Goal: Task Accomplishment & Management: Use online tool/utility

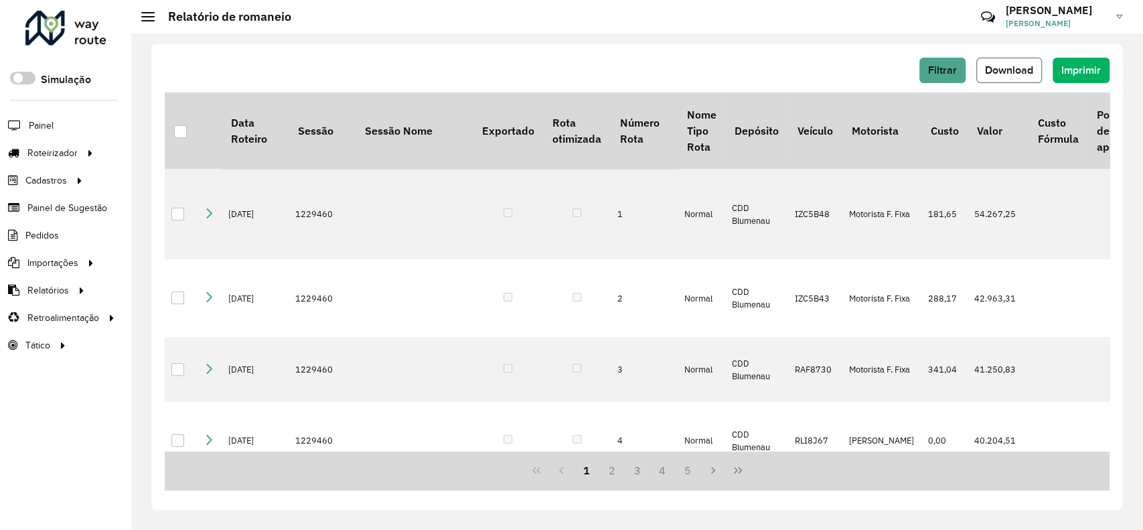
click at [1030, 73] on span "Download" at bounding box center [1009, 69] width 48 height 11
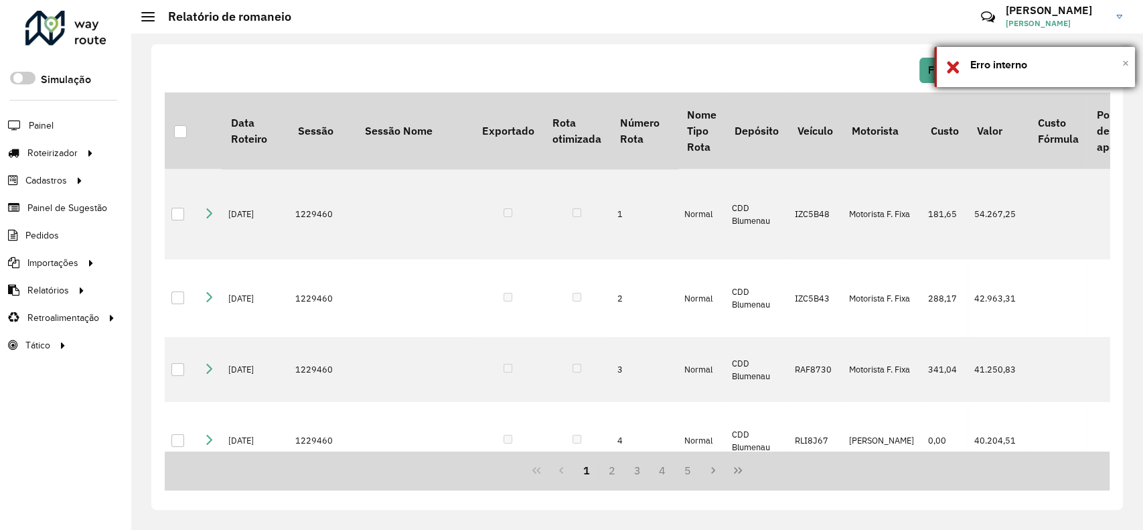
click at [1124, 60] on span "×" at bounding box center [1125, 63] width 7 height 15
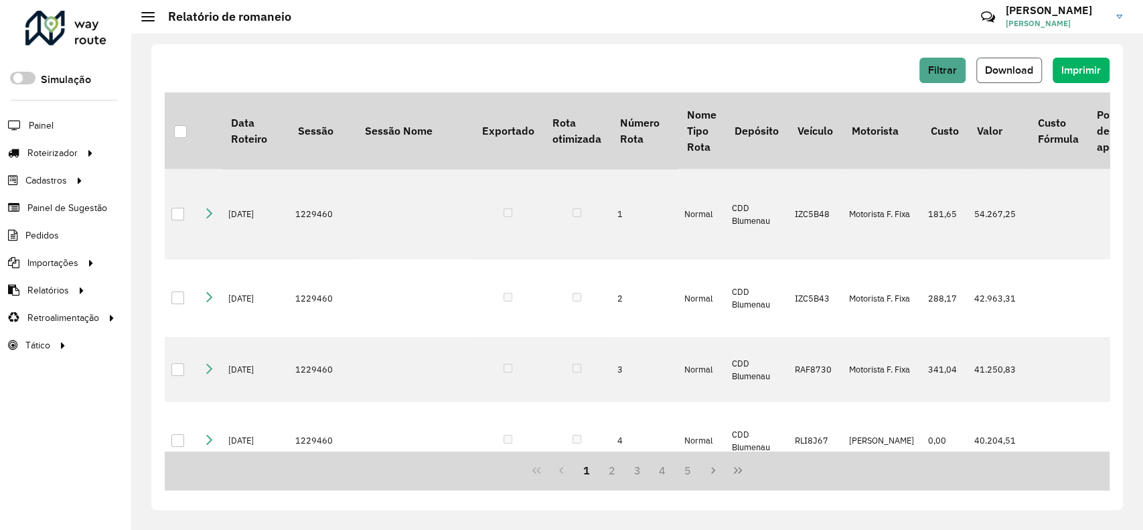
click at [1025, 62] on button "Download" at bounding box center [1009, 70] width 66 height 25
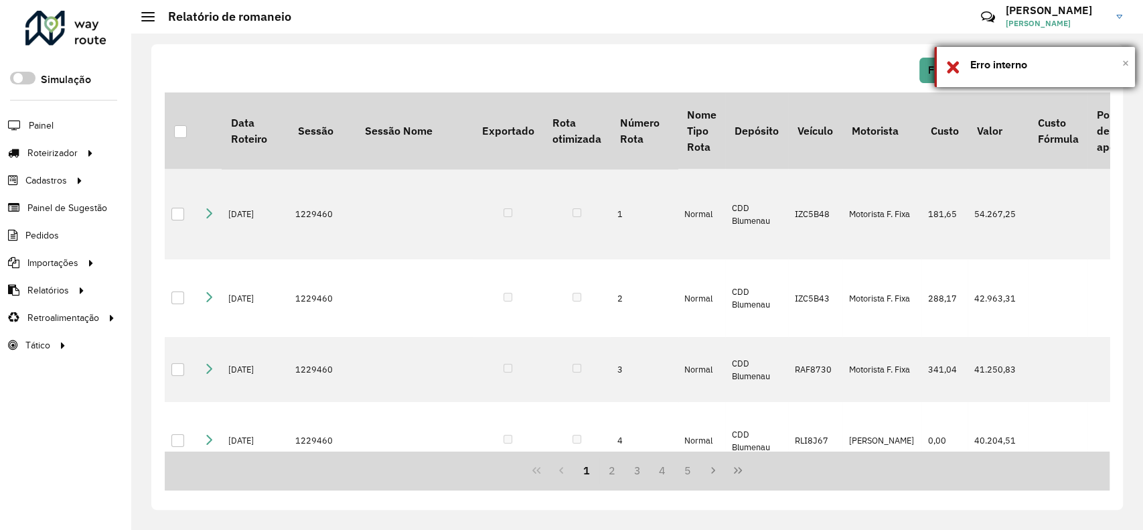
click at [1122, 60] on span "×" at bounding box center [1125, 63] width 7 height 15
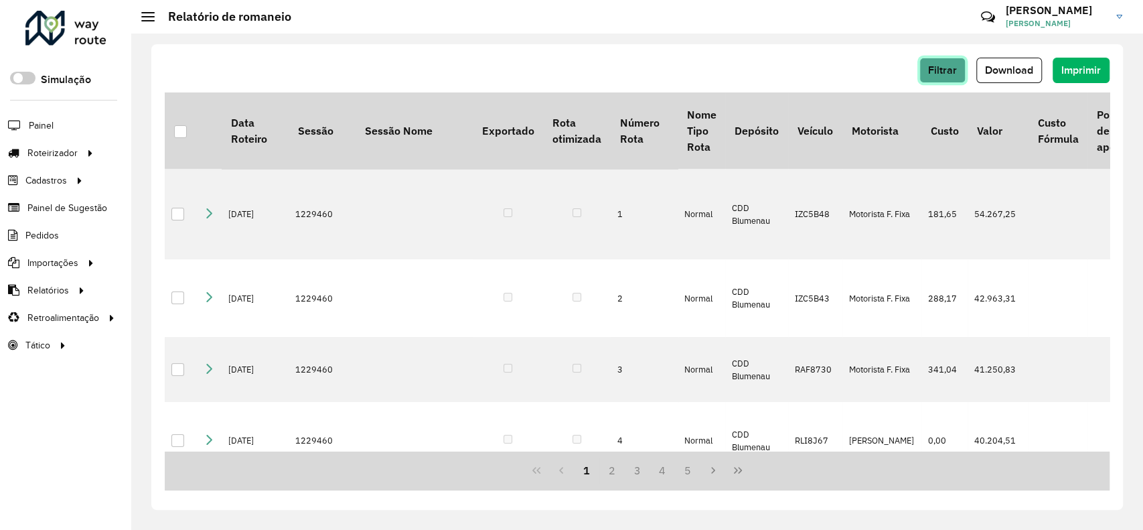
click at [946, 71] on span "Filtrar" at bounding box center [942, 69] width 29 height 11
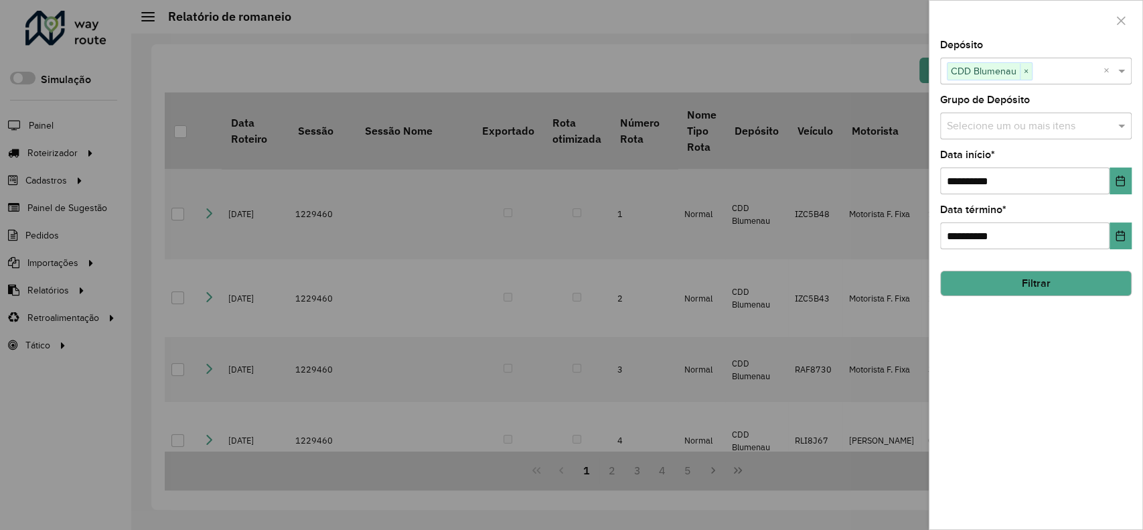
click at [1058, 293] on button "Filtrar" at bounding box center [1036, 283] width 192 height 25
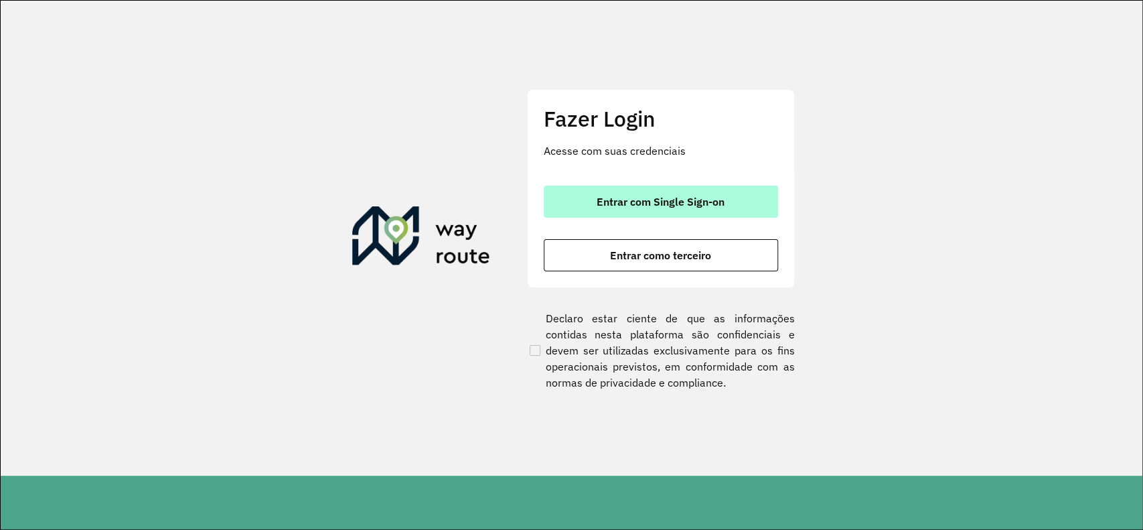
click at [672, 198] on span "Entrar com Single Sign-on" at bounding box center [661, 201] width 128 height 11
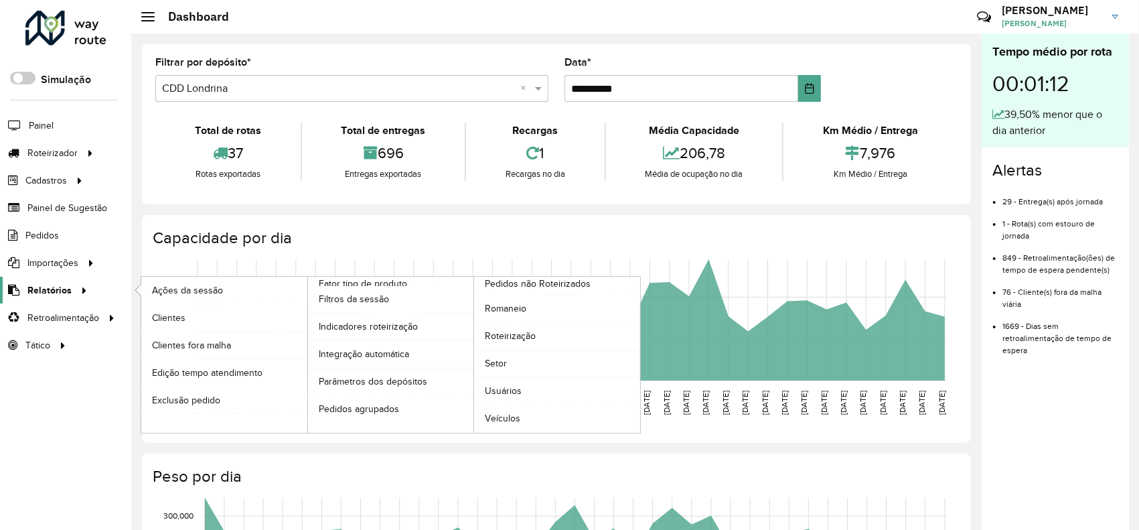
click at [35, 292] on span "Relatórios" at bounding box center [49, 290] width 44 height 14
click at [501, 310] on span "Romaneio" at bounding box center [507, 308] width 44 height 14
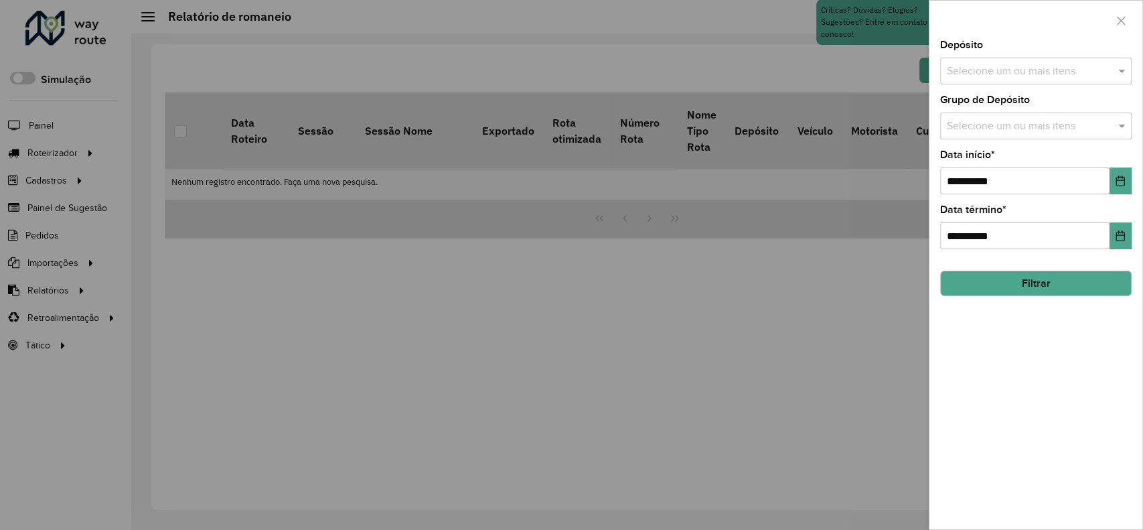
click at [954, 78] on input "text" at bounding box center [1029, 72] width 171 height 16
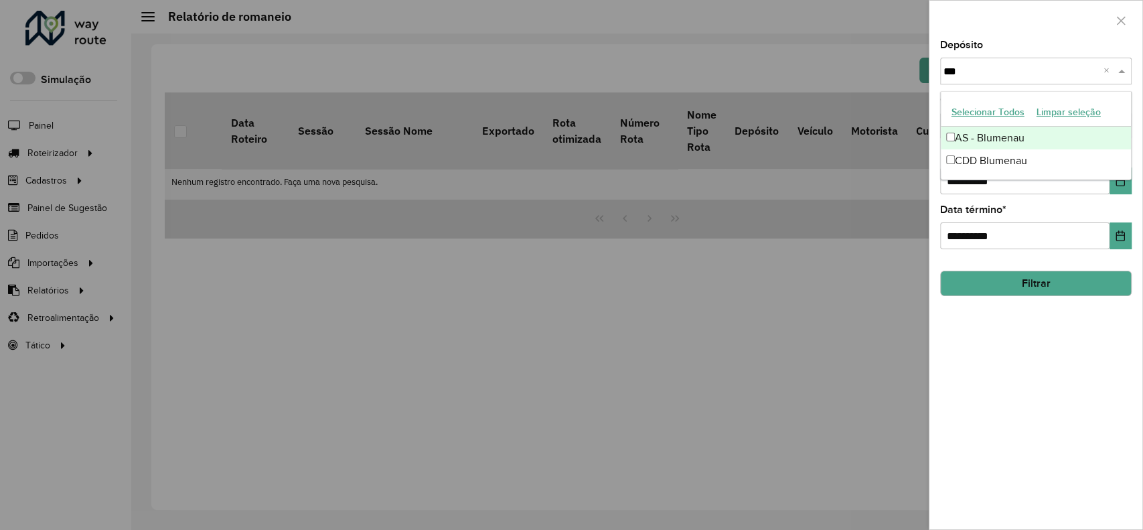
type input "****"
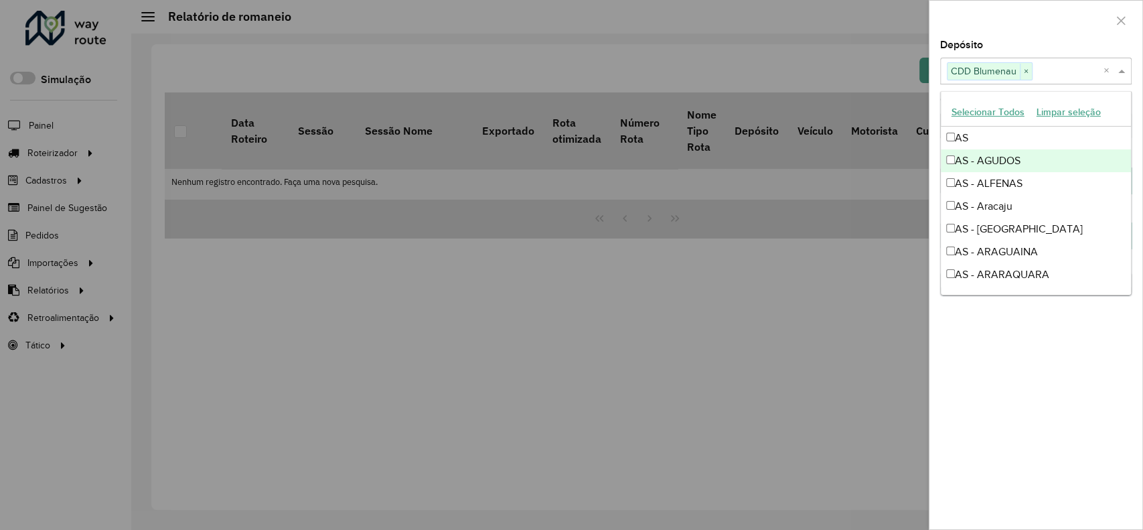
drag, startPoint x: 1006, startPoint y: 34, endPoint x: 1025, endPoint y: 59, distance: 30.7
click at [1007, 36] on div at bounding box center [1035, 21] width 213 height 40
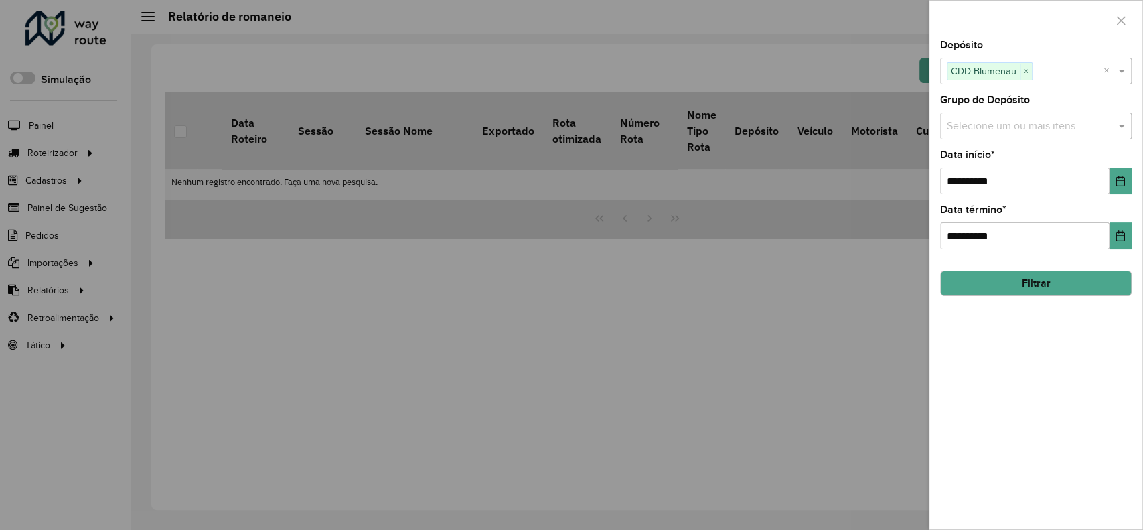
click at [1119, 163] on div "**********" at bounding box center [1036, 172] width 192 height 44
click at [1118, 174] on button "Choose Date" at bounding box center [1121, 180] width 22 height 27
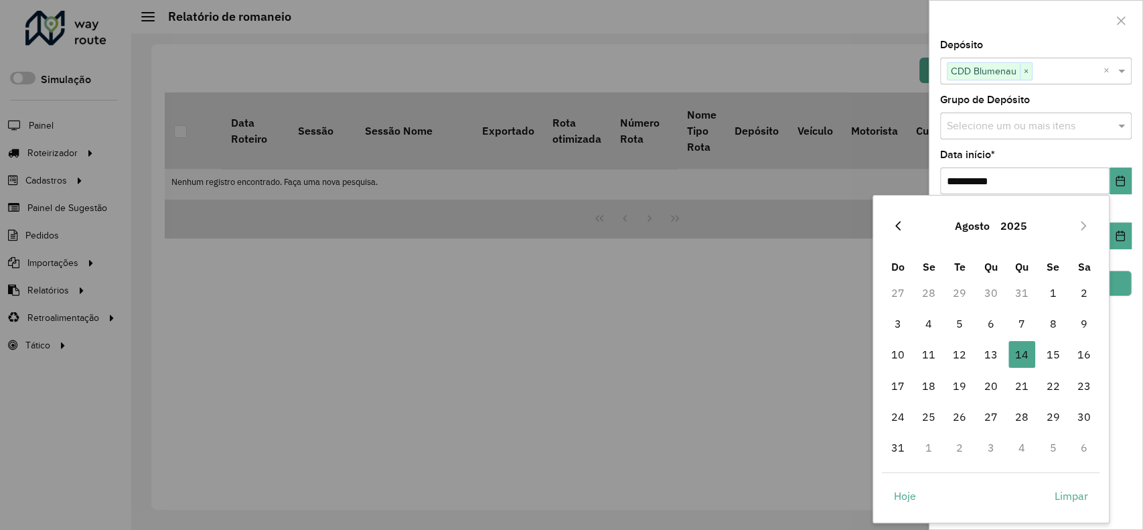
click at [893, 234] on button "Previous Month" at bounding box center [897, 225] width 21 height 21
click at [891, 234] on button "Previous Month" at bounding box center [897, 225] width 21 height 21
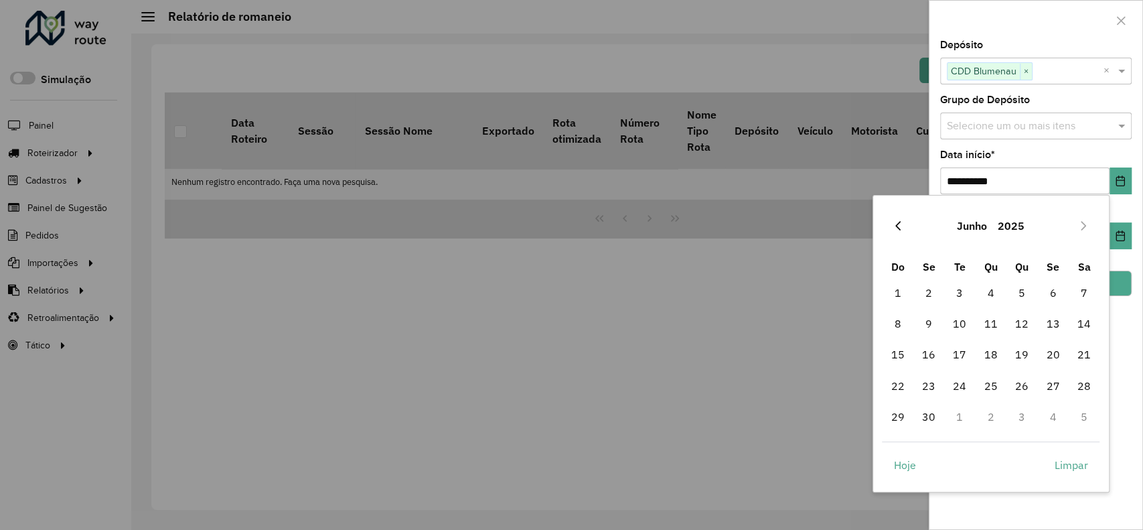
click at [890, 232] on button "Previous Month" at bounding box center [897, 225] width 21 height 21
click at [1017, 288] on span "1" at bounding box center [1021, 292] width 27 height 27
type input "**********"
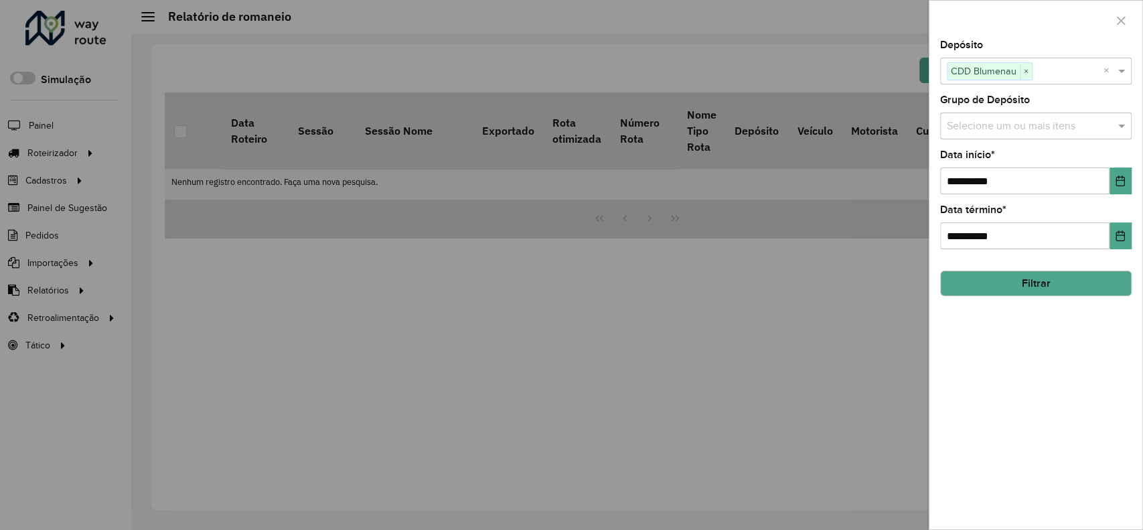
click at [1047, 289] on button "Filtrar" at bounding box center [1036, 283] width 192 height 25
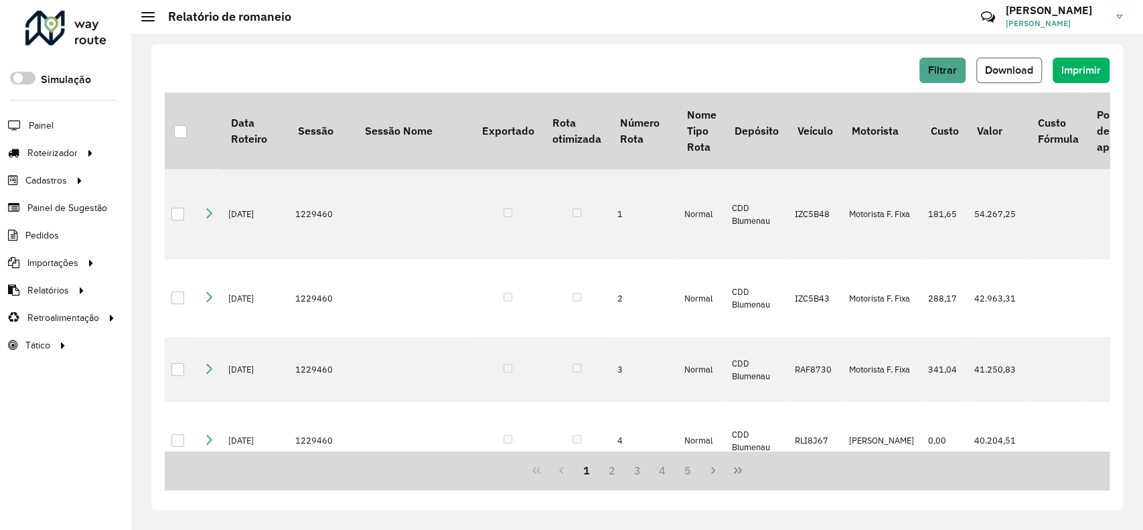
click at [1010, 59] on button "Download" at bounding box center [1009, 70] width 66 height 25
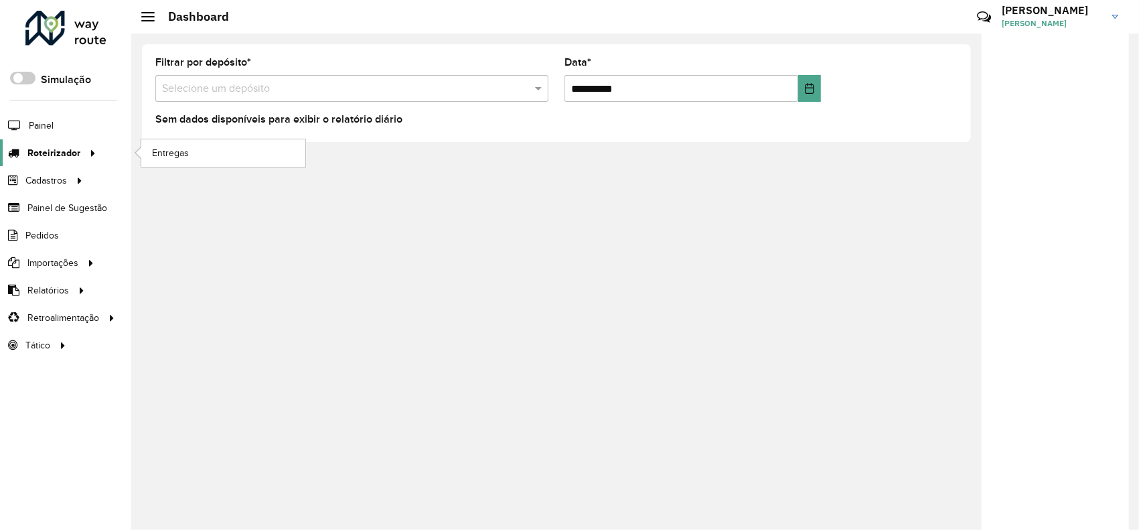
click at [46, 157] on span "Roteirizador" at bounding box center [53, 153] width 53 height 14
click at [178, 150] on span "Entregas" at bounding box center [171, 153] width 38 height 14
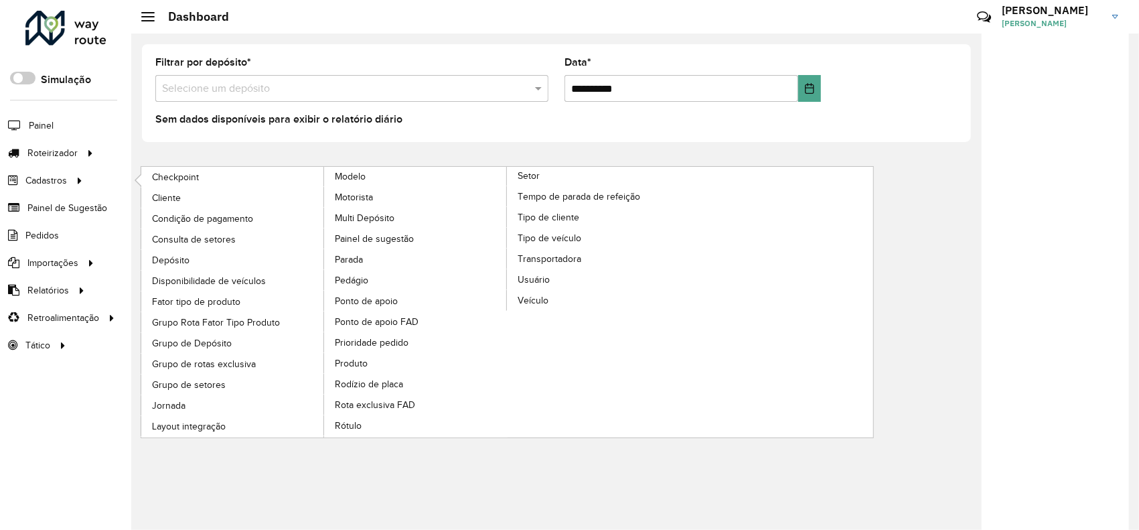
click at [91, 173] on li "Cadastros Checkpoint Cliente Condição de pagamento Consulta de setores Depósito…" at bounding box center [65, 180] width 131 height 27
click at [554, 173] on link "Setor" at bounding box center [507, 302] width 366 height 271
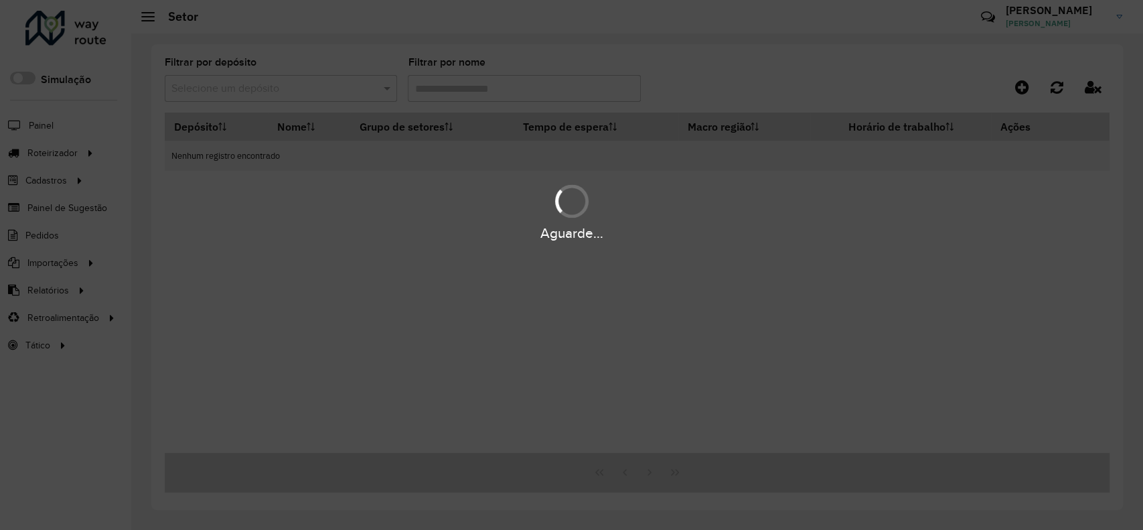
click at [283, 96] on div "Aguarde..." at bounding box center [571, 265] width 1143 height 530
click at [282, 84] on div "Aguarde..." at bounding box center [571, 265] width 1143 height 530
click at [283, 84] on div "Aguarde..." at bounding box center [571, 265] width 1143 height 530
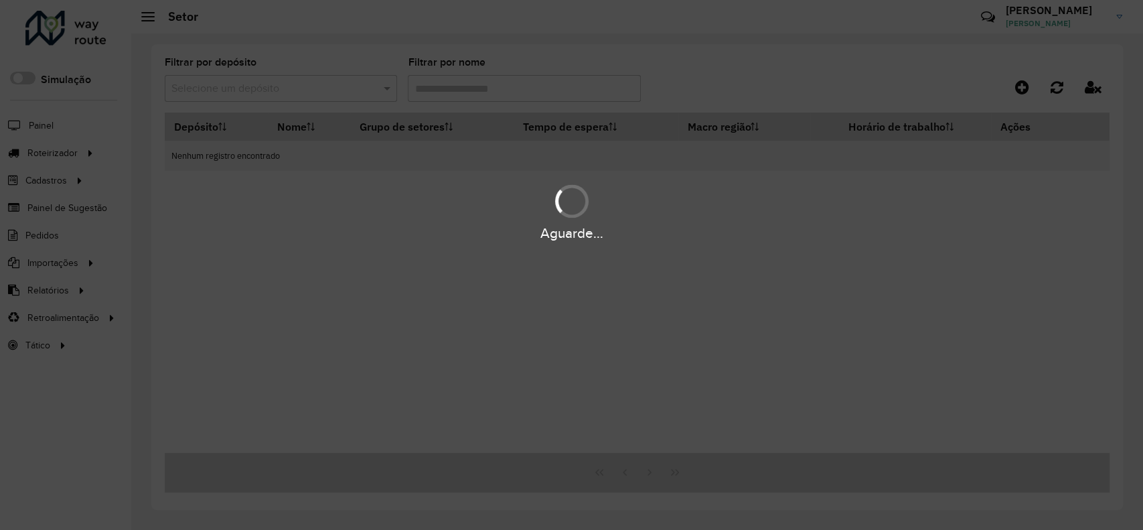
click at [283, 84] on div "Aguarde..." at bounding box center [571, 265] width 1143 height 530
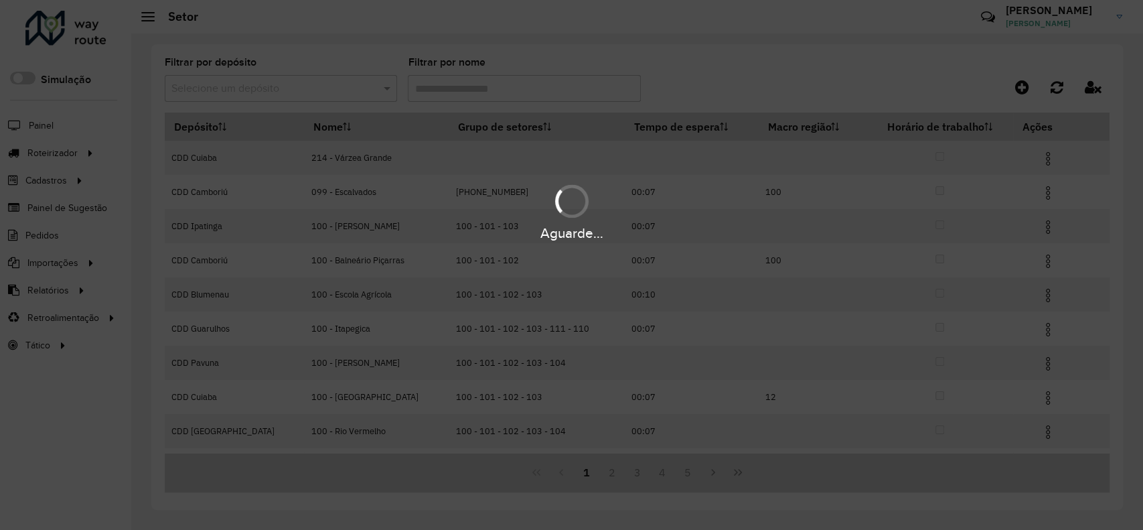
click at [283, 84] on div "Aguarde..." at bounding box center [571, 265] width 1143 height 530
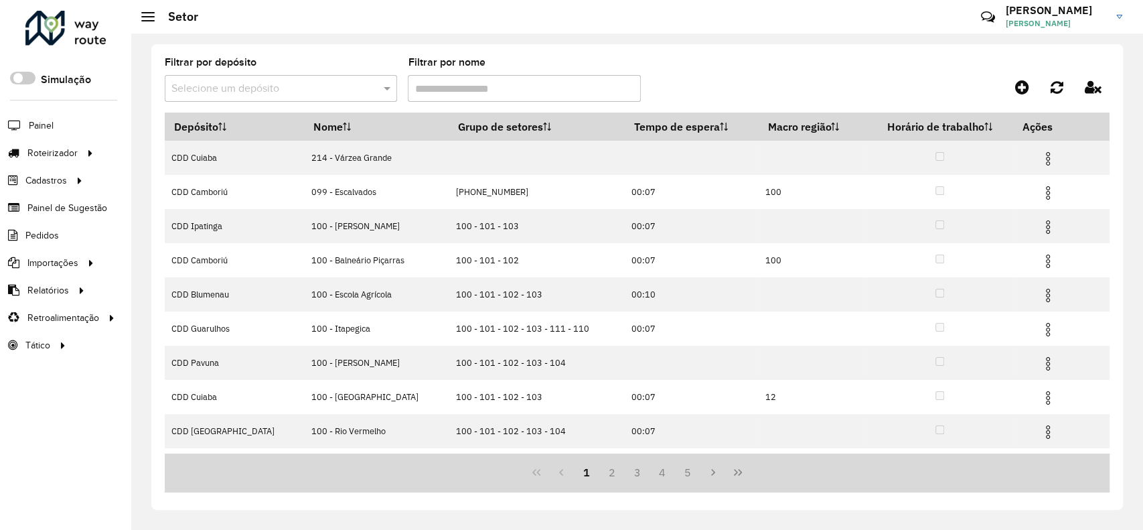
click at [284, 84] on input "text" at bounding box center [267, 89] width 192 height 16
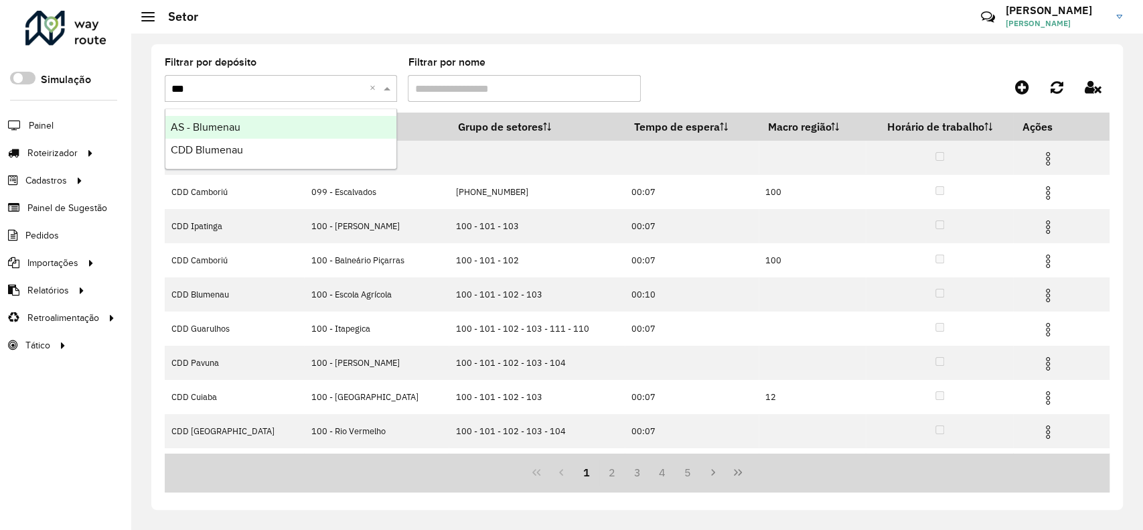
type input "****"
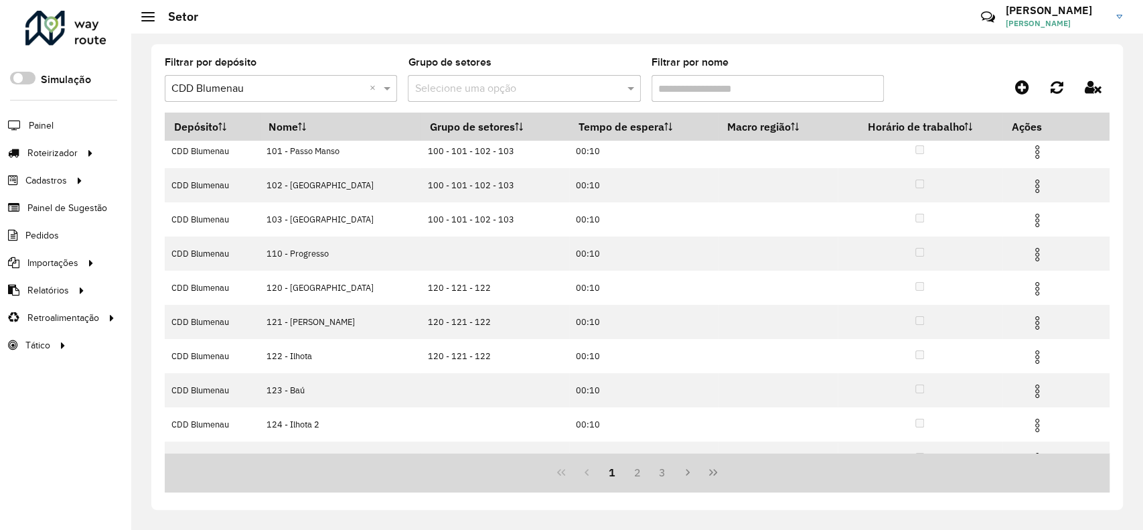
scroll to position [96, 0]
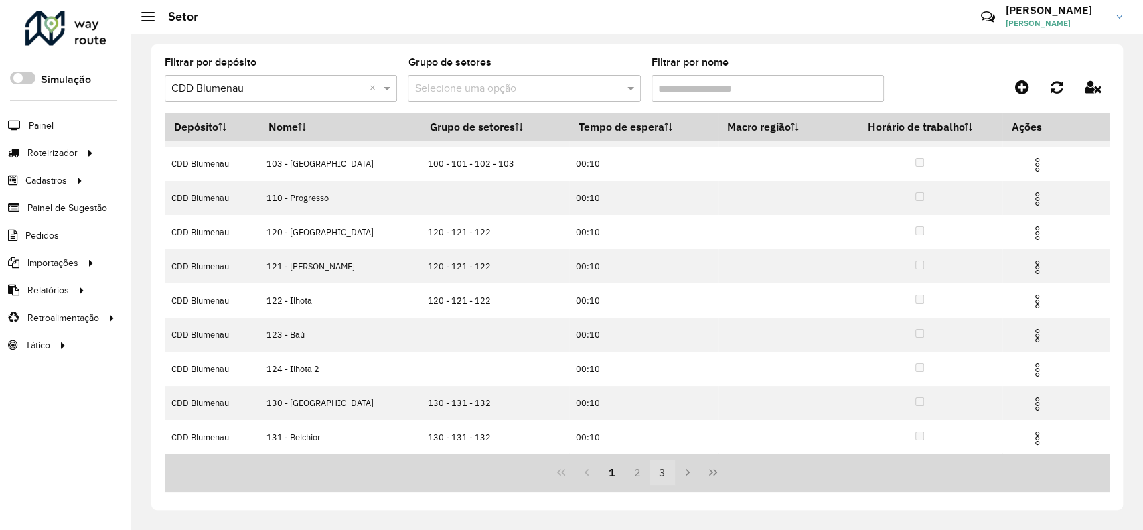
click at [655, 469] on button "3" at bounding box center [662, 471] width 25 height 25
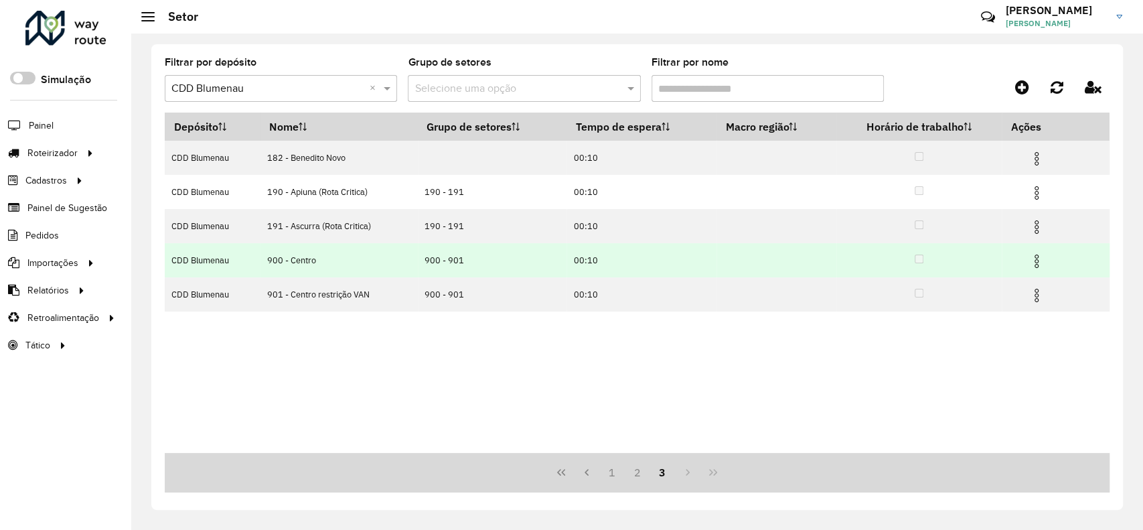
click at [1039, 273] on td at bounding box center [1042, 259] width 80 height 33
click at [1036, 267] on img at bounding box center [1037, 261] width 16 height 16
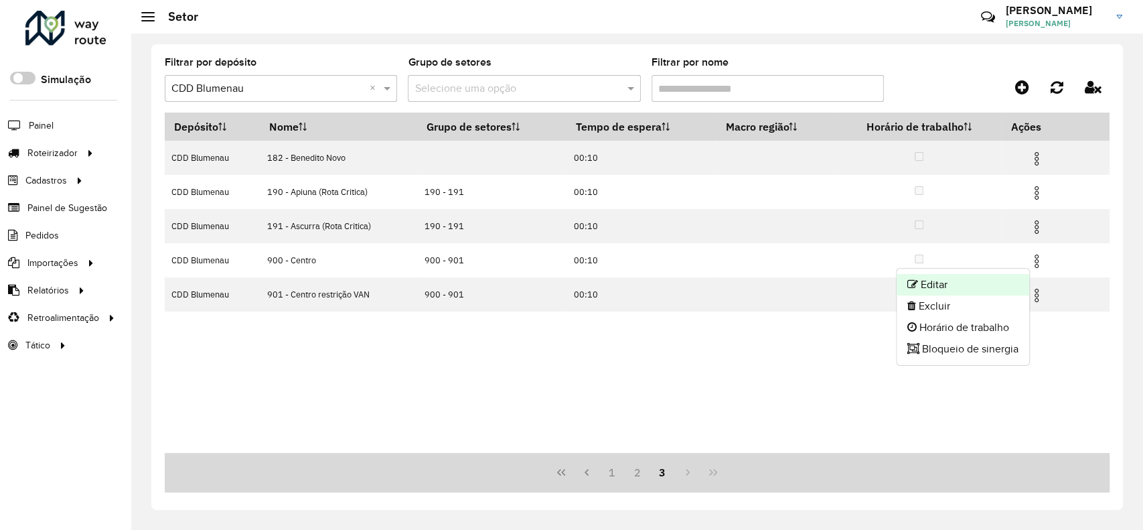
click at [1014, 274] on li "Editar" at bounding box center [963, 284] width 133 height 21
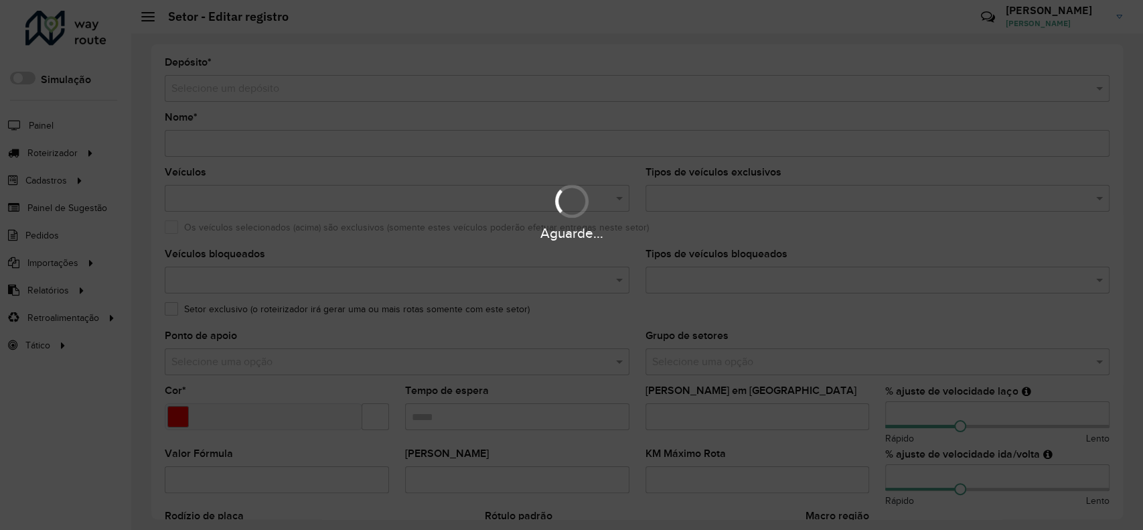
type input "**********"
type input "*******"
type input "*****"
type input "**"
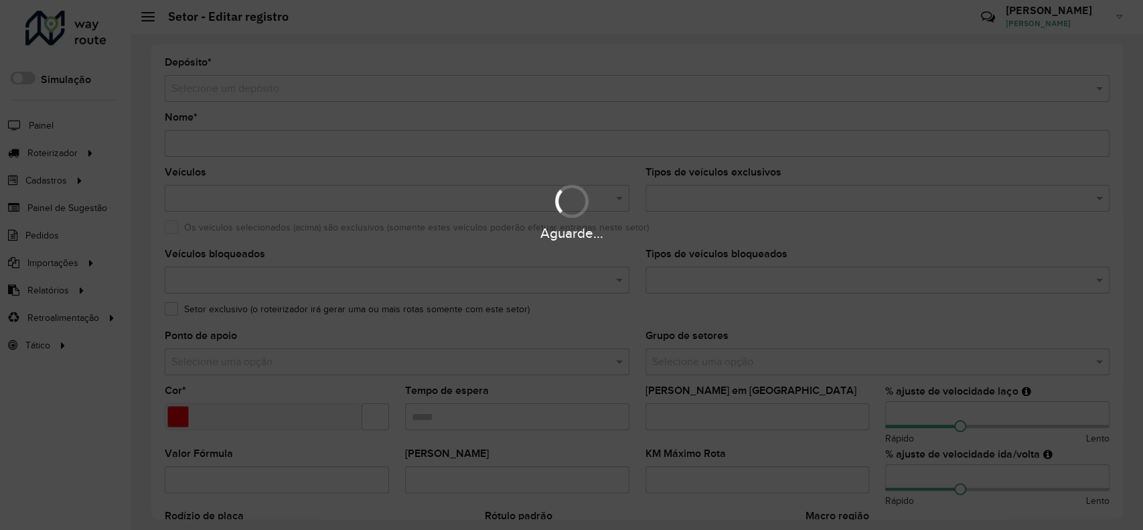
type input "**"
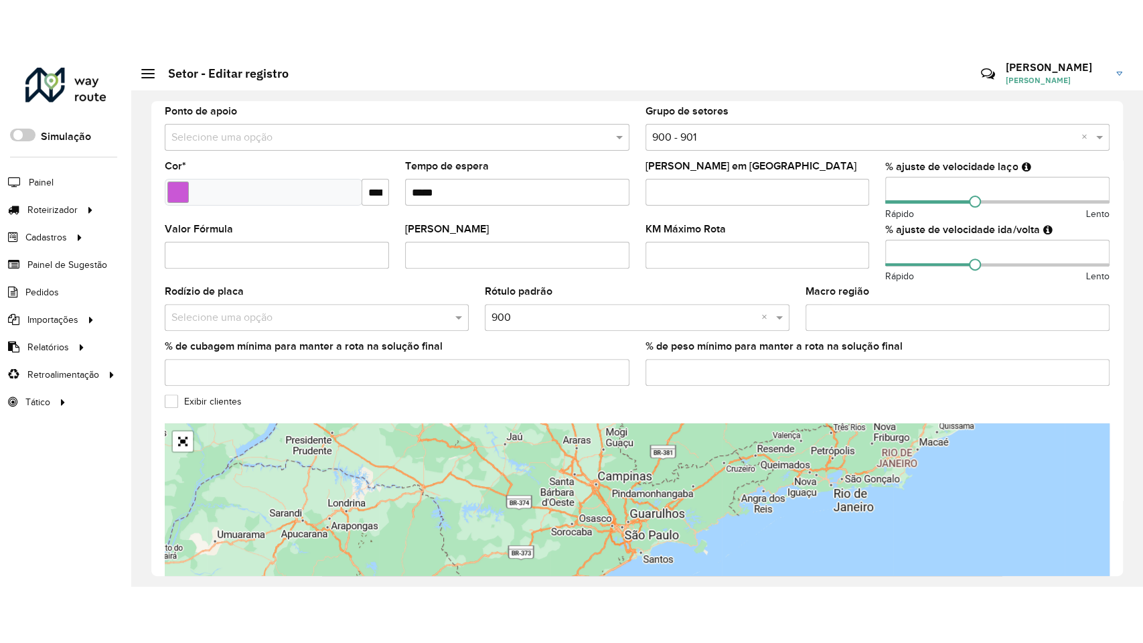
scroll to position [357, 0]
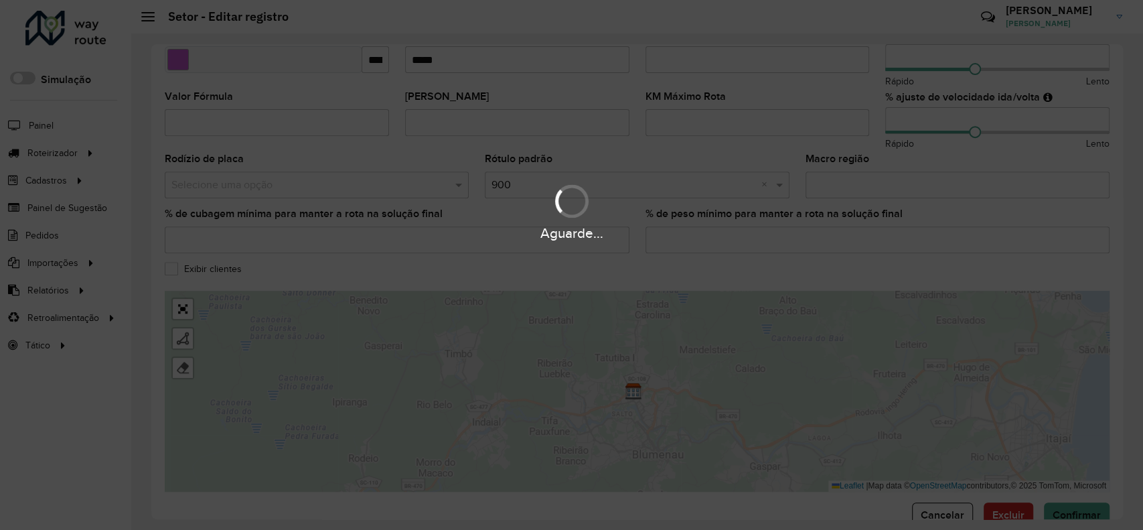
click at [204, 271] on div "Aguarde..." at bounding box center [571, 265] width 1143 height 530
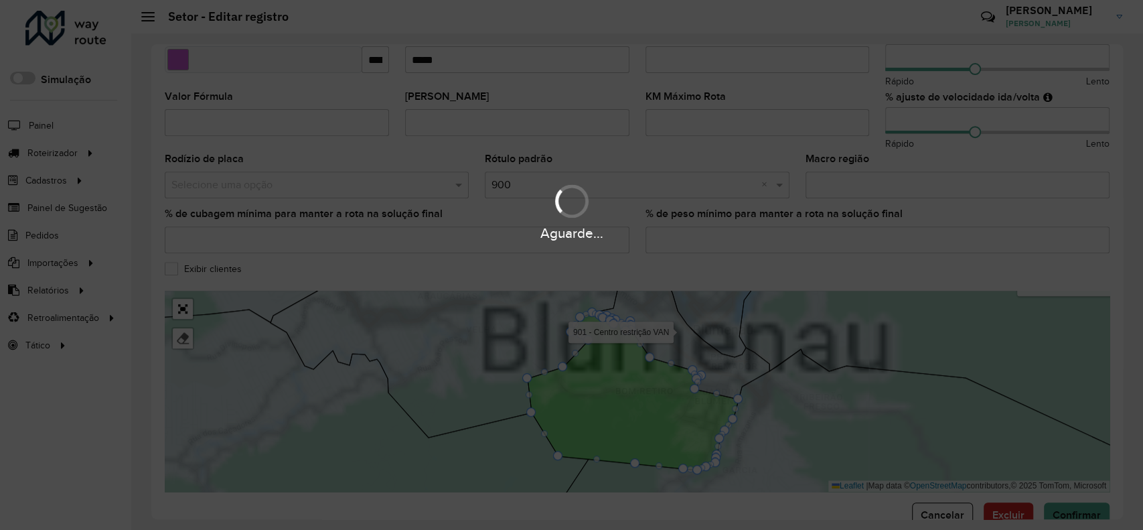
click at [202, 271] on div "Aguarde..." at bounding box center [571, 265] width 1143 height 530
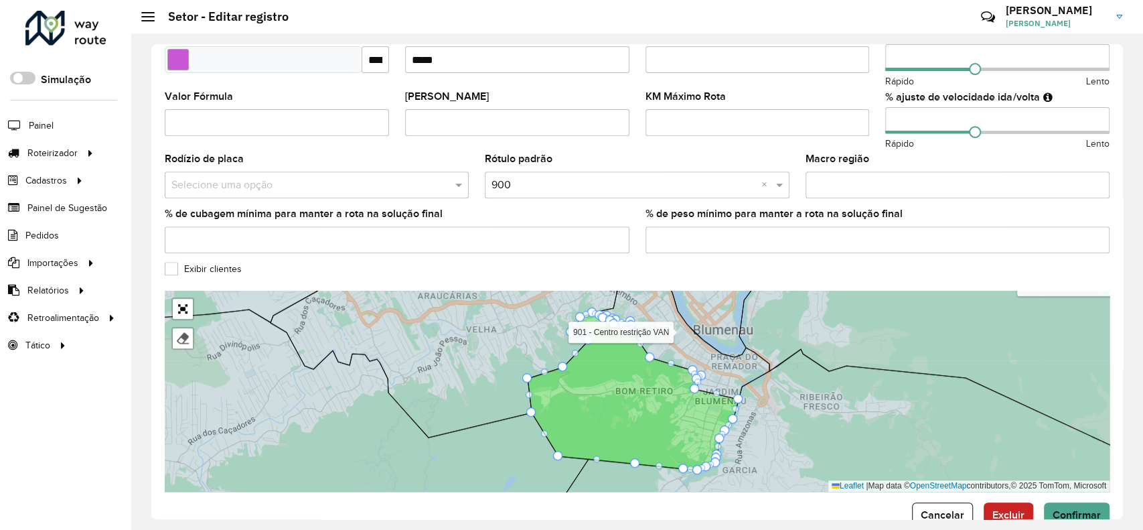
click at [202, 271] on label "Exibir clientes" at bounding box center [203, 269] width 77 height 14
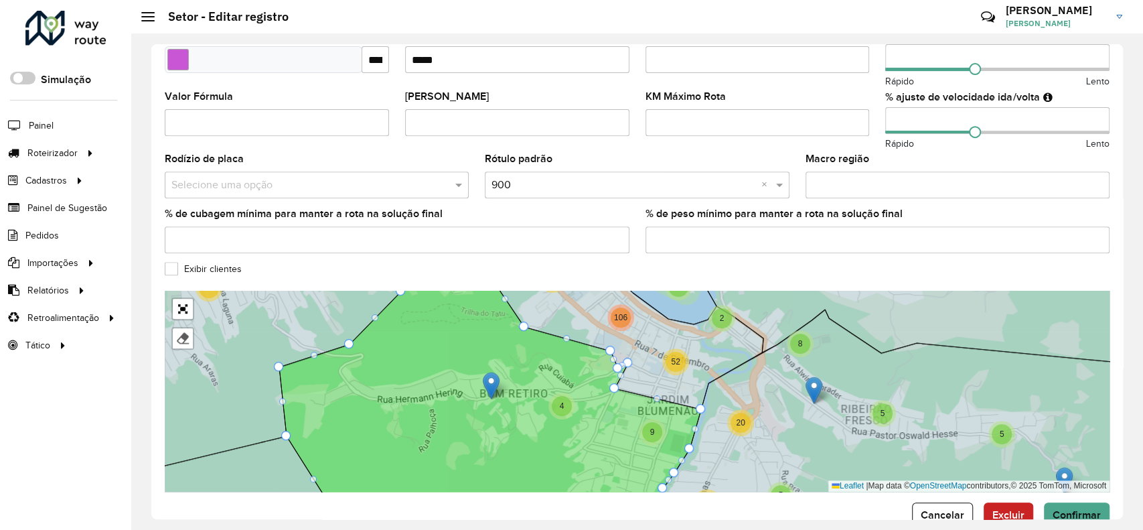
click at [643, 273] on div "Exibir clientes" at bounding box center [637, 272] width 945 height 16
click at [179, 307] on link "Abrir mapa em tela cheia" at bounding box center [183, 309] width 20 height 20
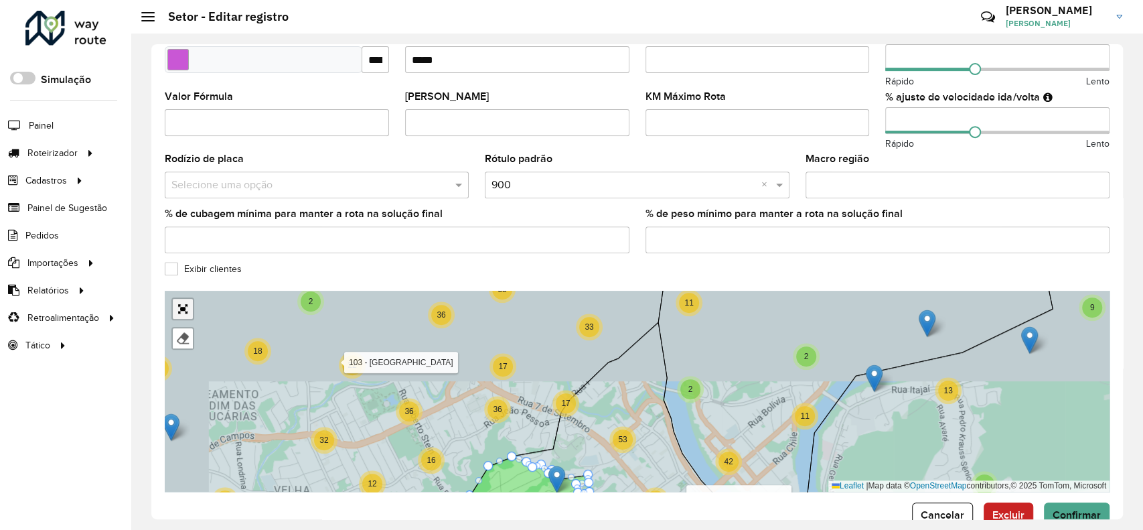
scroll to position [65, 0]
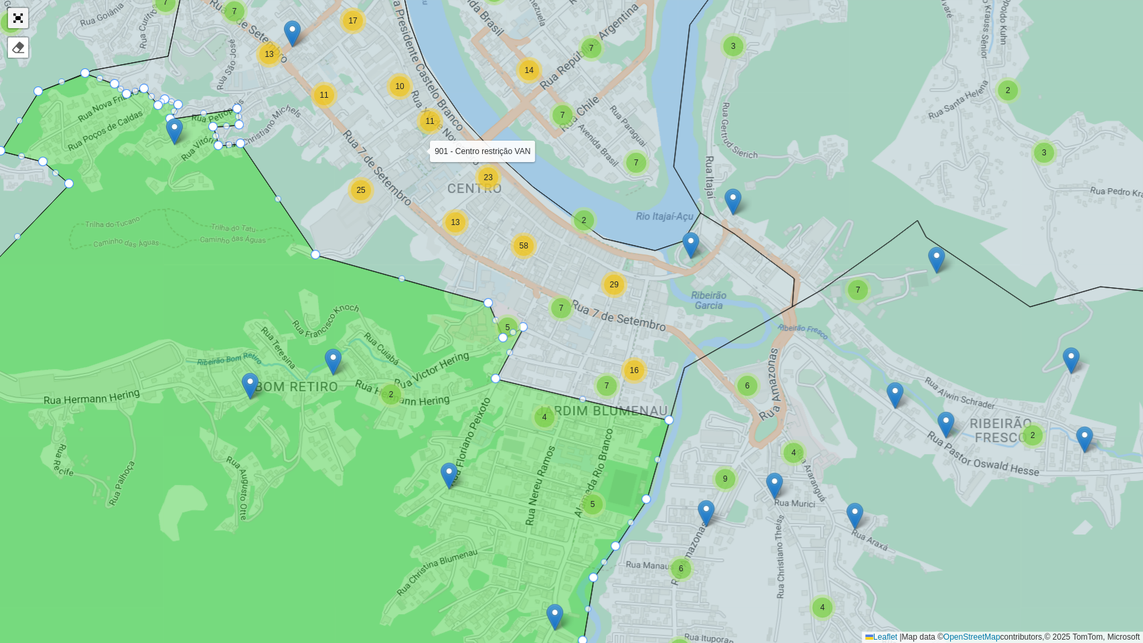
click at [11, 18] on link "Abrir mapa em tela cheia" at bounding box center [18, 18] width 20 height 20
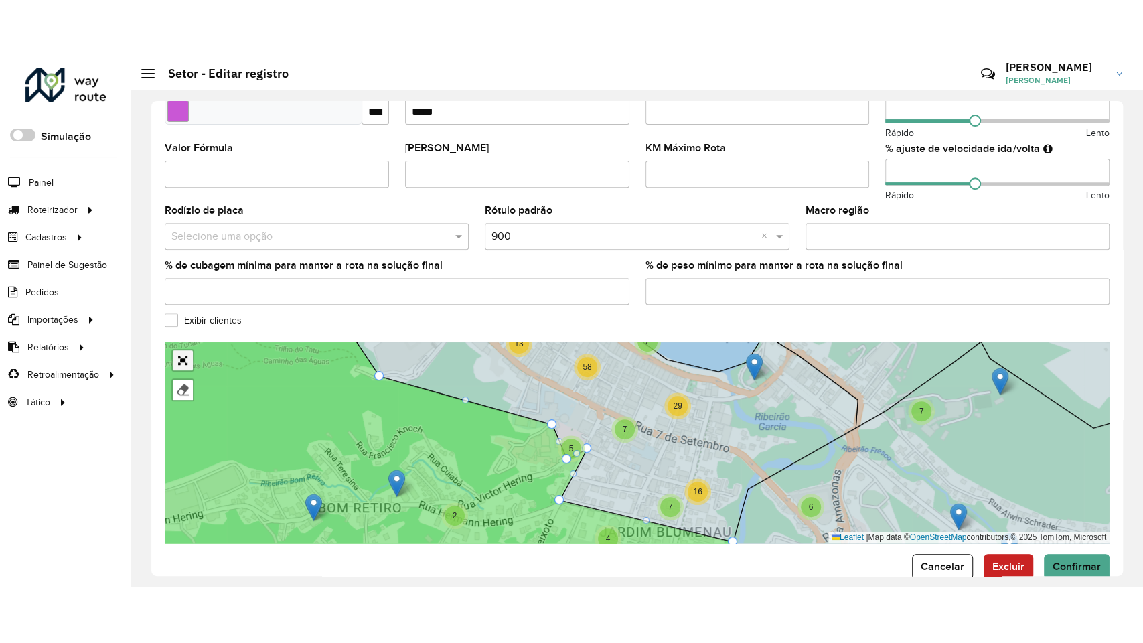
scroll to position [390, 0]
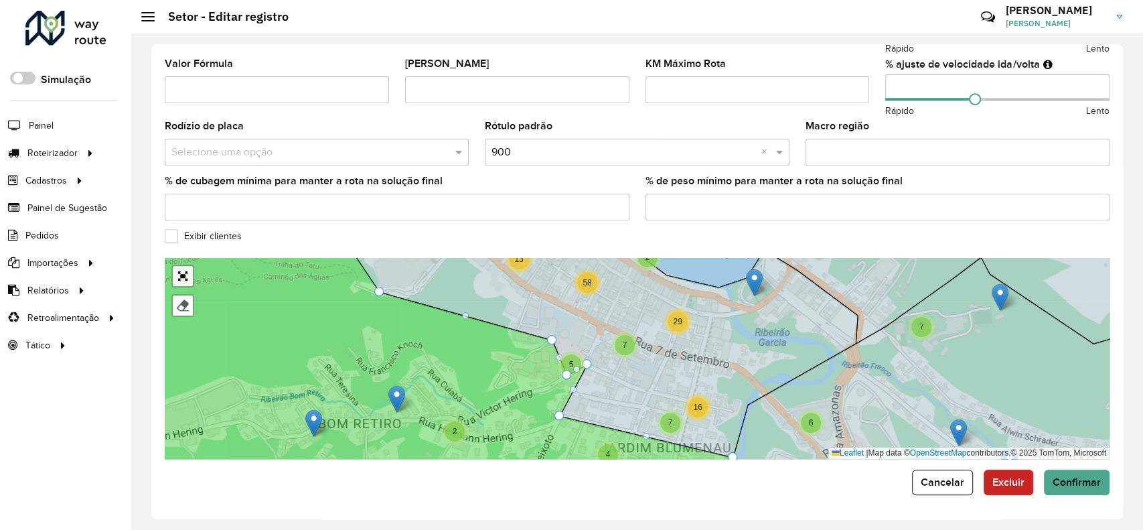
click at [181, 273] on link "Abrir mapa em tela cheia" at bounding box center [183, 276] width 20 height 20
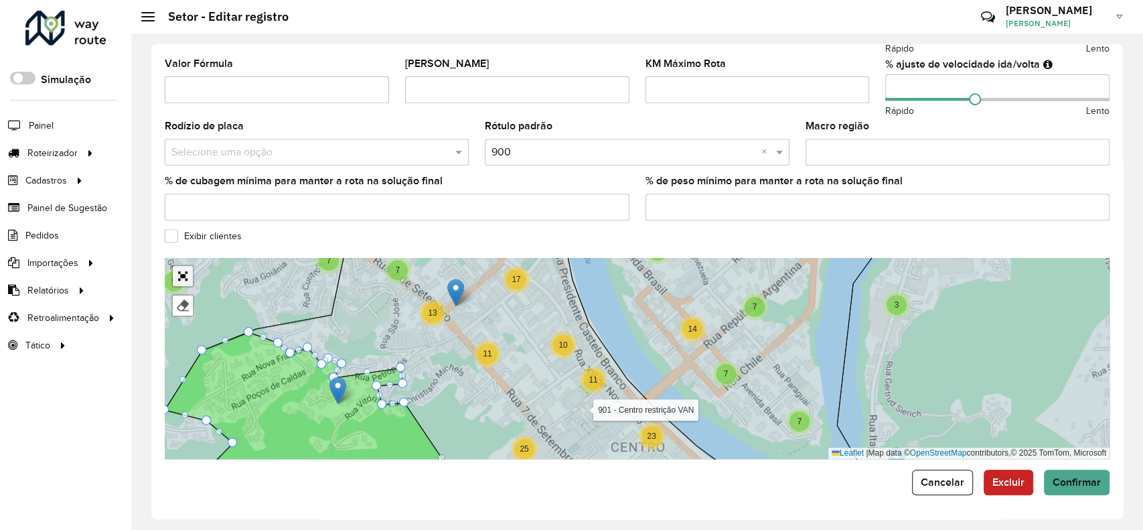
scroll to position [65, 0]
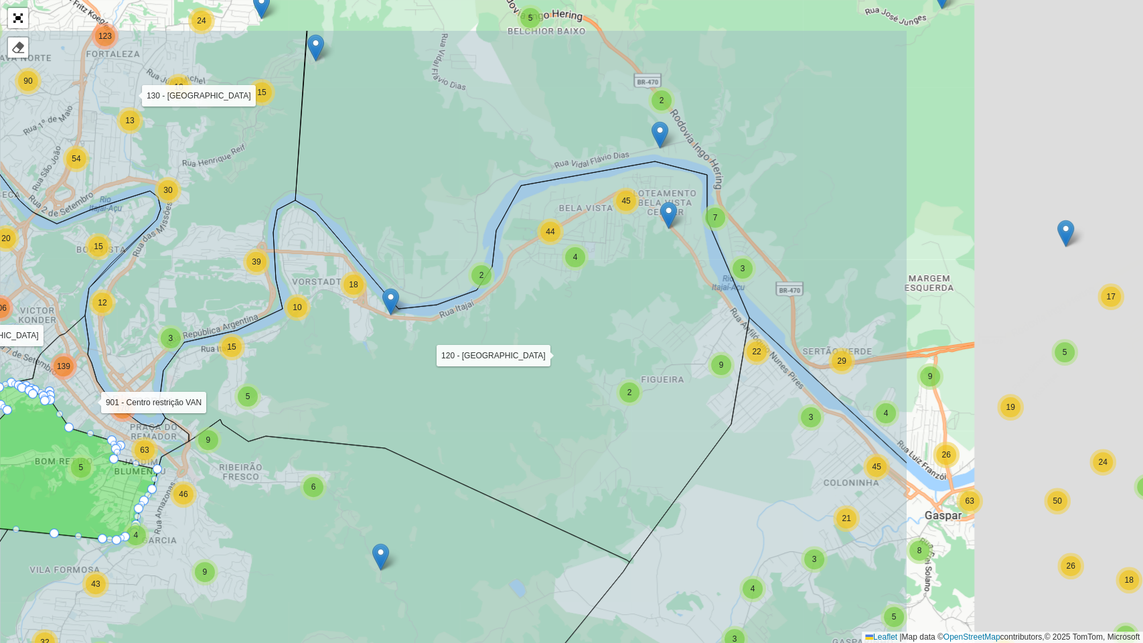
drag, startPoint x: 623, startPoint y: 286, endPoint x: 284, endPoint y: 370, distance: 349.8
click at [284, 370] on icon at bounding box center [454, 361] width 591 height 400
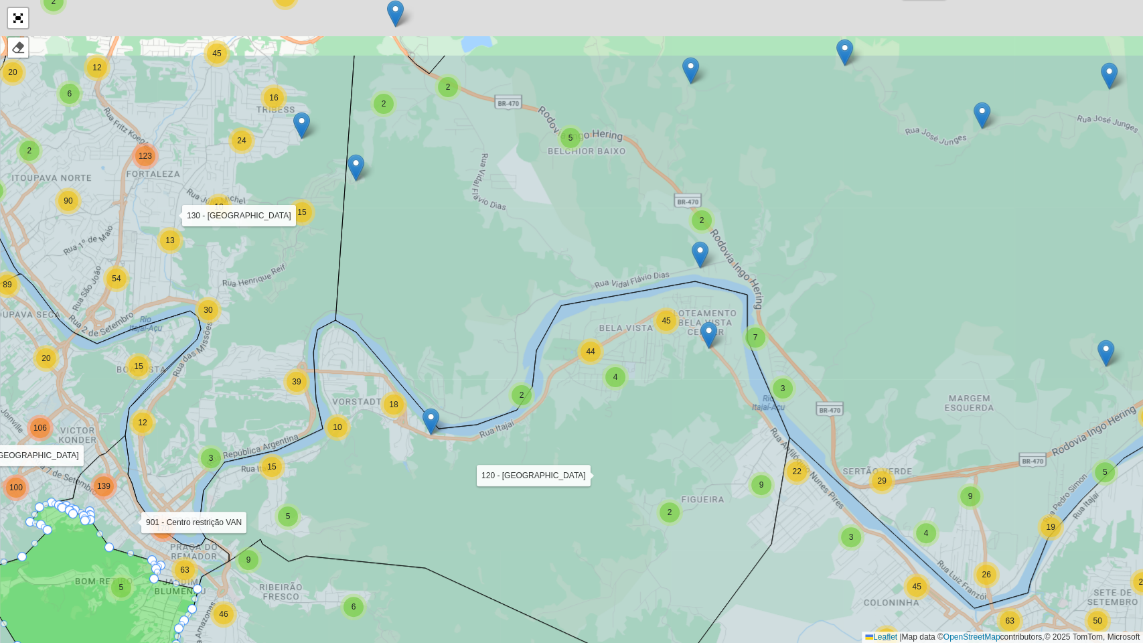
drag, startPoint x: 516, startPoint y: 315, endPoint x: 554, endPoint y: 415, distance: 106.8
click at [554, 415] on icon at bounding box center [816, 331] width 962 height 553
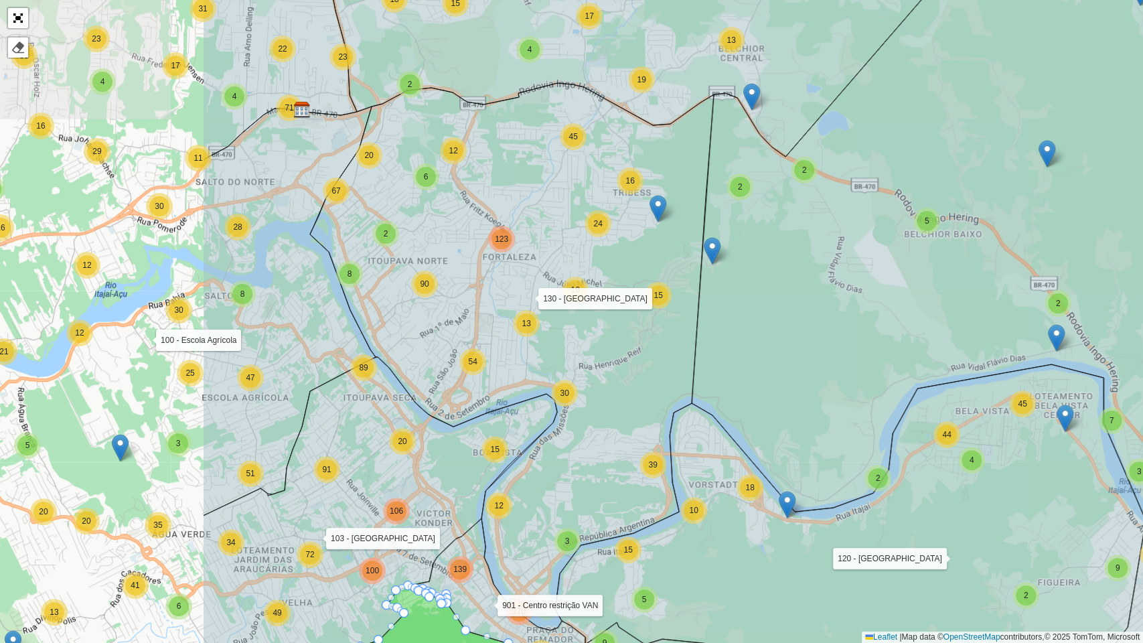
drag, startPoint x: 488, startPoint y: 358, endPoint x: 788, endPoint y: 327, distance: 301.6
click at [788, 327] on icon at bounding box center [1134, 304] width 884 height 773
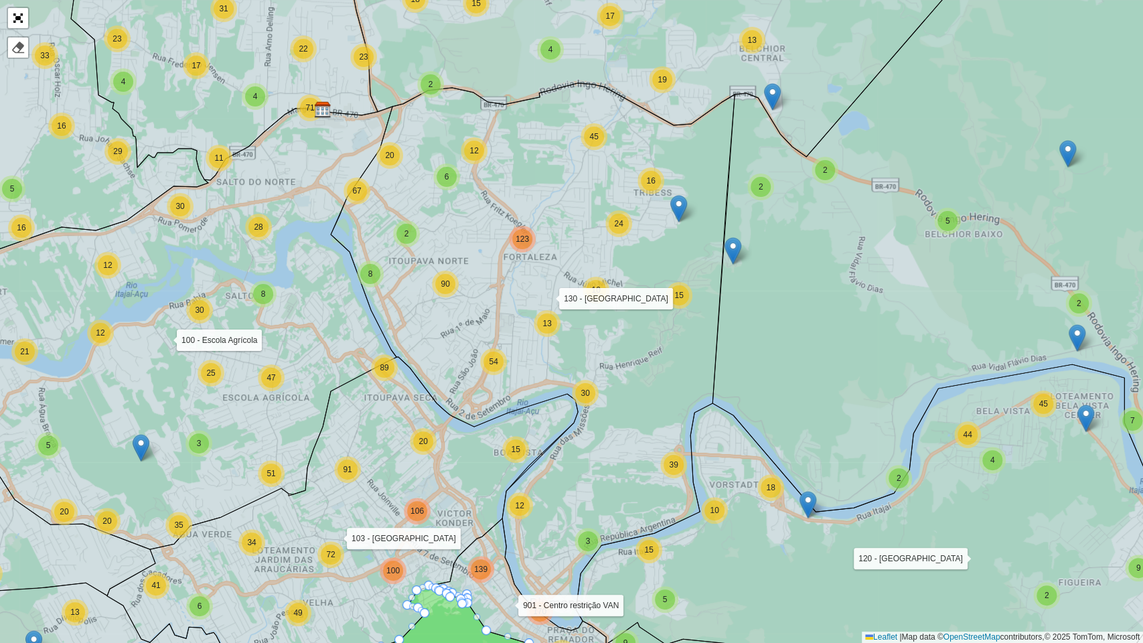
drag, startPoint x: 597, startPoint y: 302, endPoint x: 699, endPoint y: 306, distance: 102.5
click at [609, 303] on div "10" at bounding box center [596, 290] width 27 height 27
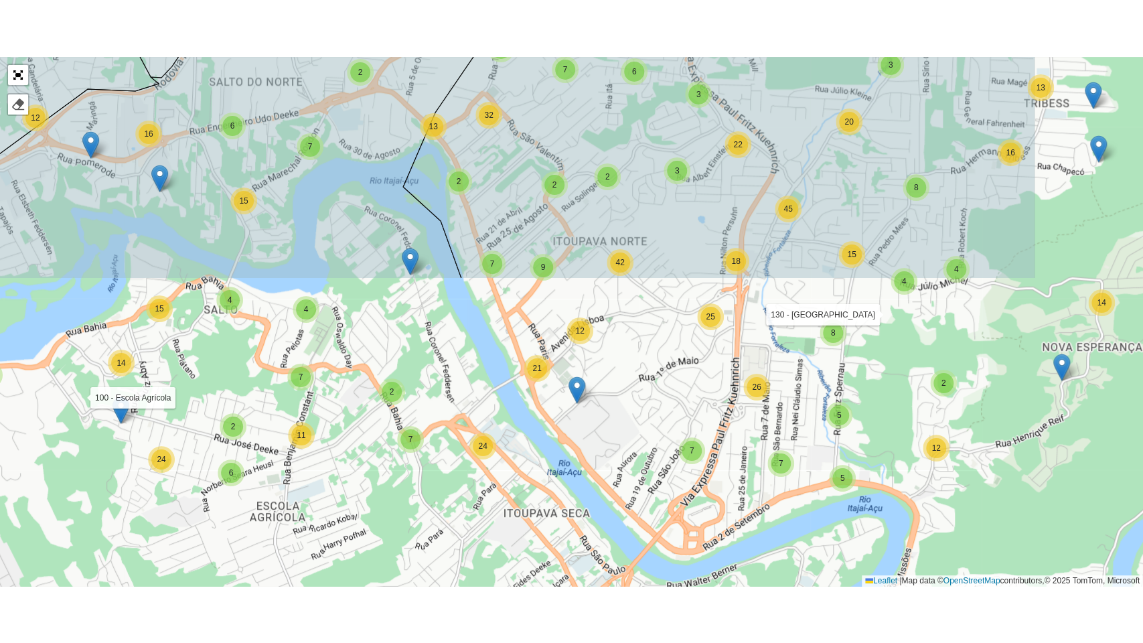
scroll to position [390, 0]
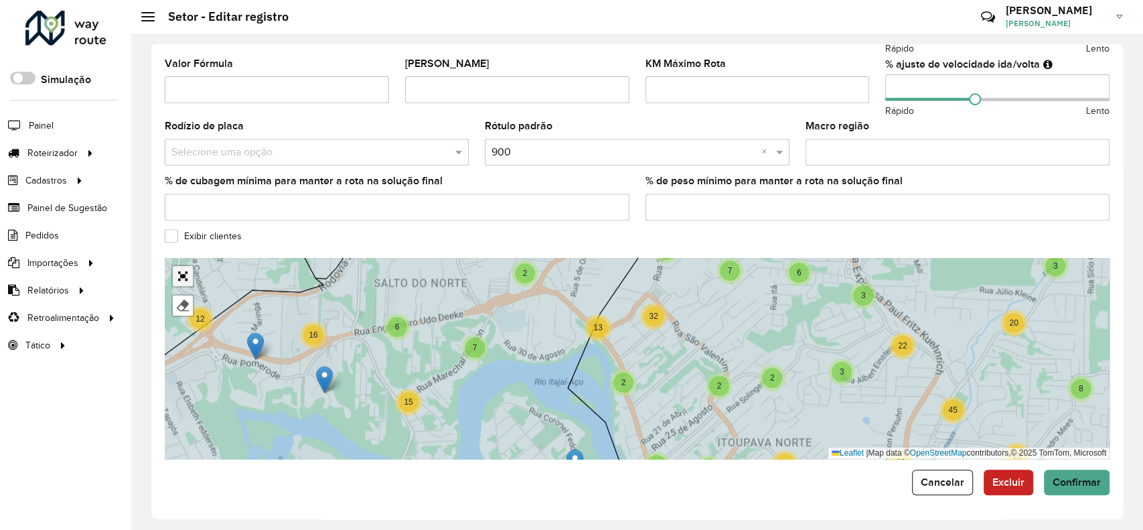
click at [186, 273] on link "Abrir mapa em tela cheia" at bounding box center [183, 276] width 20 height 20
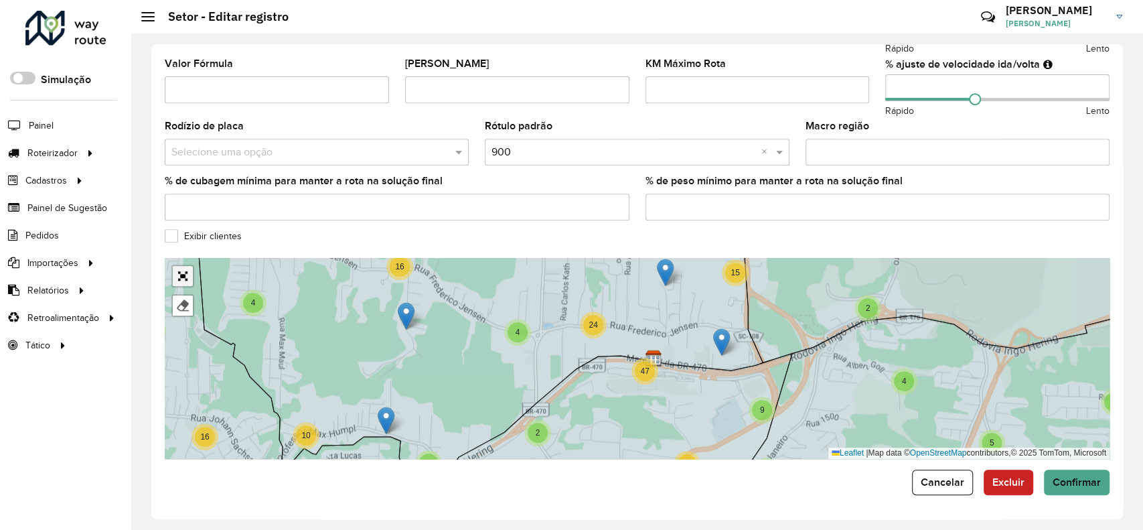
scroll to position [65, 0]
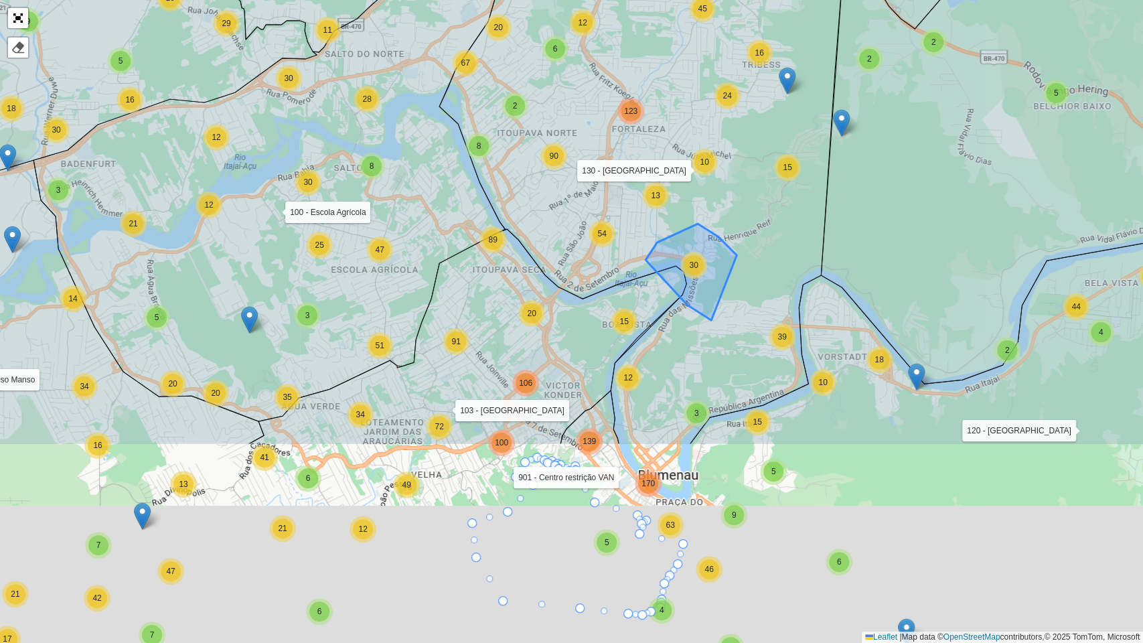
drag, startPoint x: 702, startPoint y: 532, endPoint x: 663, endPoint y: 168, distance: 366.4
click at [689, 260] on span "30" at bounding box center [693, 264] width 9 height 9
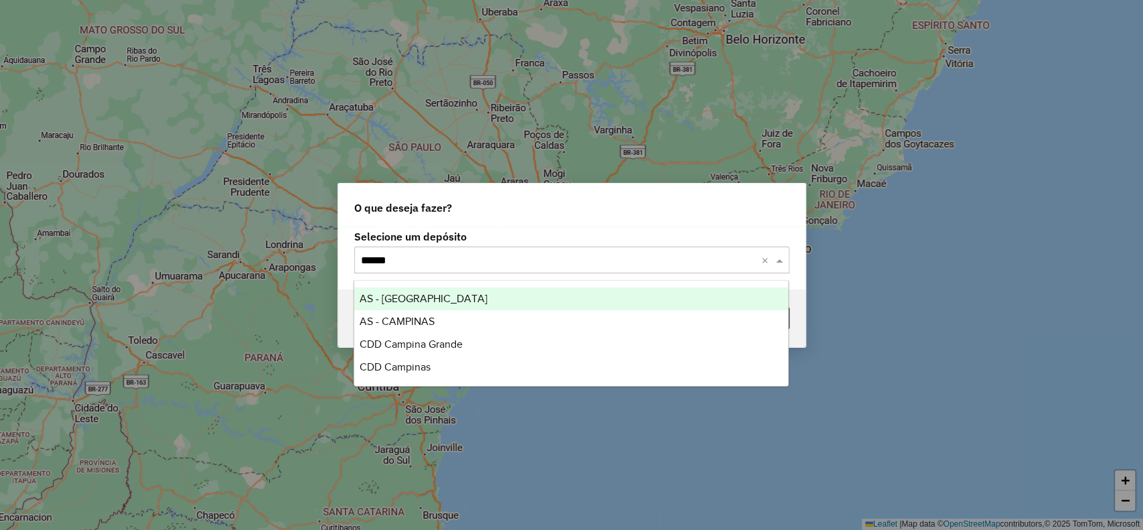
type input "*******"
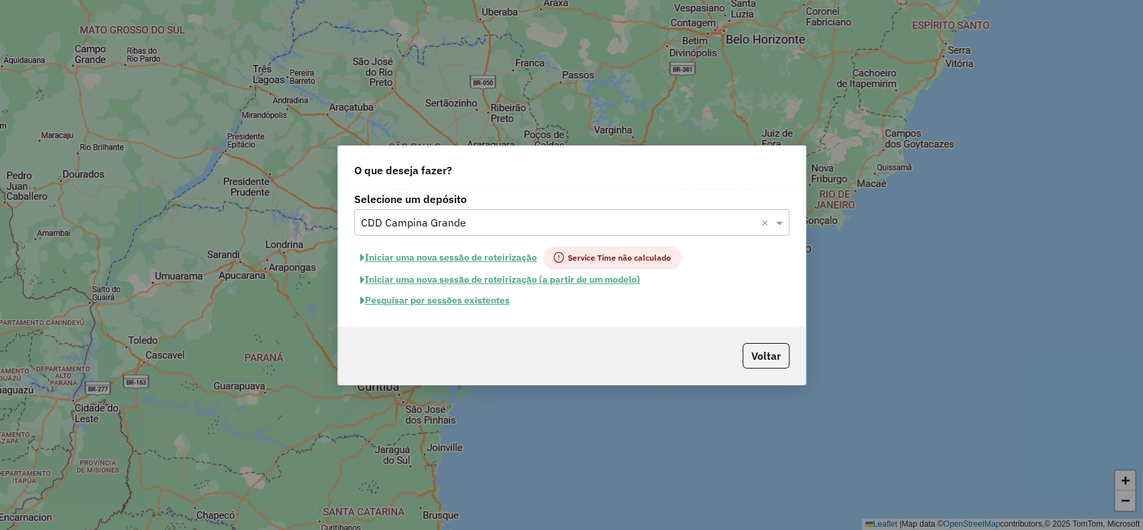
click at [469, 303] on button "Pesquisar por sessões existentes" at bounding box center [434, 300] width 161 height 21
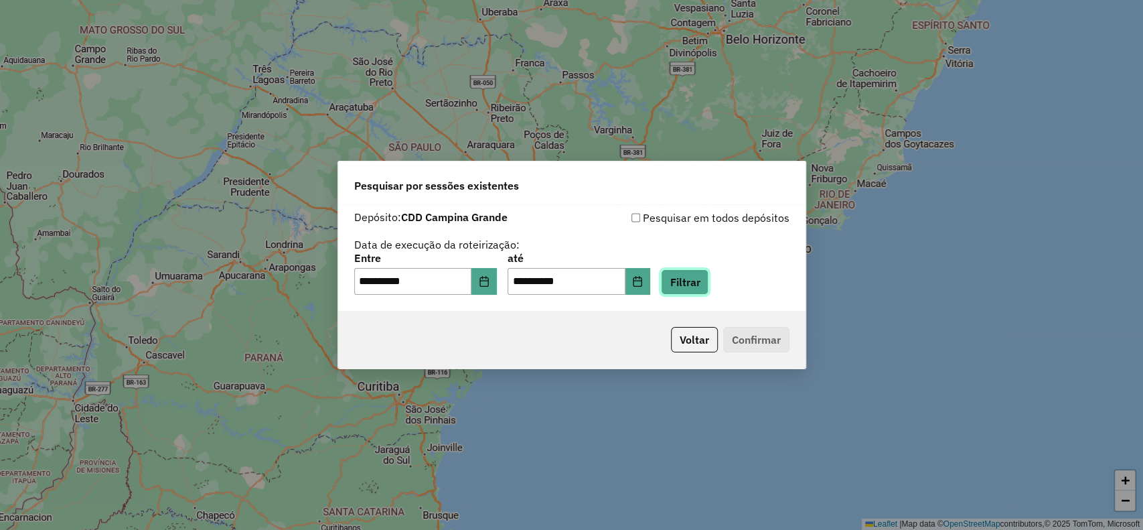
click at [707, 281] on button "Filtrar" at bounding box center [685, 281] width 48 height 25
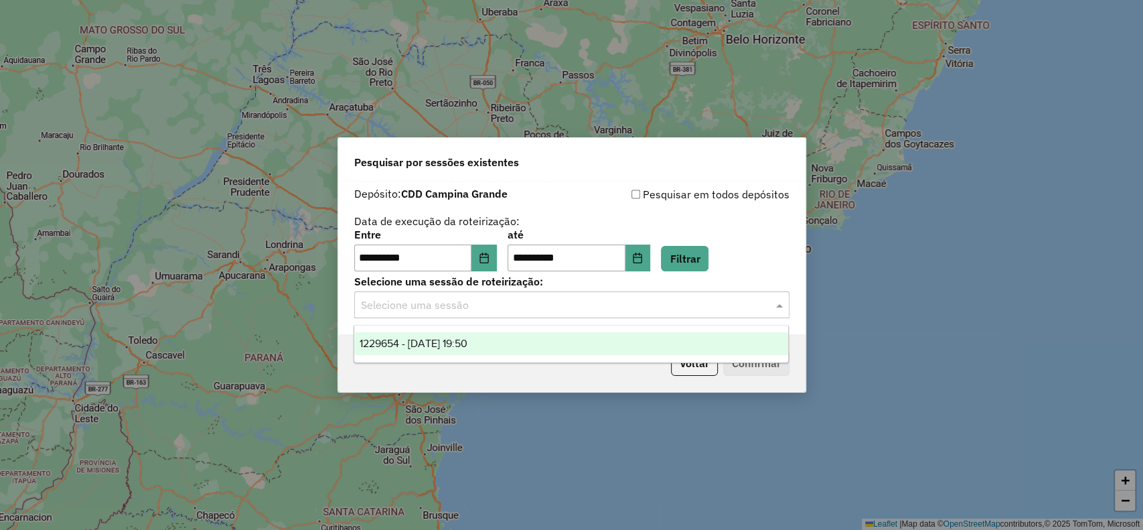
click at [463, 309] on input "text" at bounding box center [558, 305] width 395 height 16
click at [457, 335] on div "1229654 - 14/08/2025 19:50" at bounding box center [571, 343] width 434 height 23
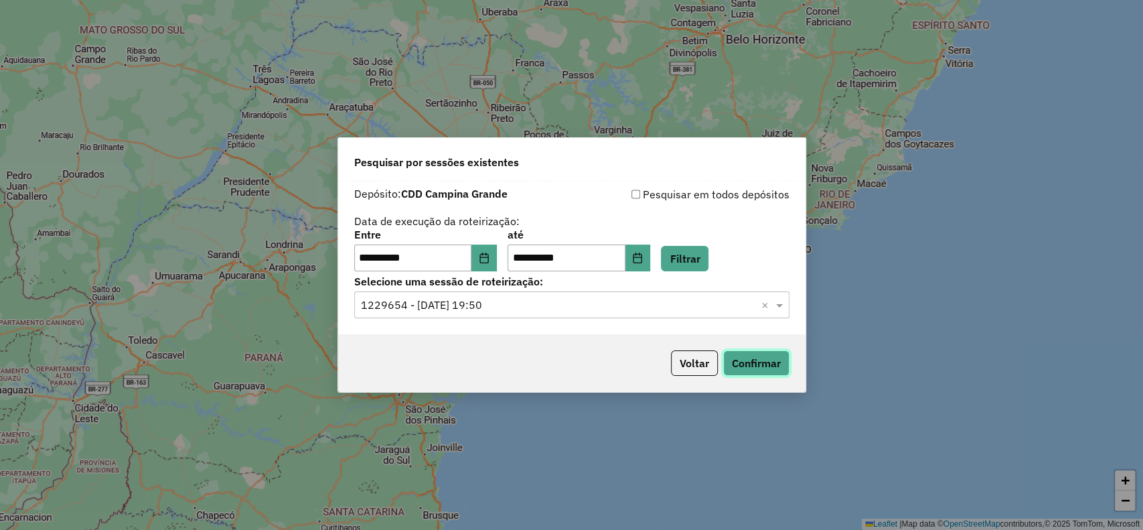
click at [753, 357] on button "Confirmar" at bounding box center [756, 362] width 66 height 25
click at [694, 364] on button "Voltar" at bounding box center [694, 362] width 47 height 25
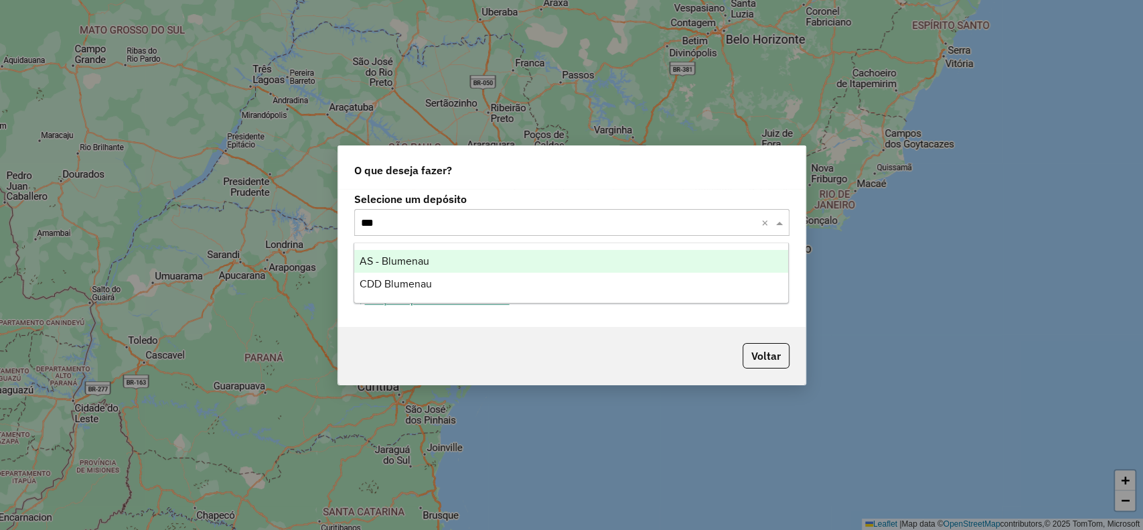
type input "****"
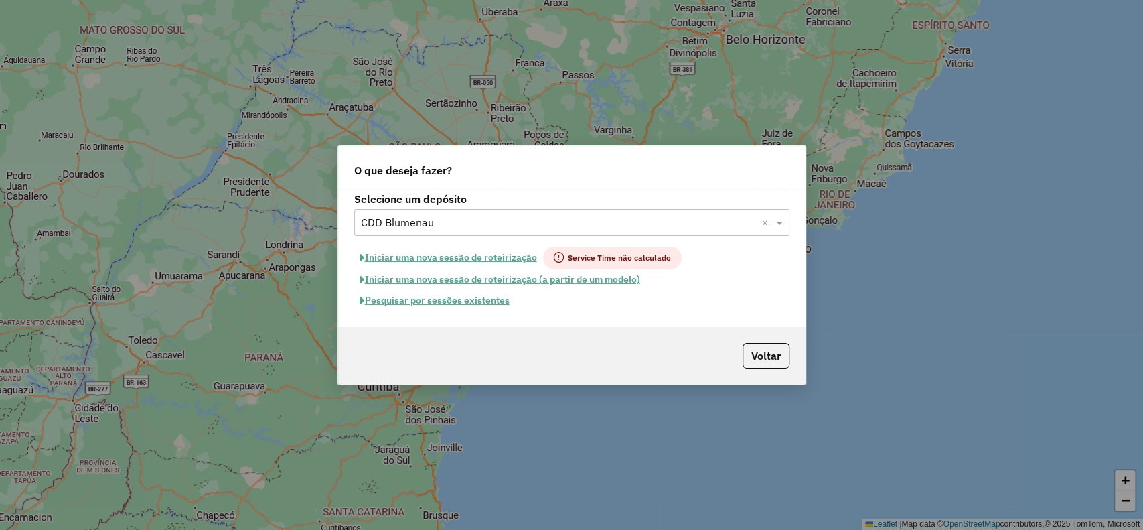
click at [421, 298] on button "Pesquisar por sessões existentes" at bounding box center [434, 300] width 161 height 21
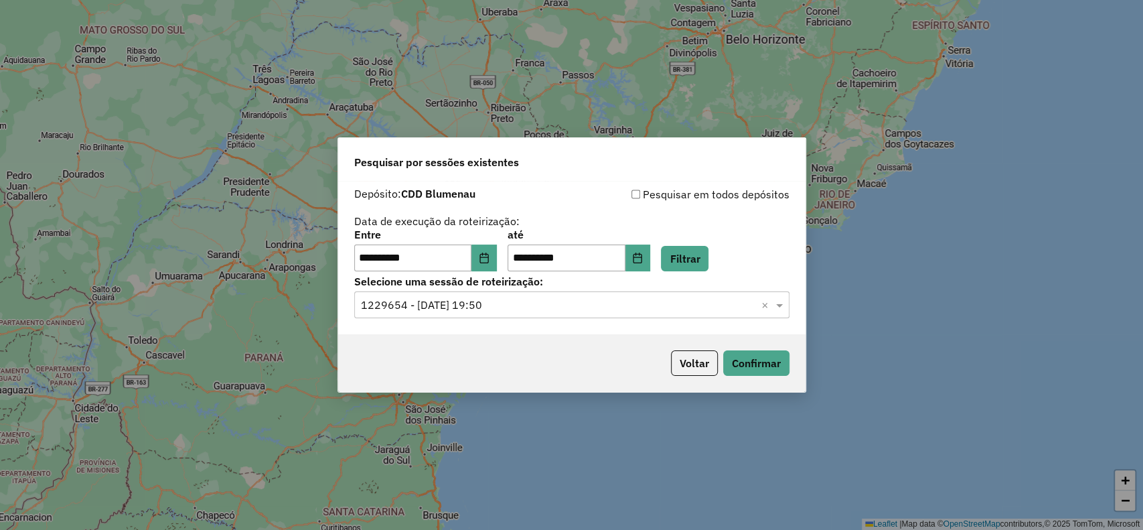
click at [702, 273] on label "Selecione uma sessão de roteirização:" at bounding box center [571, 281] width 435 height 16
click at [700, 265] on button "Filtrar" at bounding box center [685, 258] width 48 height 25
click at [382, 299] on input "text" at bounding box center [558, 305] width 395 height 16
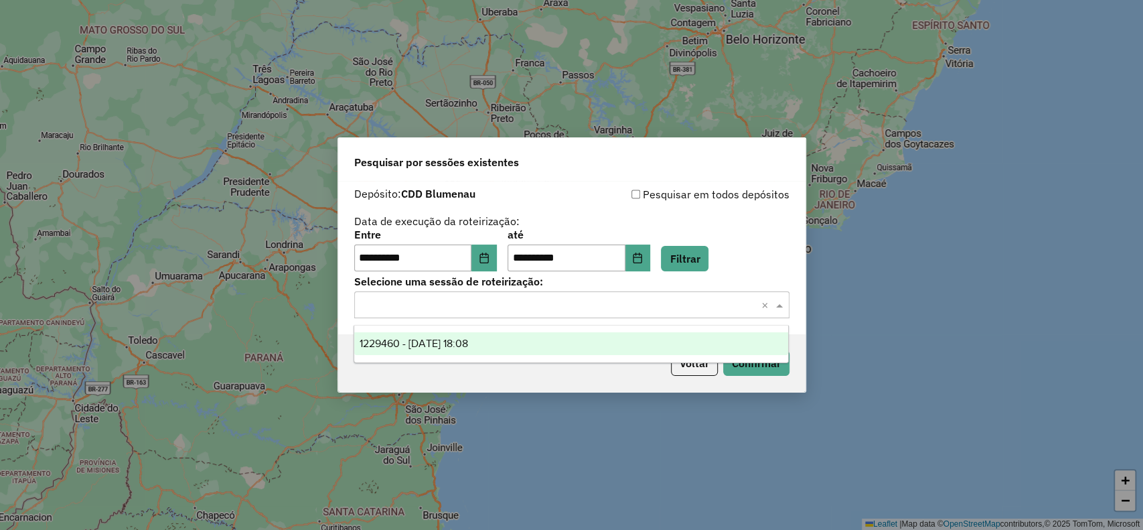
click at [391, 340] on span "1229460 - 14/08/2025 18:08" at bounding box center [414, 342] width 108 height 11
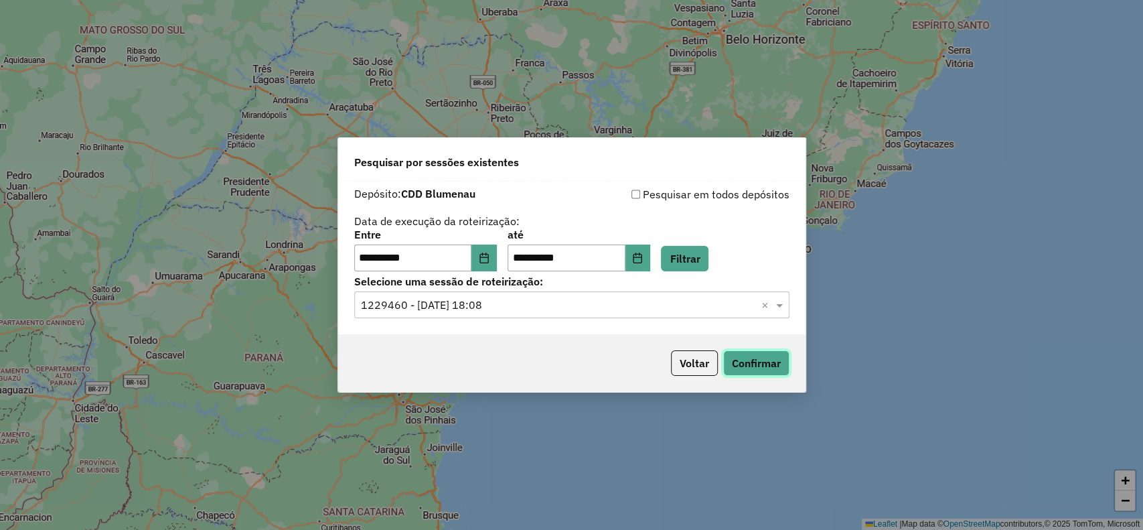
click at [736, 358] on button "Confirmar" at bounding box center [756, 362] width 66 height 25
click at [508, 258] on div "**********" at bounding box center [571, 251] width 435 height 42
click at [497, 258] on button "Choose Date" at bounding box center [483, 257] width 25 height 27
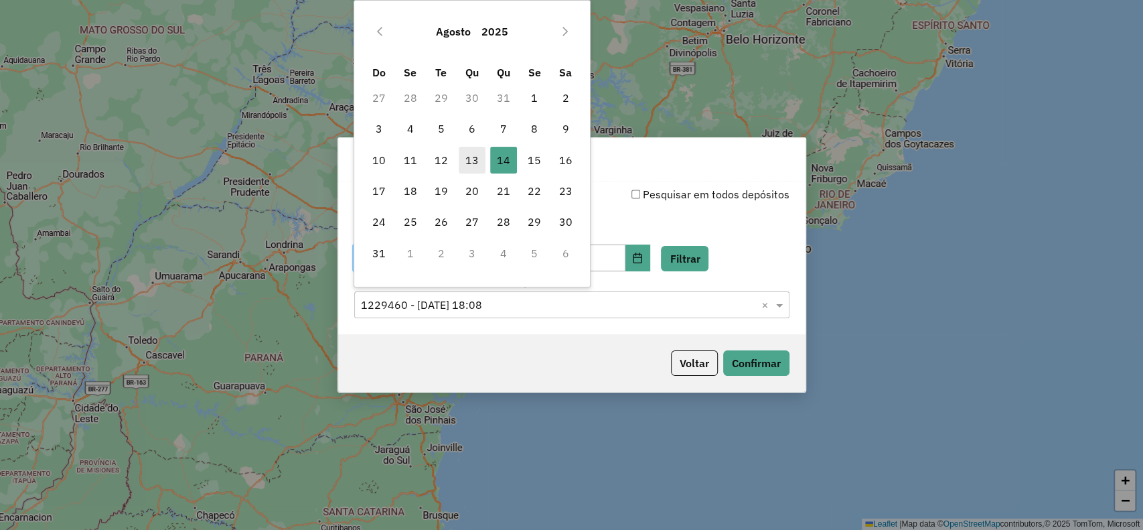
click at [470, 162] on span "13" at bounding box center [472, 160] width 27 height 27
type input "**********"
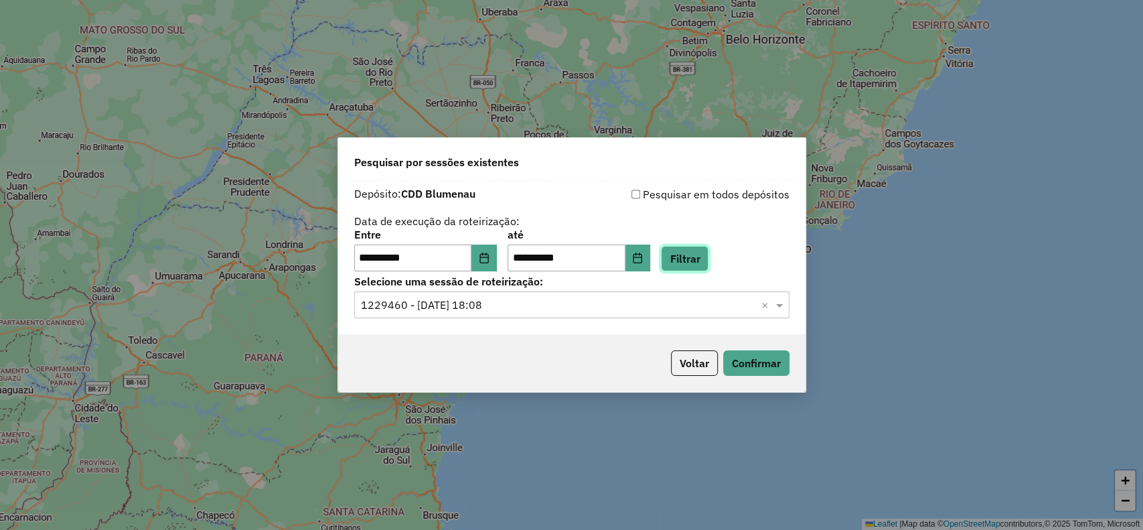
click at [702, 266] on button "Filtrar" at bounding box center [685, 258] width 48 height 25
click at [478, 301] on input "text" at bounding box center [558, 305] width 395 height 16
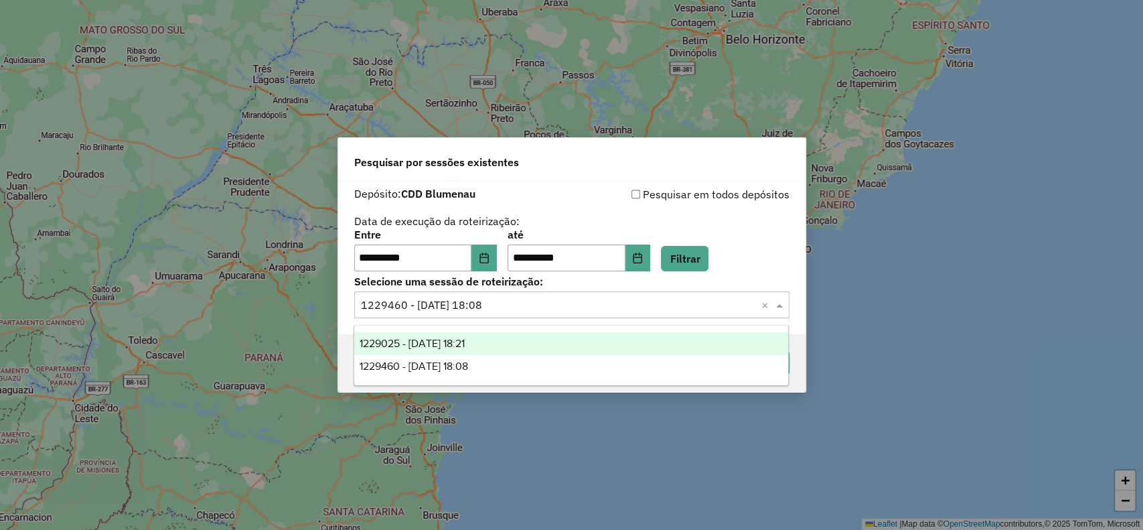
click at [487, 353] on div "1229025 - 13/08/2025 18:21" at bounding box center [571, 343] width 434 height 23
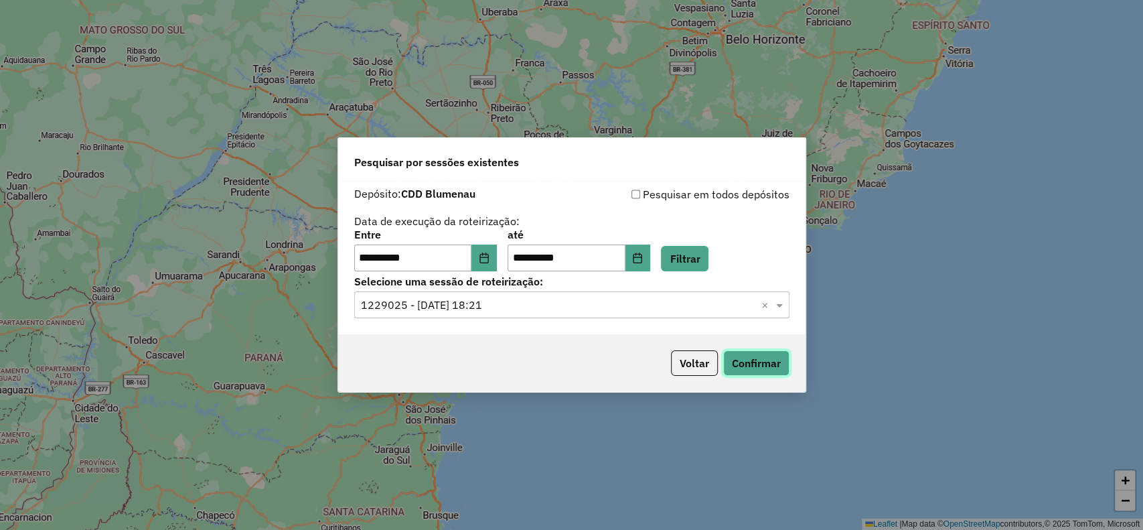
click at [737, 367] on button "Confirmar" at bounding box center [756, 362] width 66 height 25
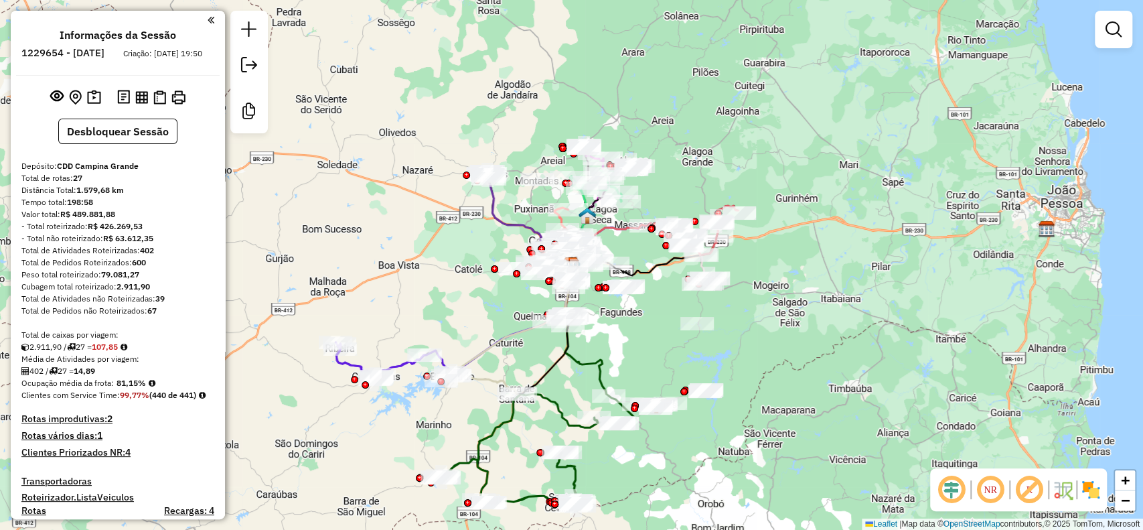
click at [994, 488] on em at bounding box center [990, 489] width 32 height 32
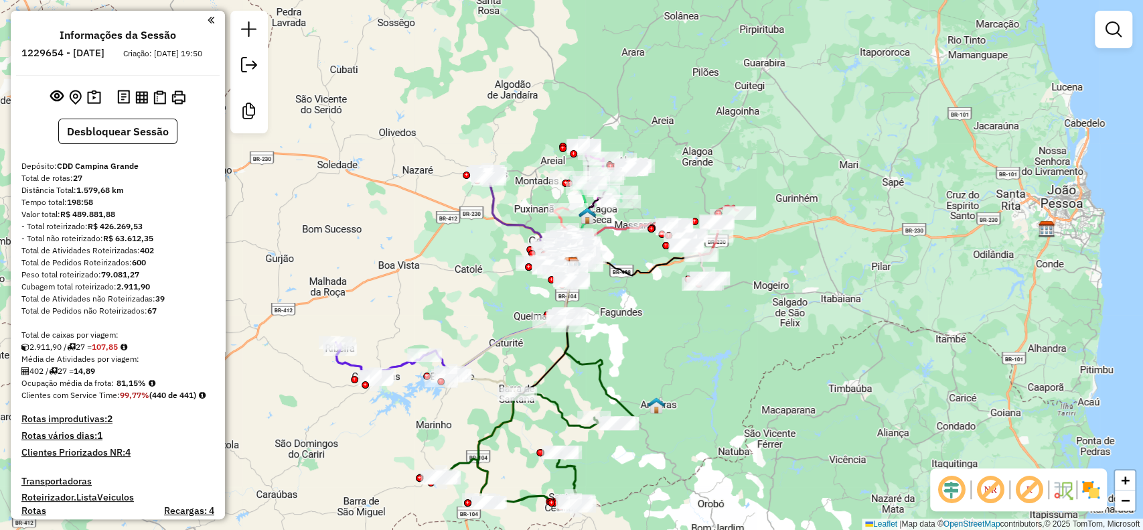
click at [1033, 489] on em at bounding box center [1029, 489] width 32 height 32
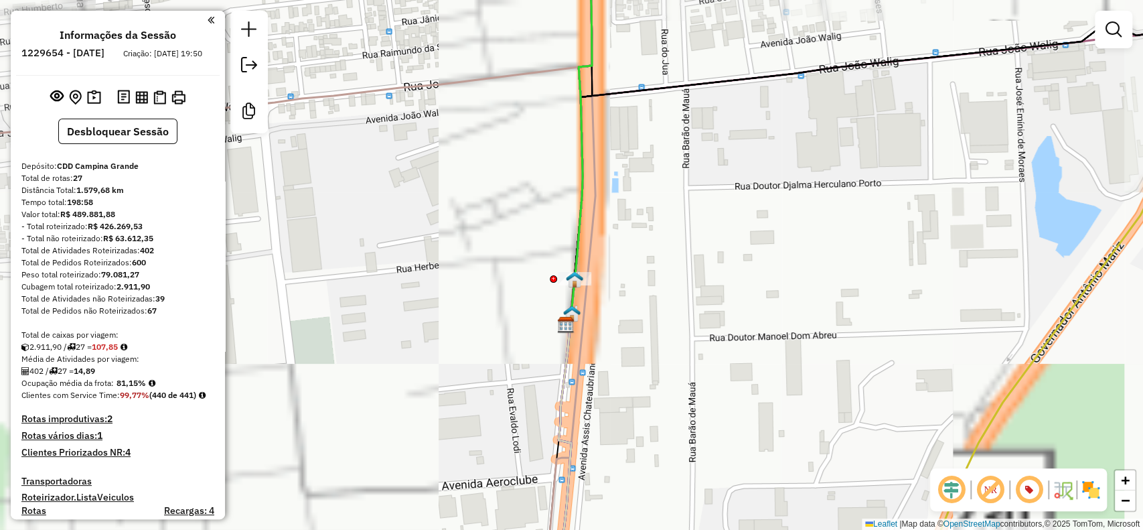
click at [569, 283] on img at bounding box center [574, 279] width 17 height 17
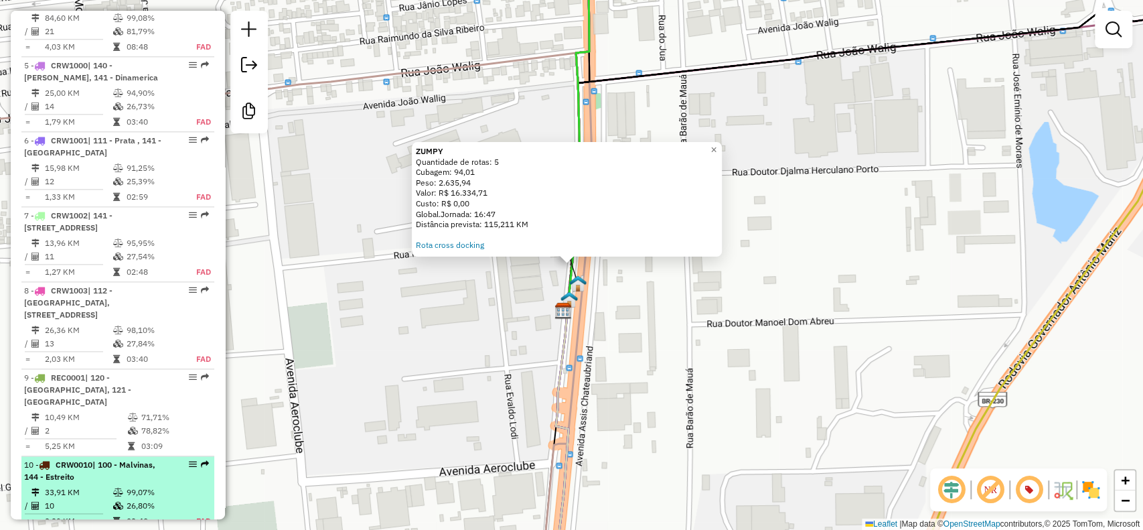
scroll to position [1071, 0]
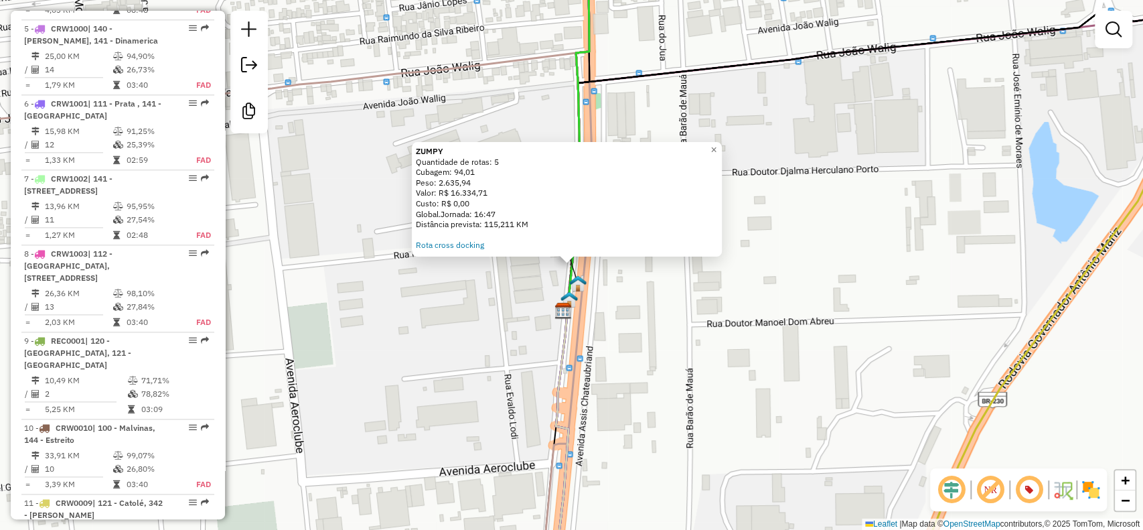
click at [576, 298] on img at bounding box center [568, 299] width 17 height 17
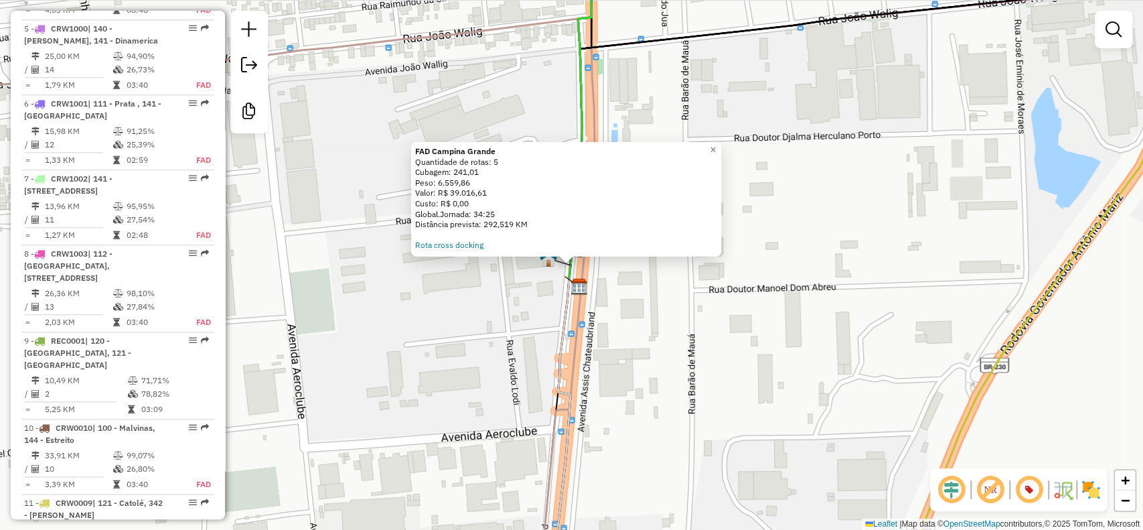
click at [557, 267] on div "FAD Campina Grande Quantidade de rotas: 5 Cubagem: 241,01 Peso: 6.559,86 Valor:…" at bounding box center [571, 265] width 1143 height 530
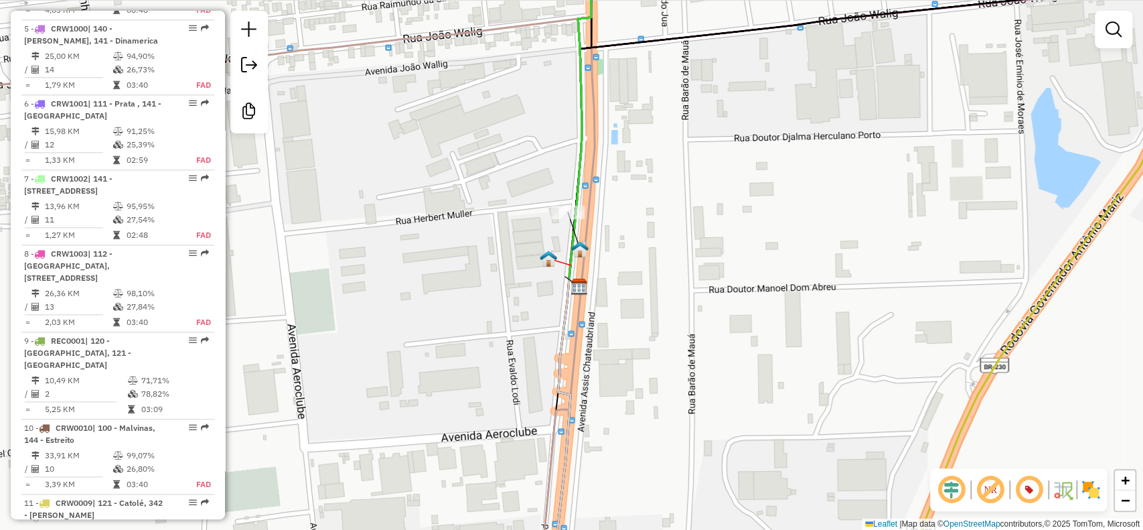
click at [546, 258] on img at bounding box center [548, 258] width 17 height 17
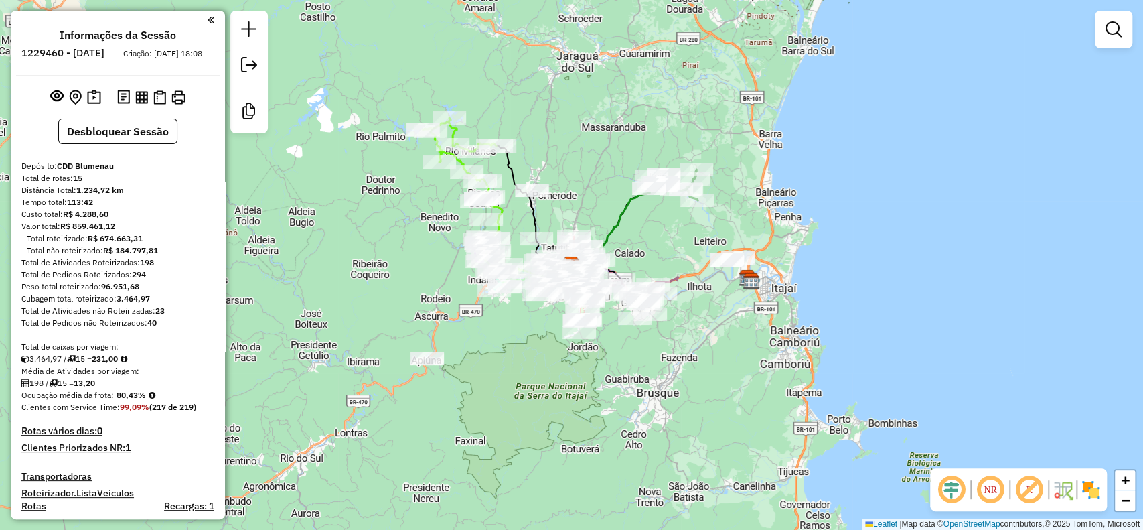
drag, startPoint x: 1023, startPoint y: 493, endPoint x: 1056, endPoint y: 486, distance: 34.1
click at [1023, 493] on em at bounding box center [1029, 489] width 32 height 32
click at [1077, 495] on img at bounding box center [1076, 489] width 7 height 21
click at [1102, 31] on link at bounding box center [1113, 29] width 27 height 27
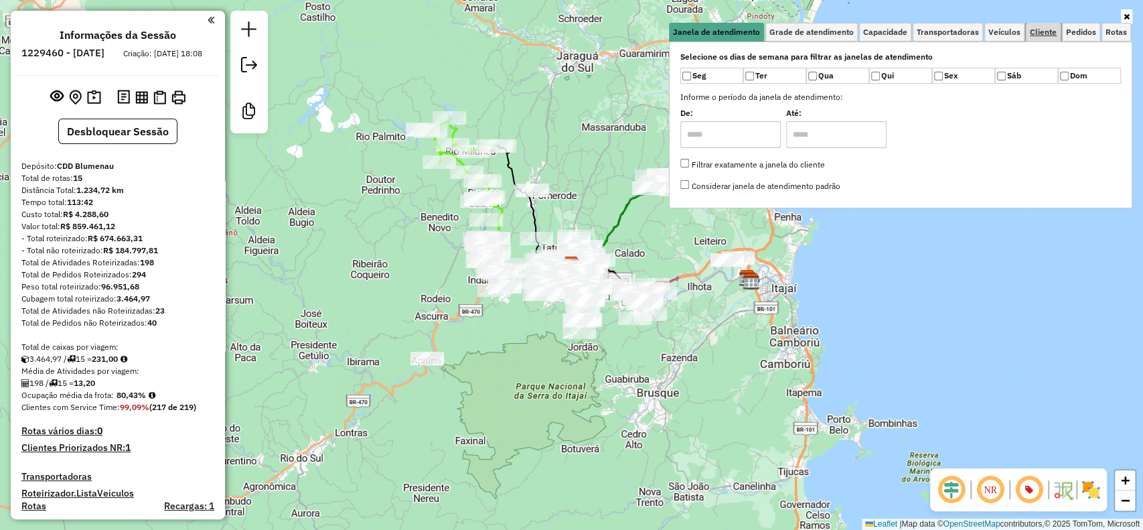
click at [1045, 37] on link "Cliente" at bounding box center [1043, 32] width 35 height 19
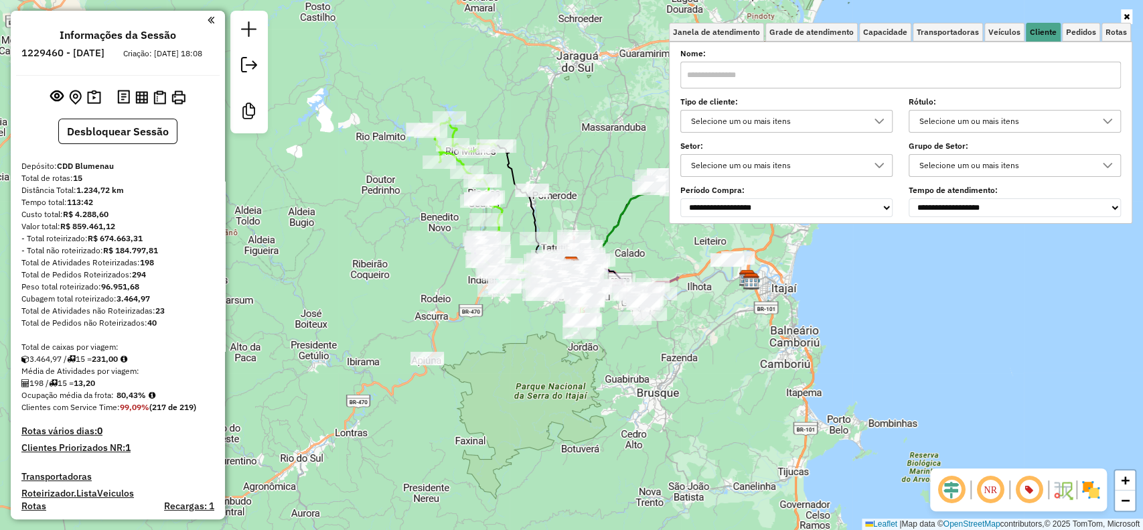
click at [840, 137] on div "**********" at bounding box center [900, 133] width 441 height 165
click at [824, 123] on div "Selecione um ou mais itens" at bounding box center [776, 120] width 180 height 21
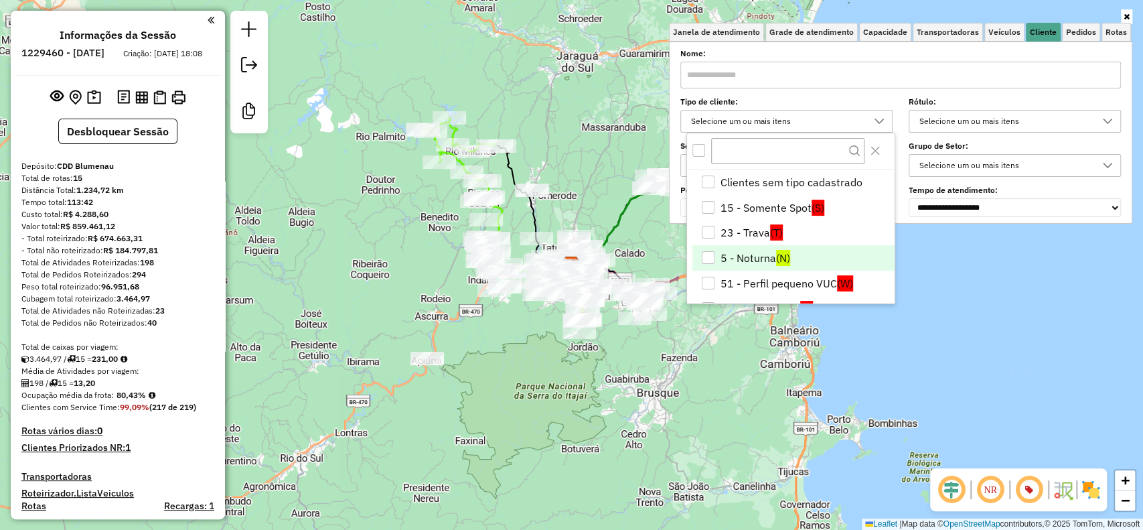
click at [812, 254] on li "5 - Noturna (N)" at bounding box center [793, 257] width 202 height 25
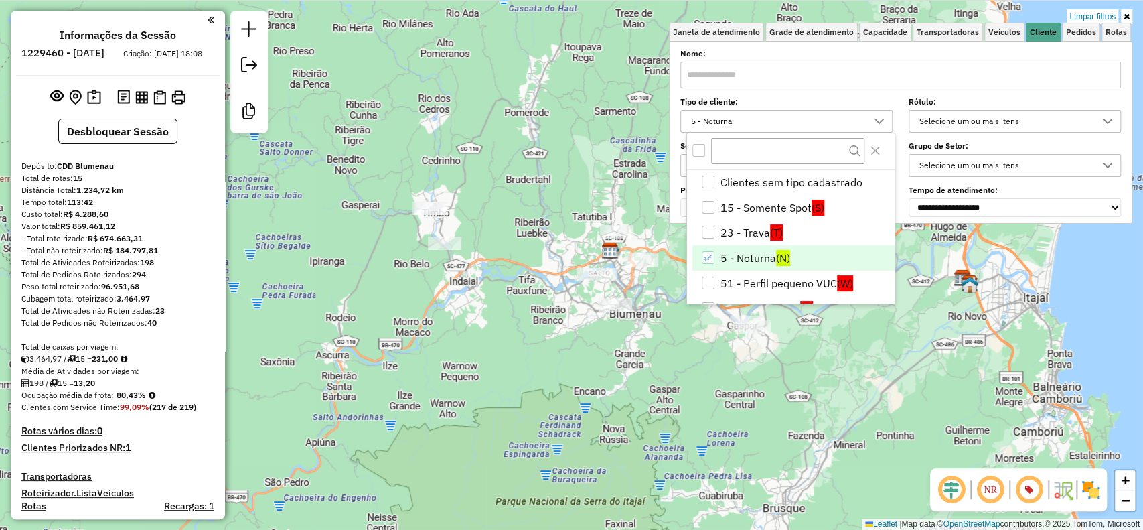
drag, startPoint x: 651, startPoint y: 385, endPoint x: 696, endPoint y: 406, distance: 50.0
click at [696, 406] on div "Limpar filtros Janela de atendimento Grade de atendimento Capacidade Transporta…" at bounding box center [571, 265] width 1143 height 530
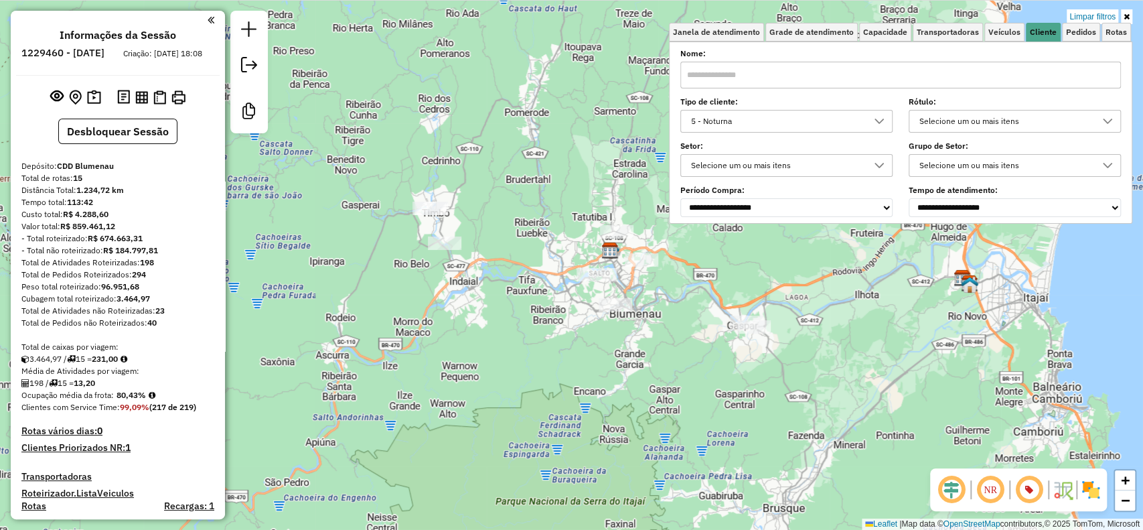
click at [842, 125] on div "5 - Noturna" at bounding box center [776, 120] width 180 height 21
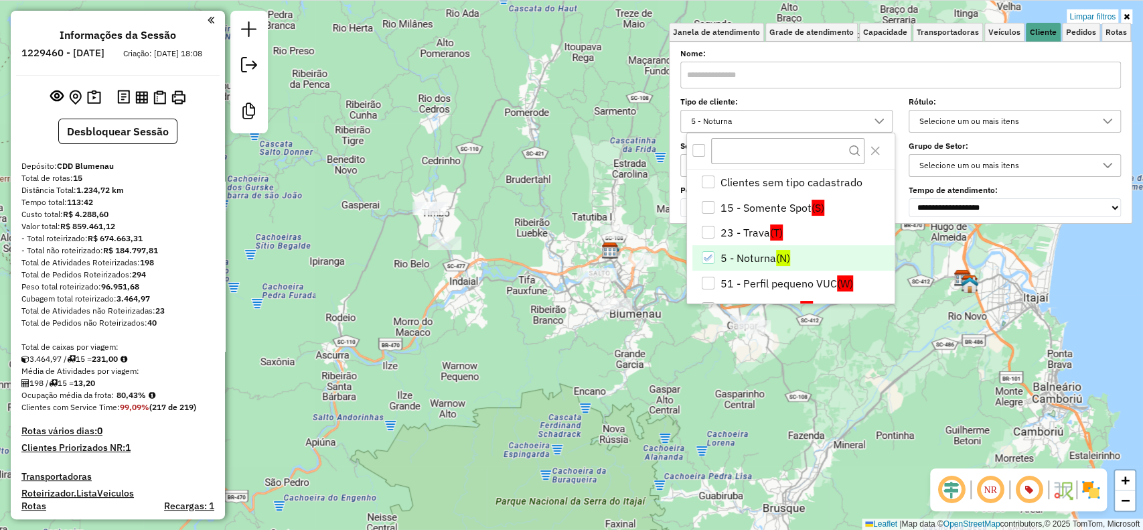
click at [787, 254] on span "(N)" at bounding box center [783, 258] width 14 height 16
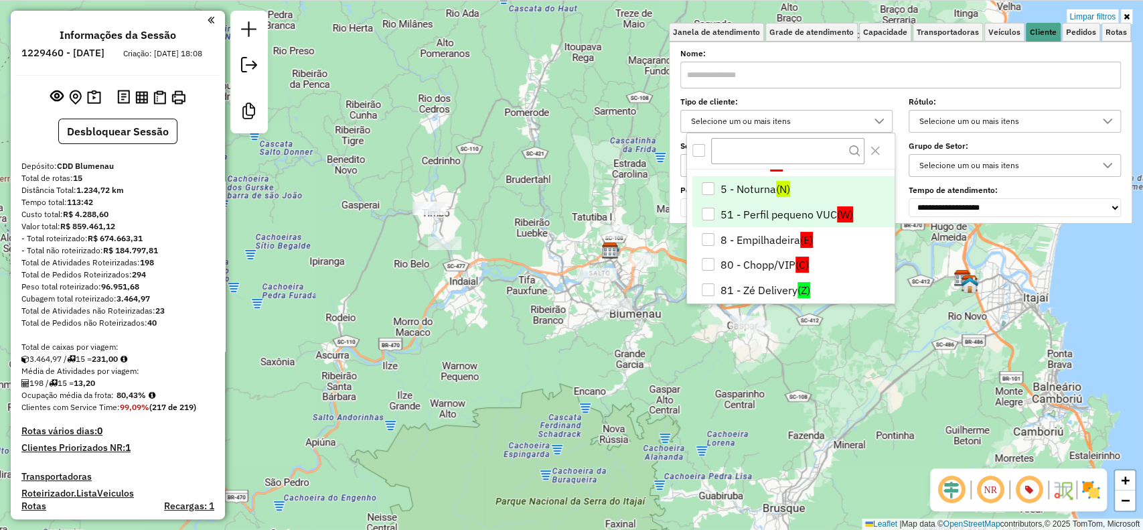
scroll to position [89, 0]
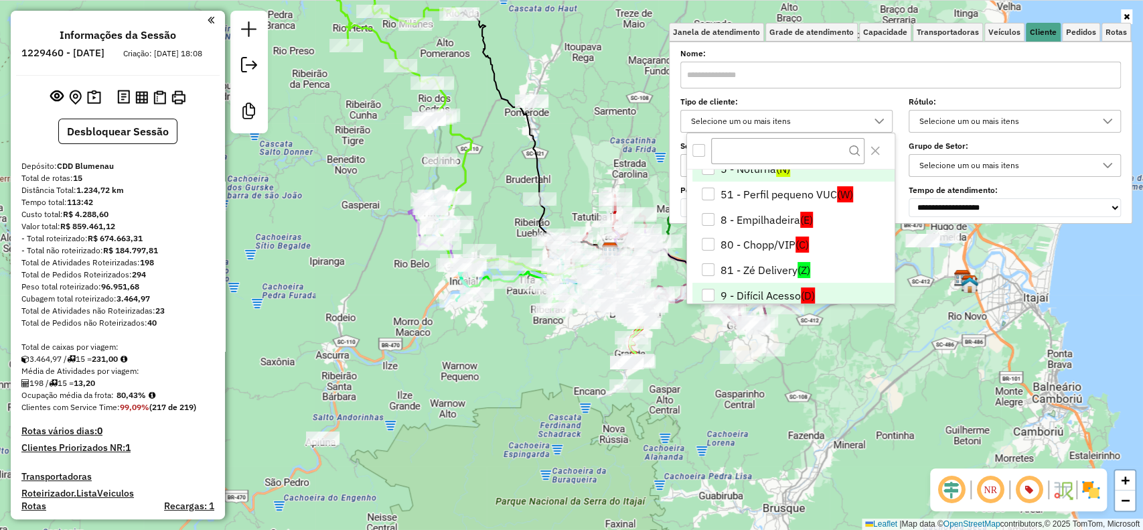
click at [830, 291] on li "9 - Difícil Acesso (D)" at bounding box center [793, 295] width 202 height 25
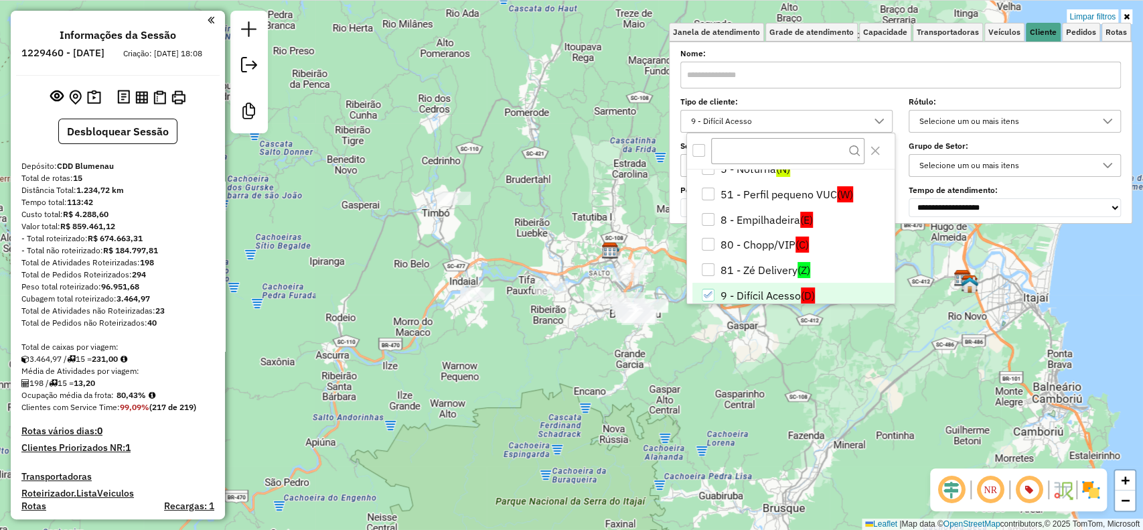
click at [1007, 127] on div "Selecione um ou mais itens" at bounding box center [1005, 120] width 180 height 21
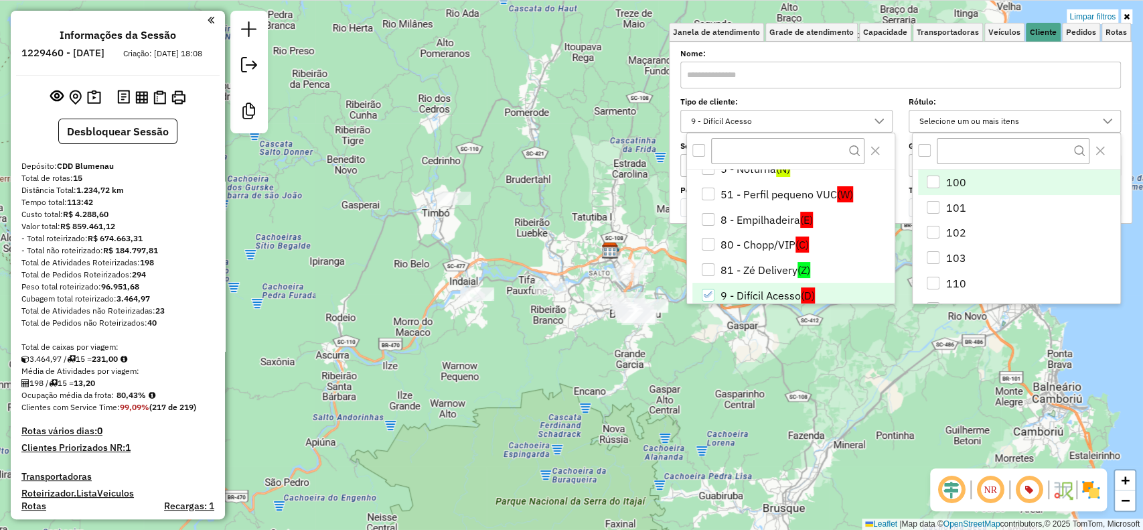
scroll to position [7, 47]
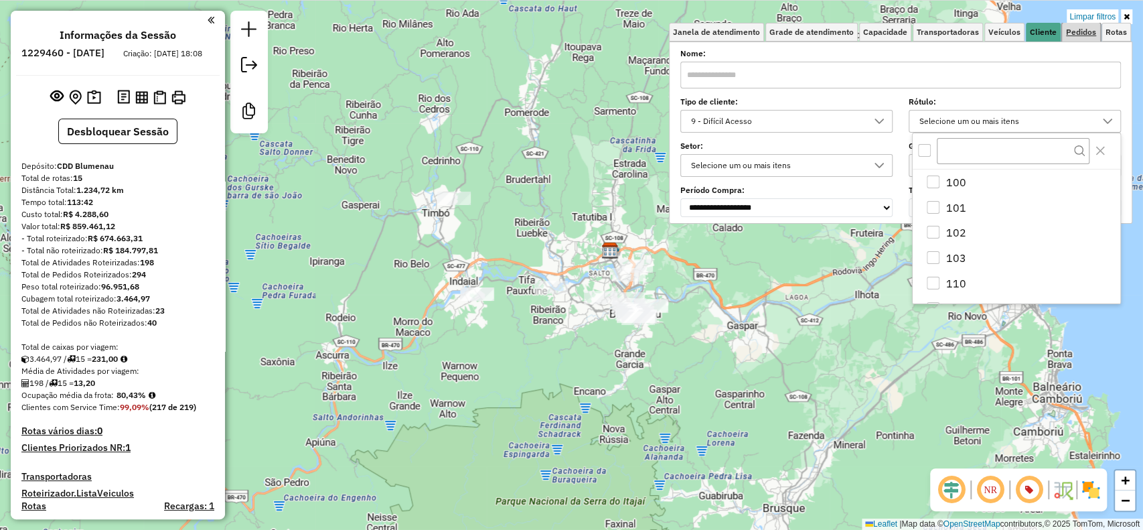
click at [1079, 39] on link "Pedidos" at bounding box center [1081, 32] width 38 height 19
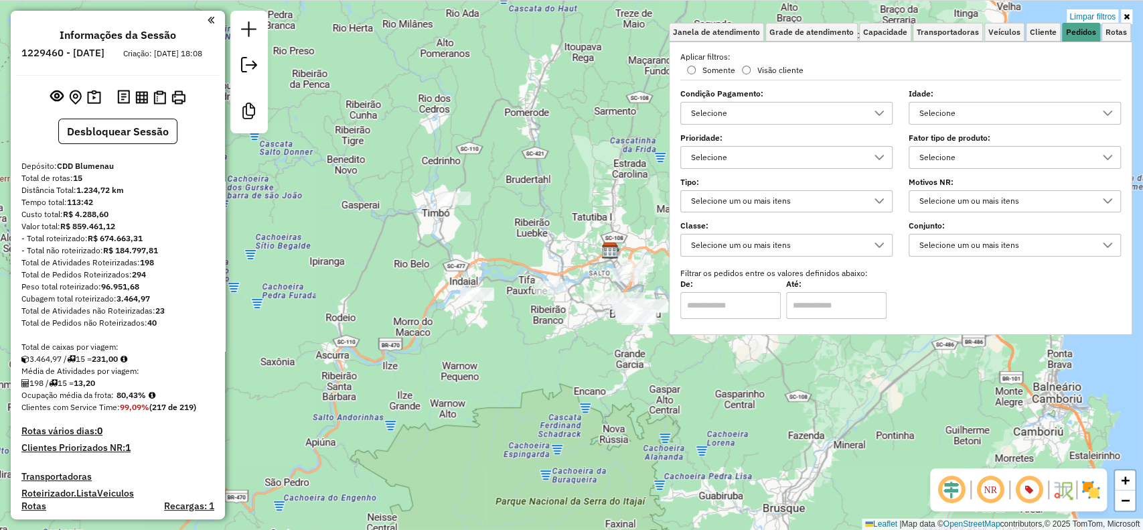
click at [1002, 152] on div "Selecione" at bounding box center [1005, 157] width 180 height 21
type input "***"
click at [923, 192] on div at bounding box center [924, 186] width 13 height 13
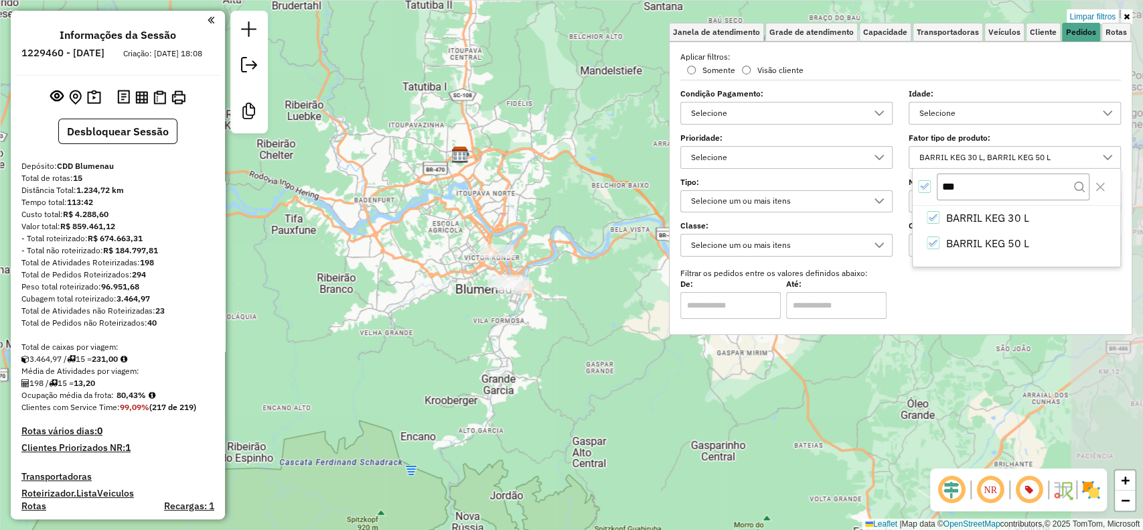
drag, startPoint x: 668, startPoint y: 358, endPoint x: 562, endPoint y: 342, distance: 106.4
click at [562, 342] on div "Limpar filtros Janela de atendimento Grade de atendimento Capacidade Transporta…" at bounding box center [571, 265] width 1143 height 530
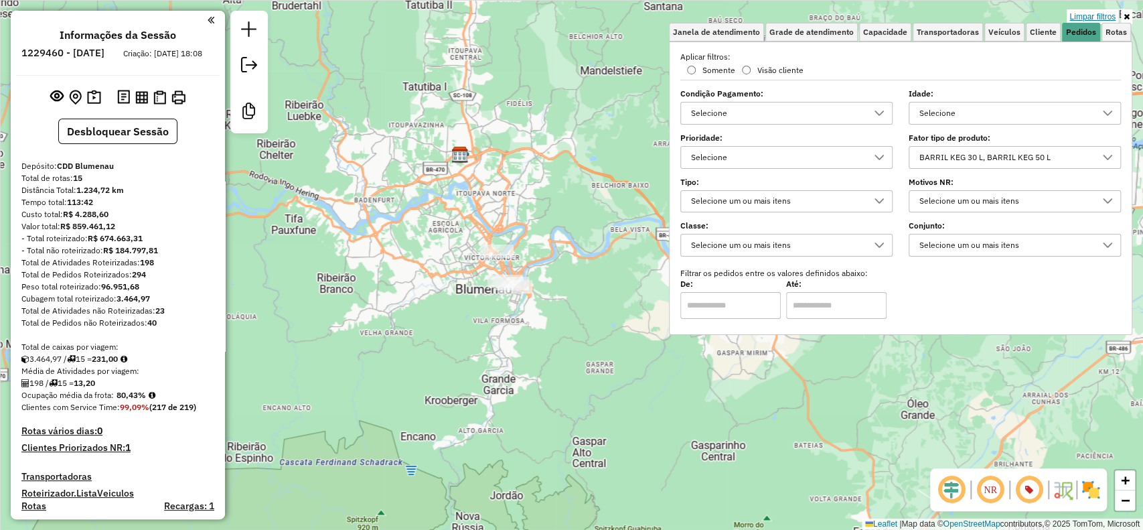
click at [1093, 18] on link "Limpar filtros" at bounding box center [1093, 16] width 52 height 15
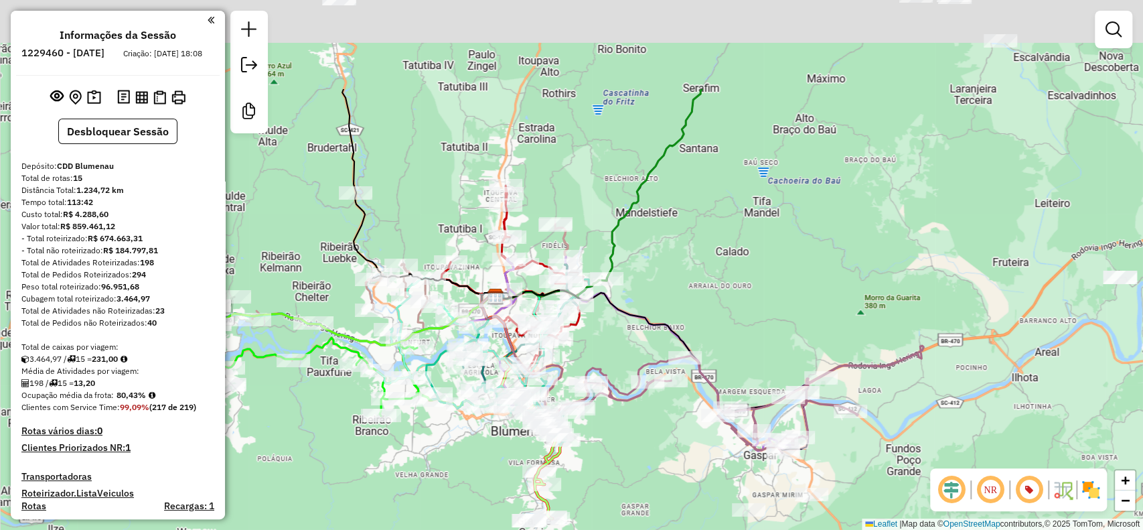
drag, startPoint x: 709, startPoint y: 192, endPoint x: 737, endPoint y: 302, distance: 113.8
click at [737, 302] on div "Janela de atendimento Grade de atendimento Capacidade Transportadoras Veículos …" at bounding box center [571, 265] width 1143 height 530
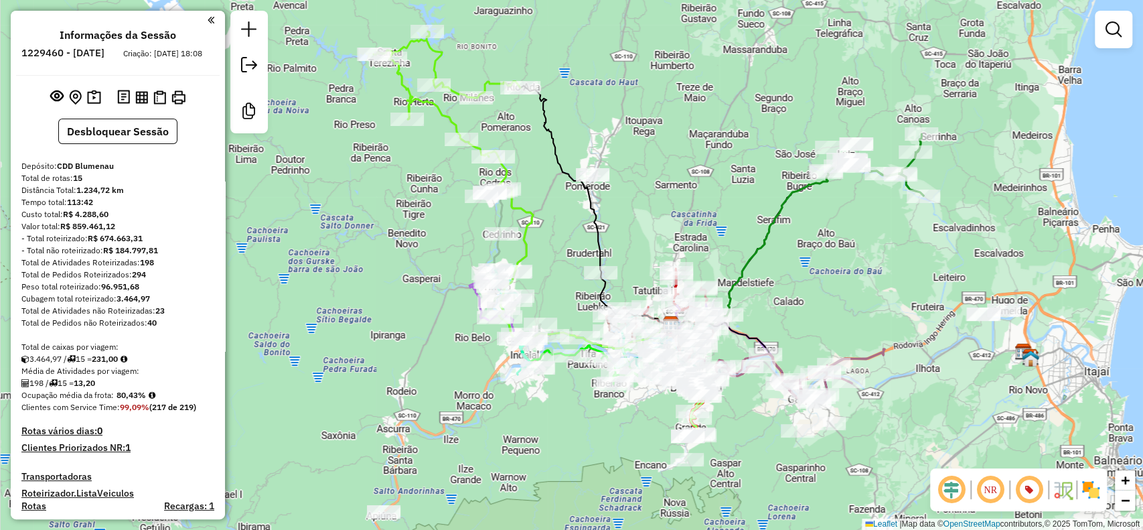
drag, startPoint x: 1117, startPoint y: 29, endPoint x: 1031, endPoint y: 27, distance: 86.4
click at [1118, 29] on em at bounding box center [1114, 29] width 16 height 16
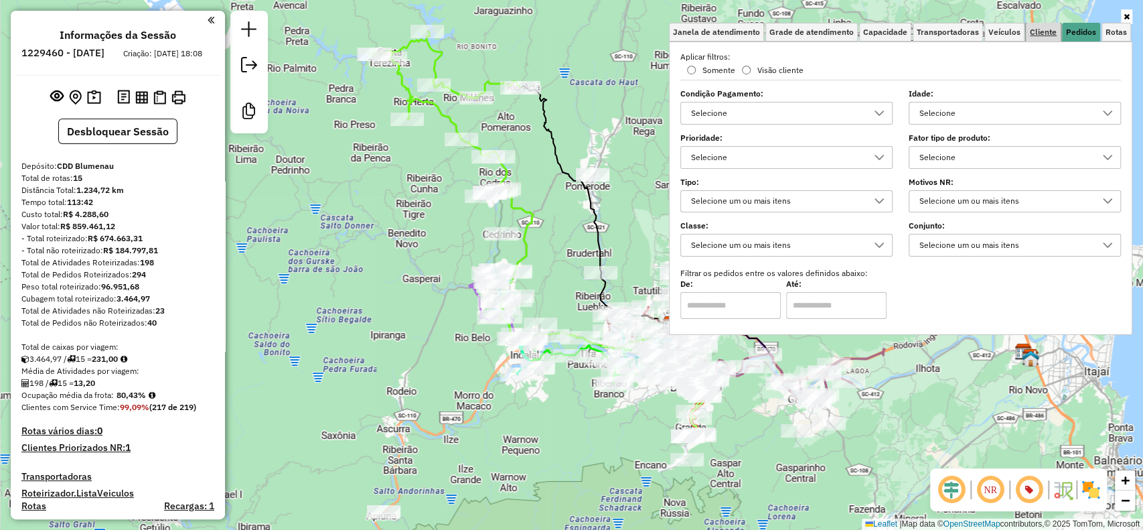
click at [1052, 29] on span "Cliente" at bounding box center [1043, 32] width 27 height 8
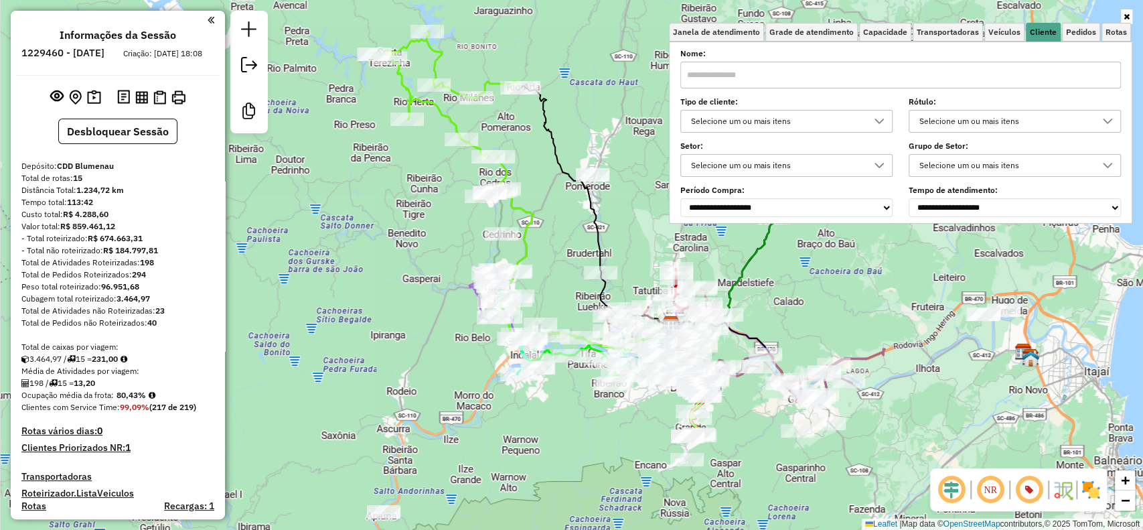
click at [862, 121] on div "Selecione um ou mais itens" at bounding box center [776, 120] width 180 height 21
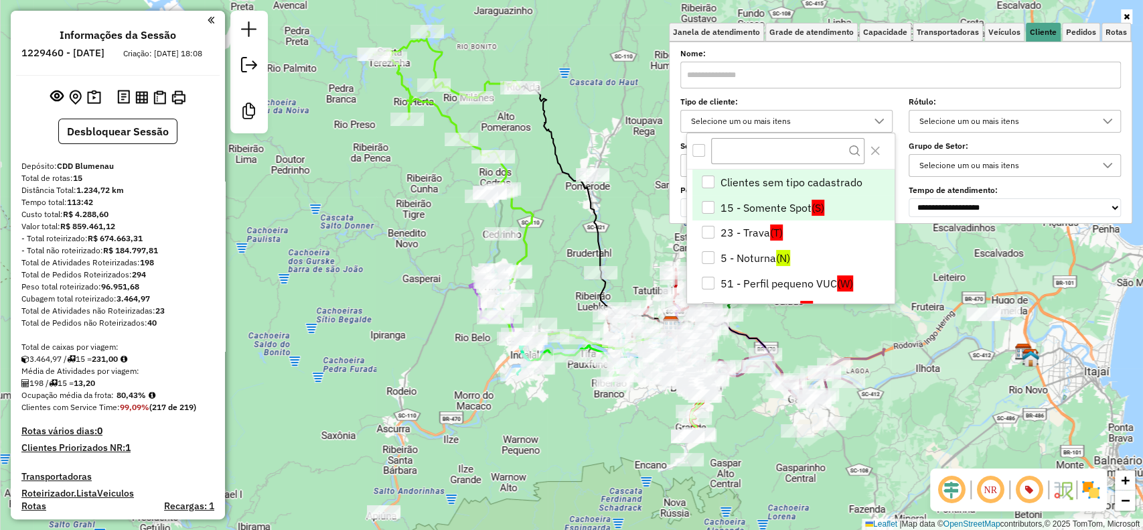
click at [787, 206] on li "15 - Somente Spot (S)" at bounding box center [793, 207] width 202 height 25
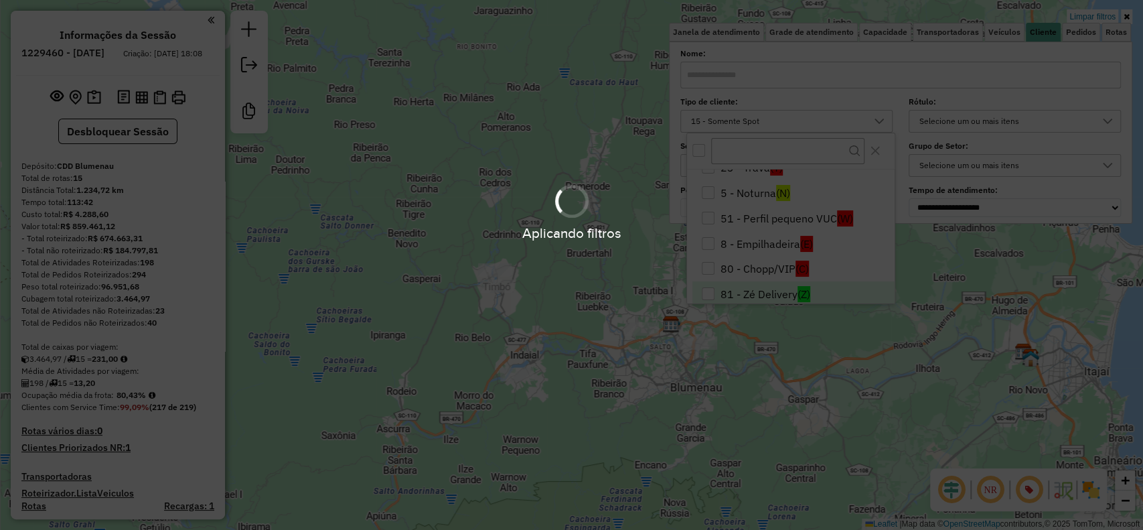
scroll to position [104, 0]
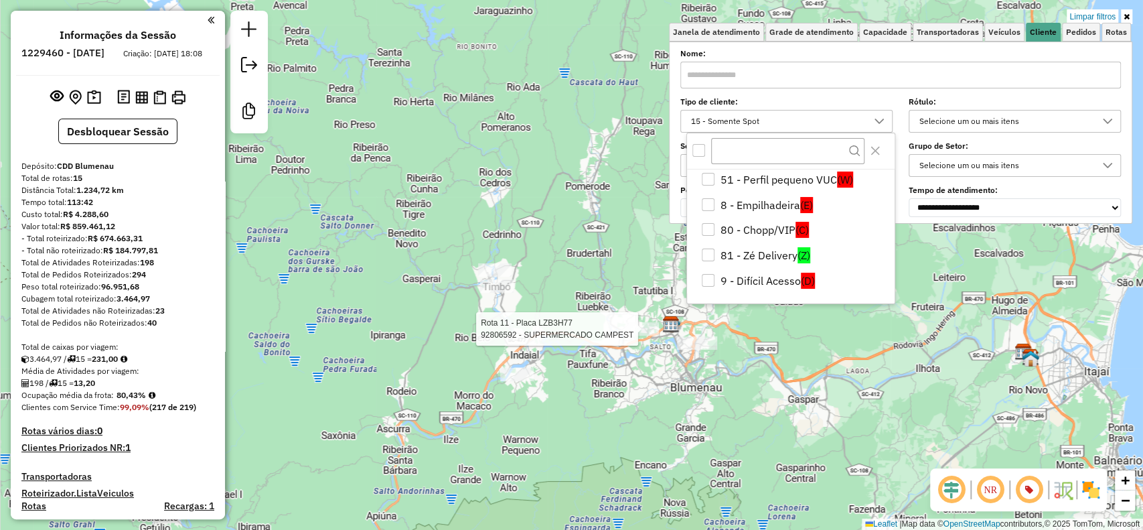
select select "**********"
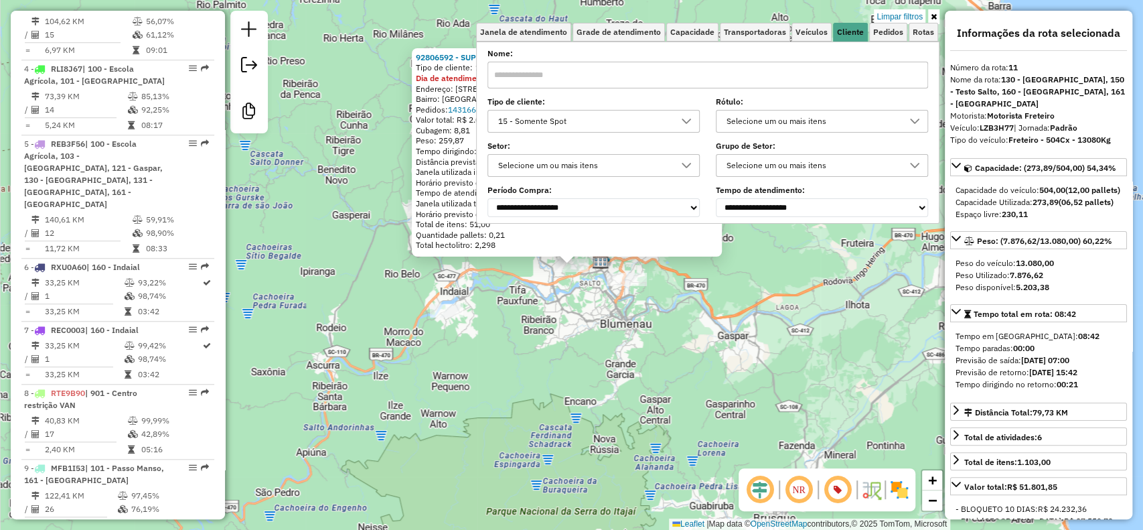
scroll to position [1329, 0]
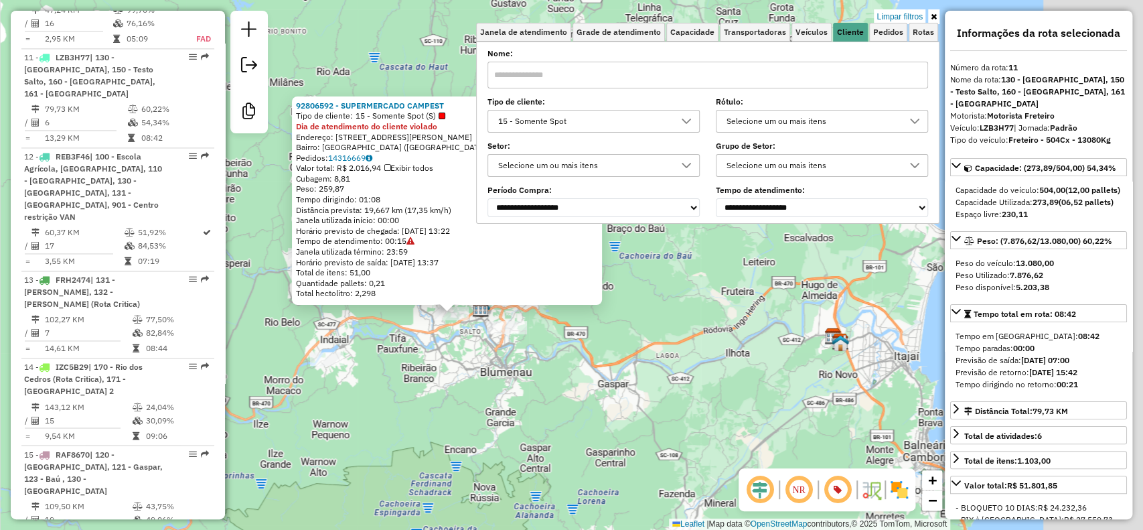
drag, startPoint x: 673, startPoint y: 426, endPoint x: 591, endPoint y: 449, distance: 85.6
click at [591, 449] on div "92806592 - SUPERMERCADO CAMPEST Tipo de cliente: 15 - Somente Spot (S) Dia de a…" at bounding box center [571, 265] width 1143 height 530
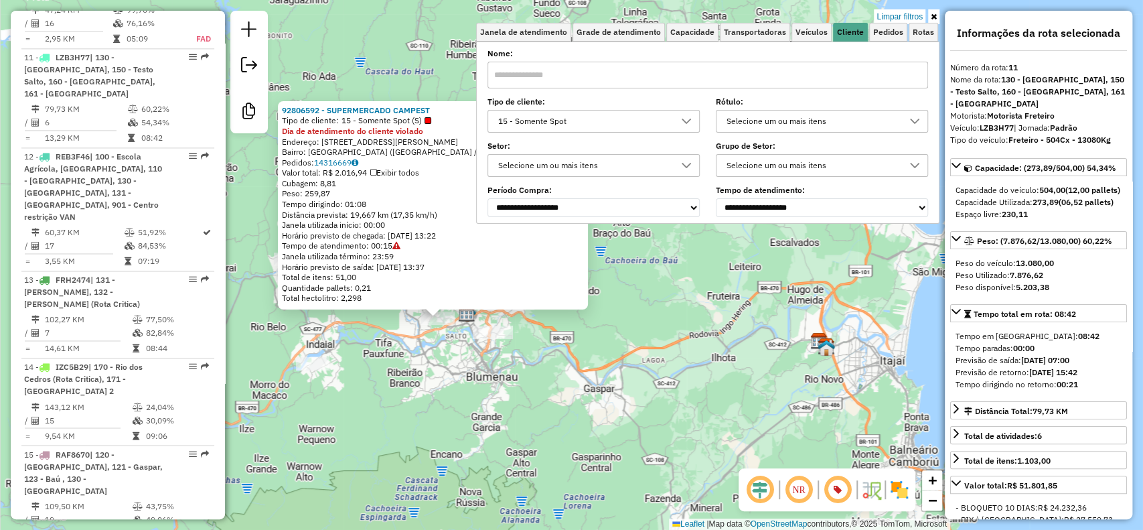
drag, startPoint x: 418, startPoint y: 404, endPoint x: 450, endPoint y: 424, distance: 37.6
click at [450, 424] on div "92806592 - SUPERMERCADO CAMPEST Tipo de cliente: 15 - Somente Spot (S) Dia de a…" at bounding box center [571, 265] width 1143 height 530
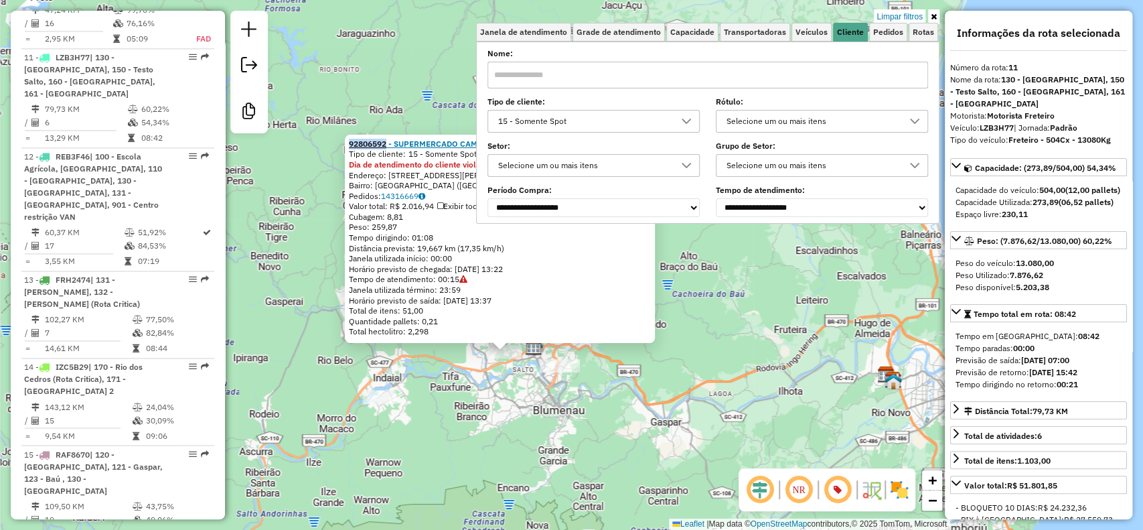
drag, startPoint x: 356, startPoint y: 145, endPoint x: 392, endPoint y: 139, distance: 37.3
click at [392, 139] on div "92806592 - SUPERMERCADO CAMPEST Tipo de cliente: 15 - Somente Spot (S) Dia de a…" at bounding box center [500, 239] width 310 height 208
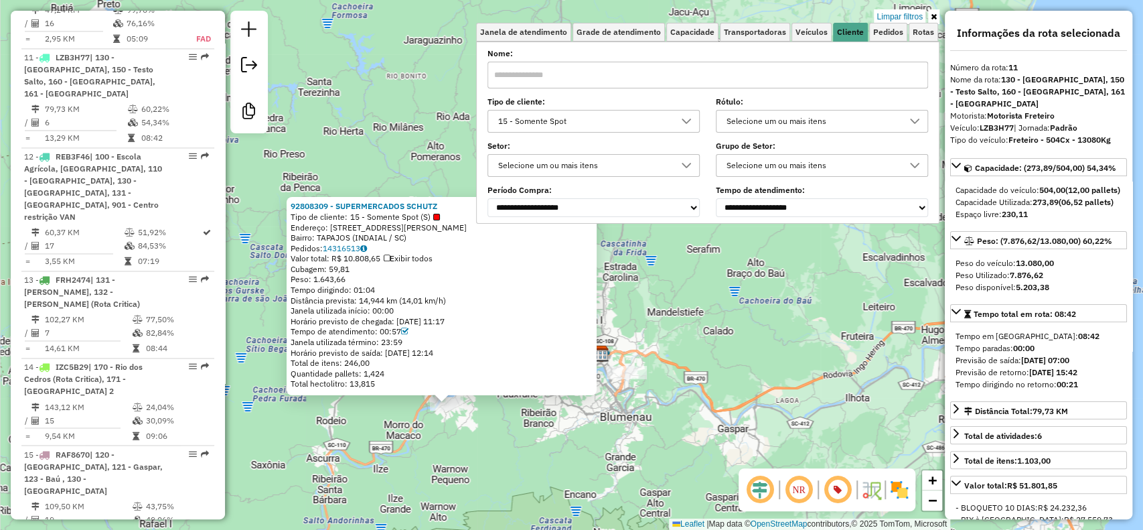
drag, startPoint x: 396, startPoint y: 374, endPoint x: 279, endPoint y: 506, distance: 177.4
click at [279, 506] on div "92808309 - SUPERMERCADOS SCHUTZ Tipo de cliente: 15 - Somente Spot (S) Endereço…" at bounding box center [571, 265] width 1143 height 530
drag, startPoint x: 289, startPoint y: 208, endPoint x: 336, endPoint y: 206, distance: 47.0
click at [336, 206] on div "92808309 - SUPERMERCADOS SCHUTZ Tipo de cliente: 15 - Somente Spot (S) Endereço…" at bounding box center [442, 296] width 310 height 198
copy strong "92808309"
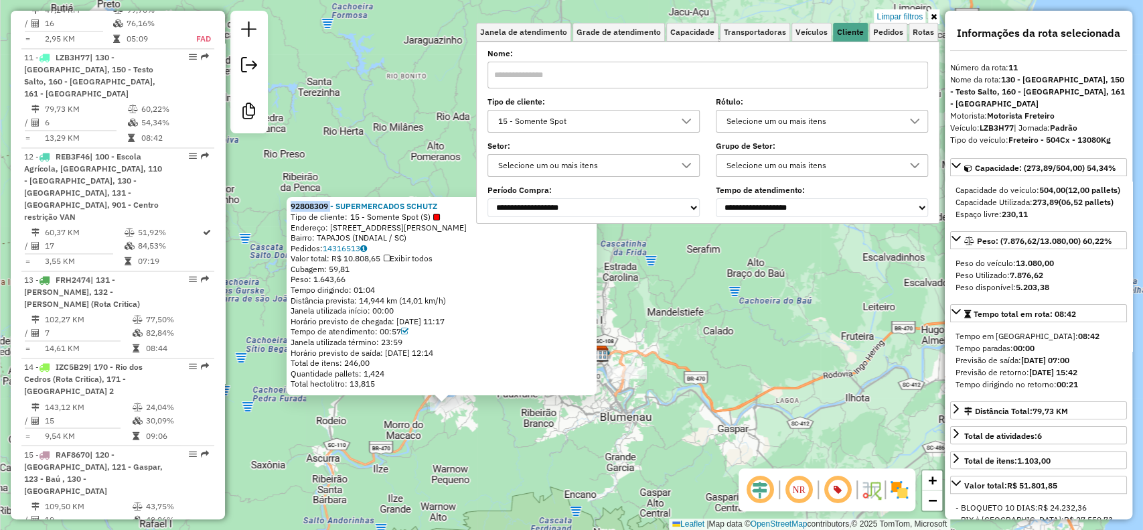
click at [465, 421] on div "92808309 - SUPERMERCADOS SCHUTZ Tipo de cliente: 15 - Somente Spot (S) Endereço…" at bounding box center [571, 265] width 1143 height 530
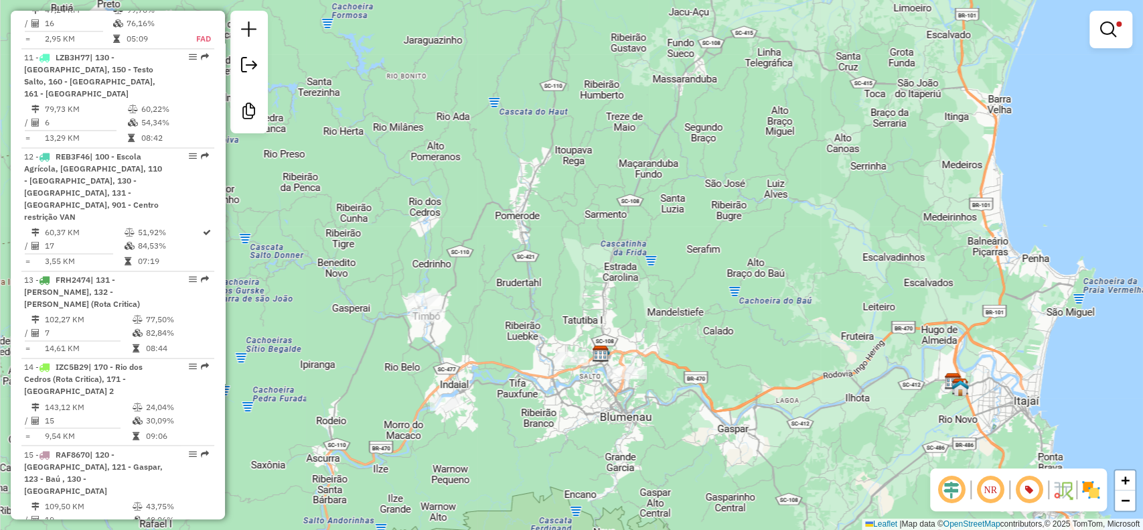
select select "**********"
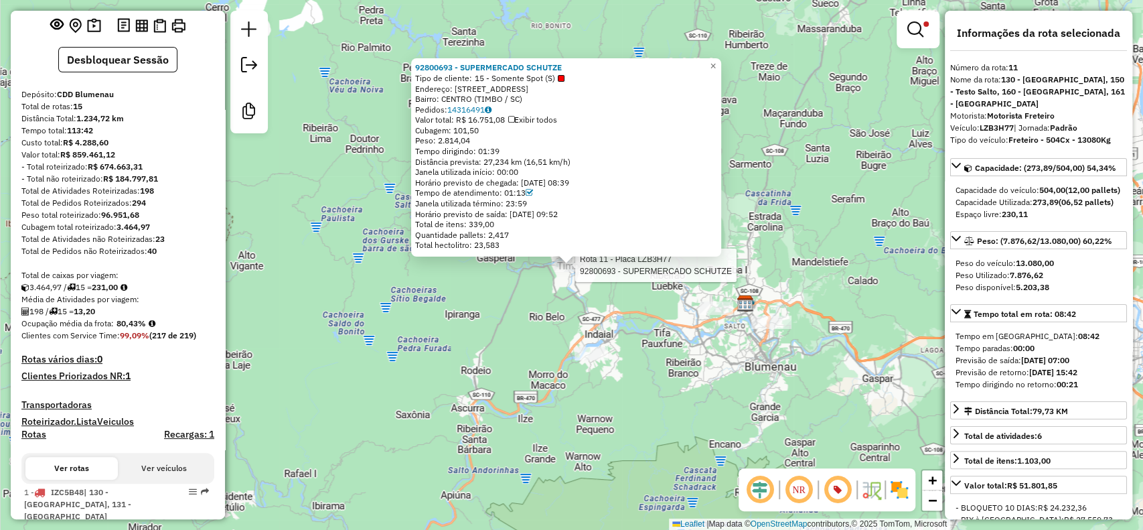
scroll to position [0, 0]
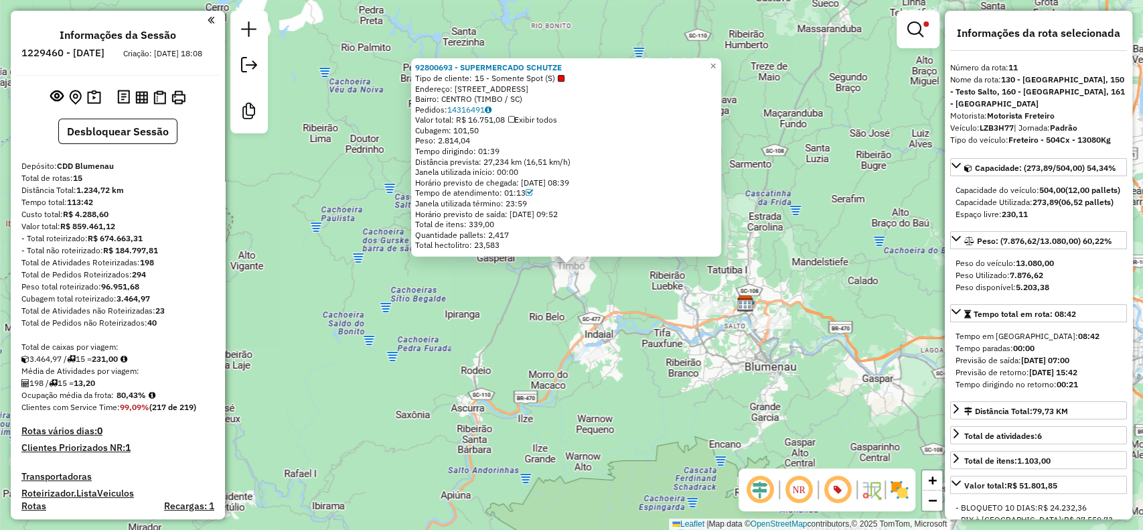
click at [560, 305] on div "Rota 11 - Placa LZB3H77 92808309 - SUPERMERCADOS SCHUTZ 92800693 - SUPERMERCADO…" at bounding box center [571, 265] width 1143 height 530
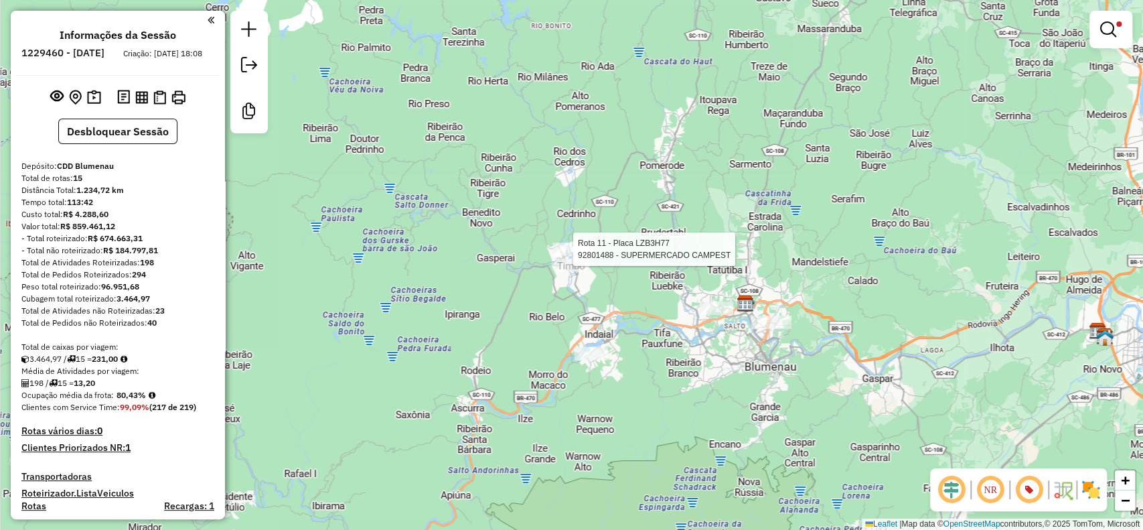
select select "**********"
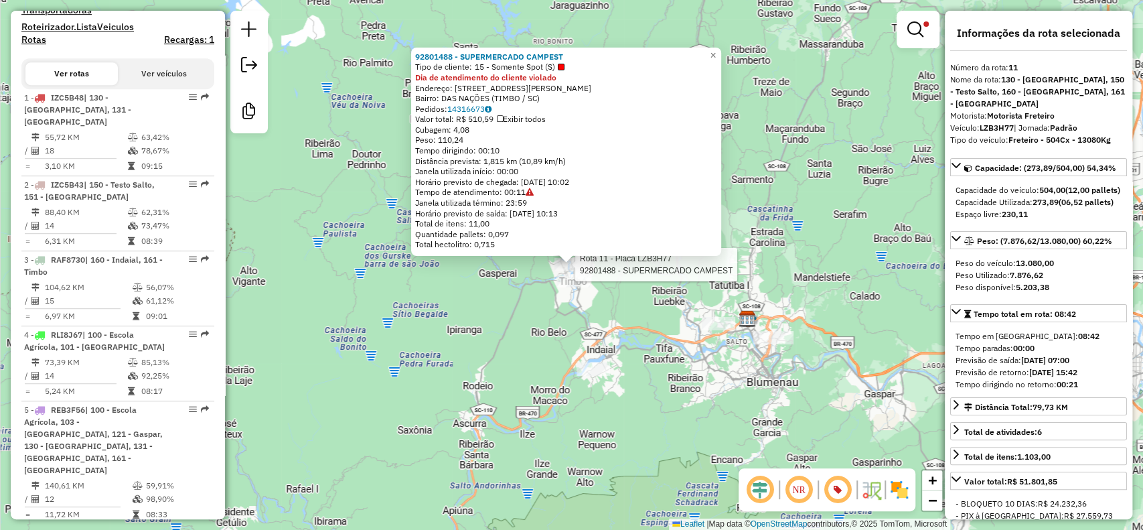
scroll to position [1329, 0]
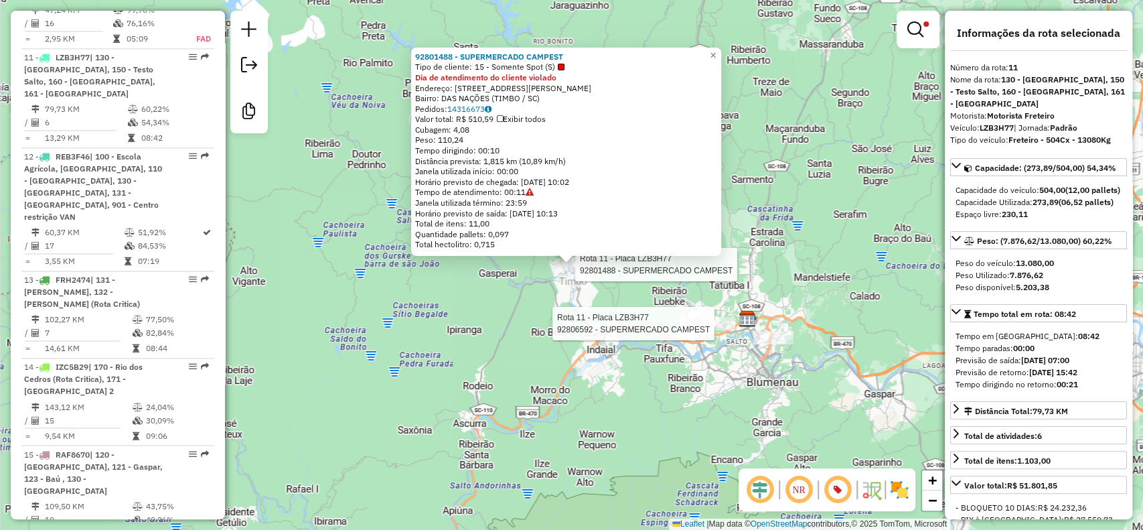
click at [721, 330] on div at bounding box center [718, 323] width 33 height 13
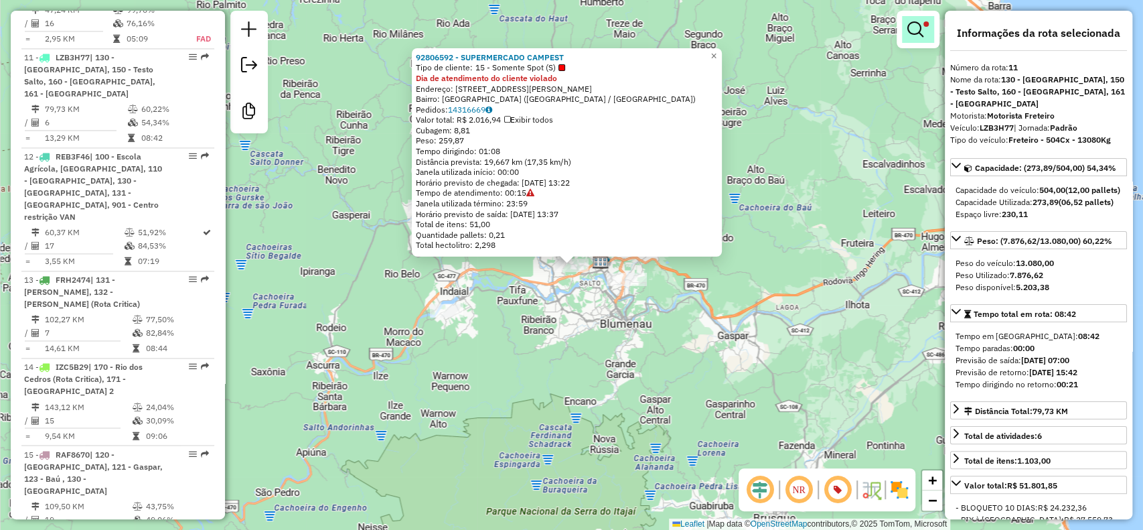
click at [913, 29] on em at bounding box center [915, 29] width 16 height 16
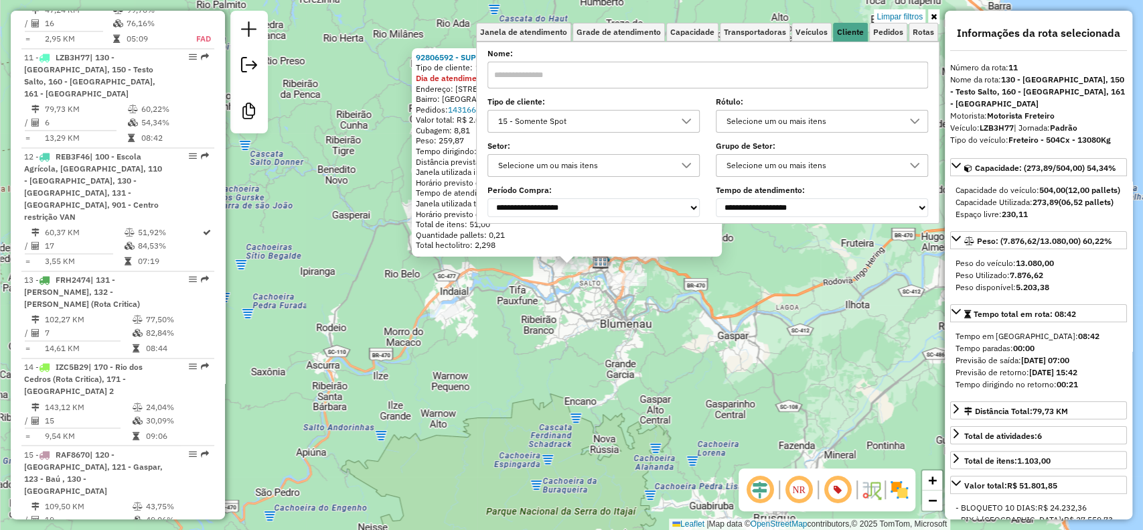
click at [624, 119] on div "15 - Somente Spot" at bounding box center [584, 120] width 180 height 21
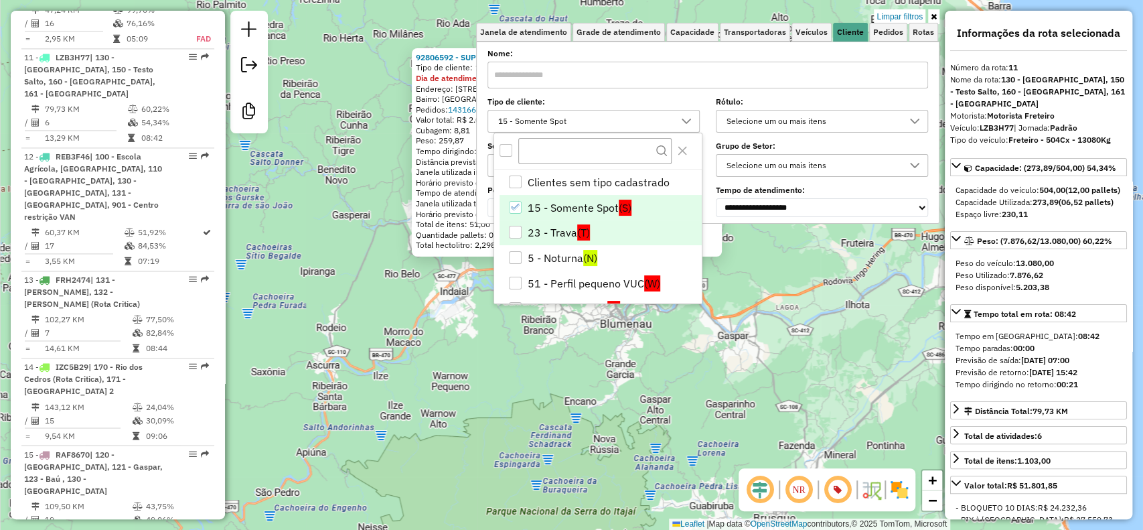
click at [581, 228] on span "(T)" at bounding box center [583, 232] width 13 height 16
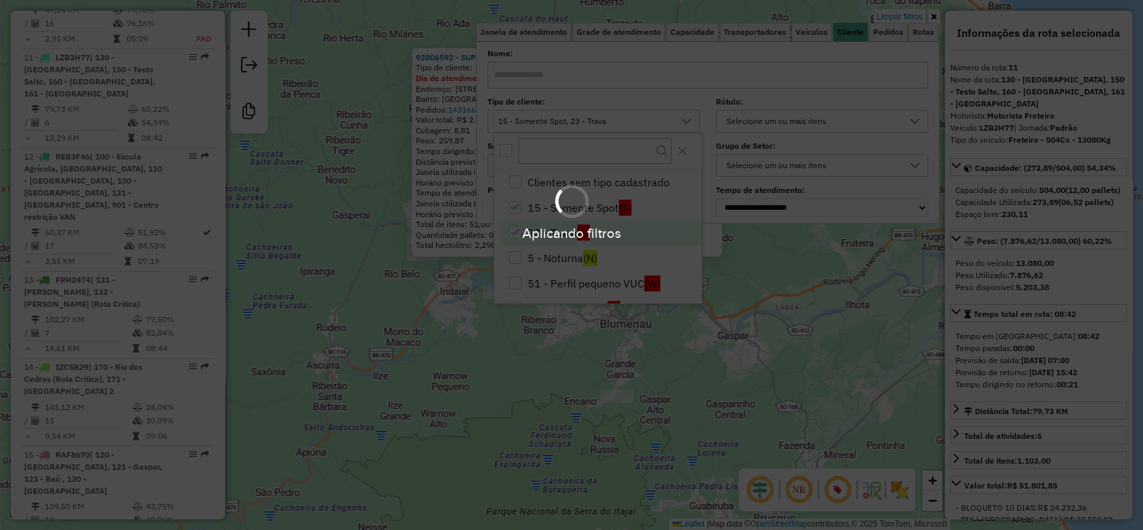
click at [560, 431] on div "Aplicando filtros" at bounding box center [571, 265] width 1143 height 530
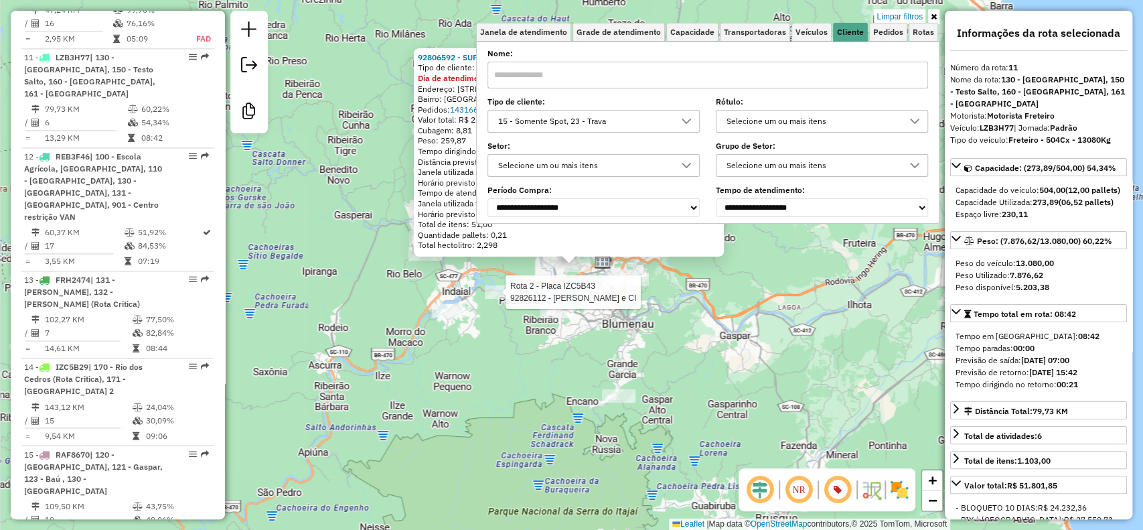
click at [515, 299] on div at bounding box center [501, 291] width 33 height 13
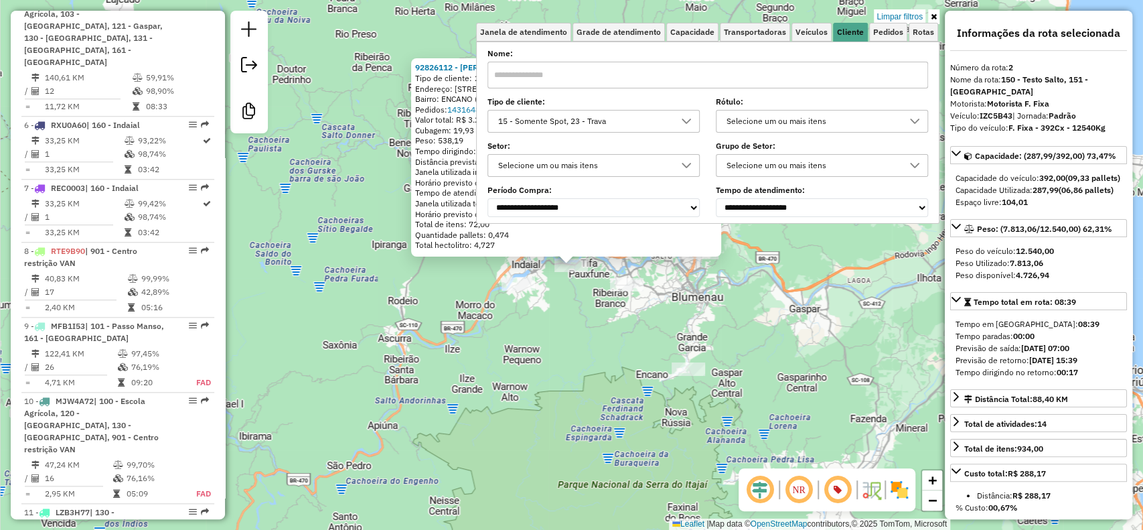
scroll to position [631, 0]
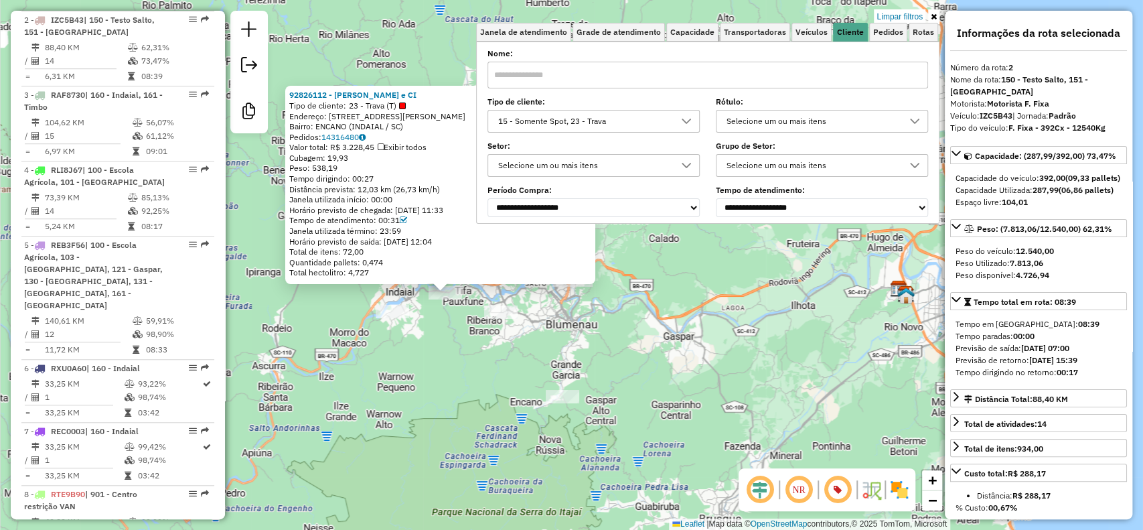
drag, startPoint x: 534, startPoint y: 387, endPoint x: 408, endPoint y: 415, distance: 128.8
click at [408, 415] on div "92826112 - VALDIR DA SILVA e CI Tipo de cliente: 23 - Trava (T) Endereço: R DOU…" at bounding box center [571, 265] width 1143 height 530
click at [415, 412] on div "92826112 - VALDIR DA SILVA e CI Tipo de cliente: 23 - Trava (T) Endereço: R DOU…" at bounding box center [571, 265] width 1143 height 530
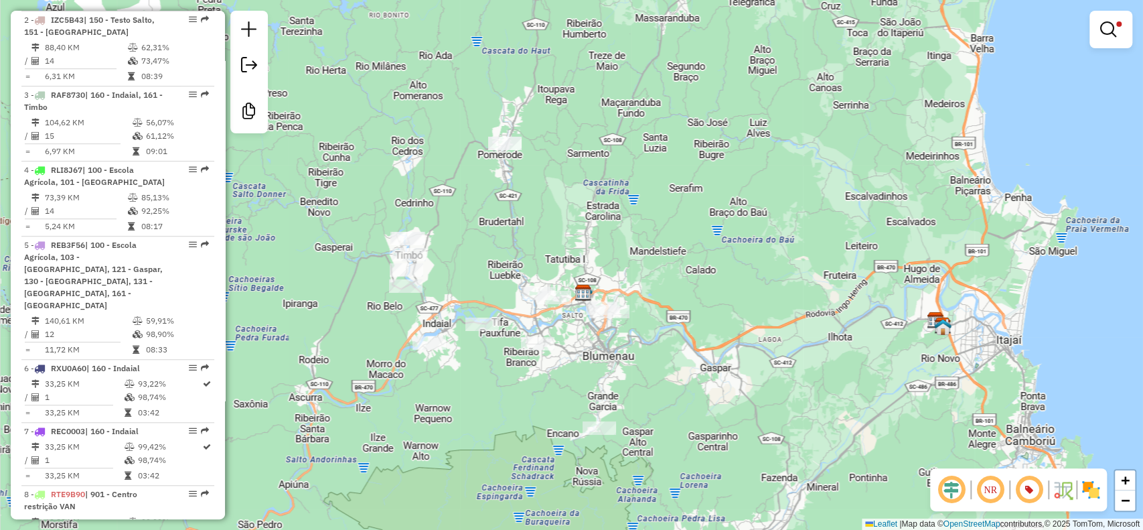
drag, startPoint x: 399, startPoint y: 400, endPoint x: 452, endPoint y: 437, distance: 64.5
click at [452, 442] on div "Limpar filtros Janela de atendimento Grade de atendimento Capacidade Transporta…" at bounding box center [571, 265] width 1143 height 530
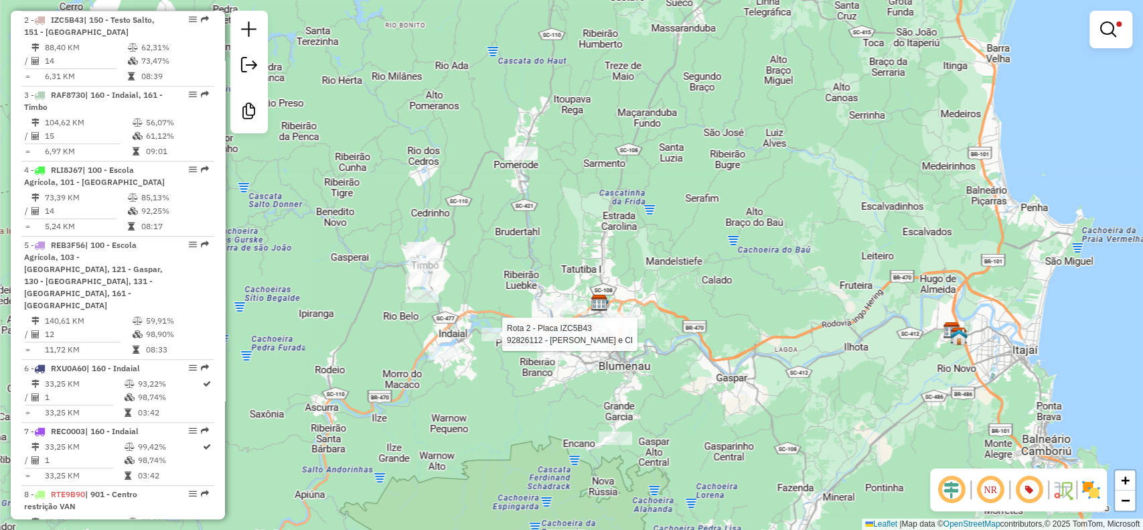
select select "**********"
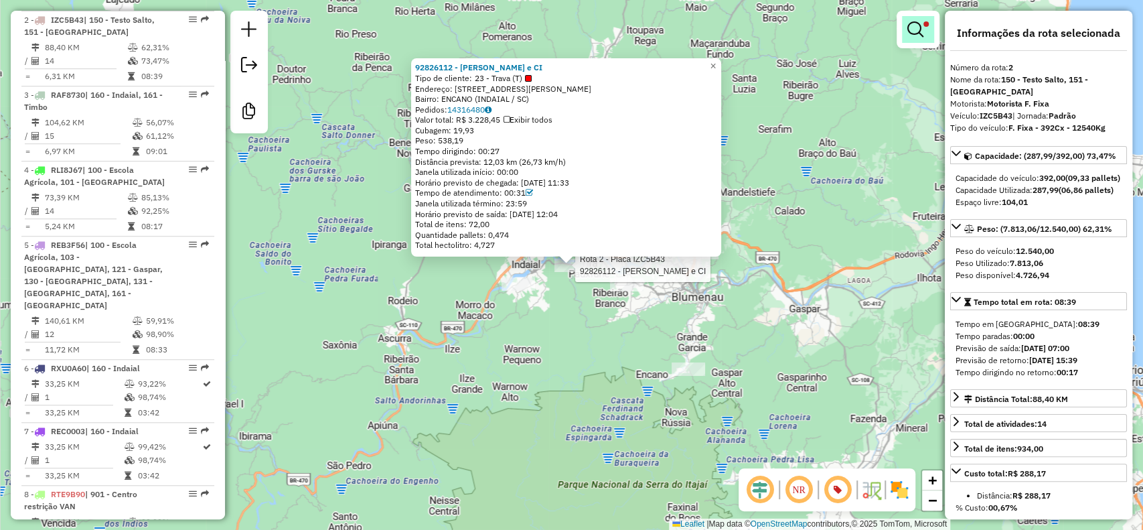
click at [915, 24] on em at bounding box center [915, 29] width 16 height 16
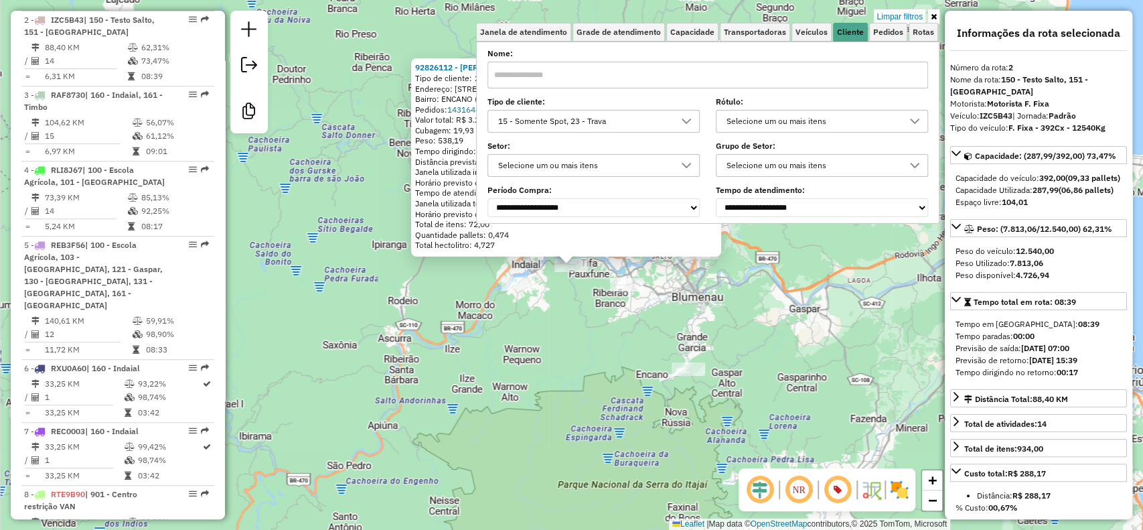
drag, startPoint x: 907, startPoint y: 13, endPoint x: 712, endPoint y: 456, distance: 483.4
click at [906, 13] on link "Limpar filtros" at bounding box center [900, 16] width 52 height 15
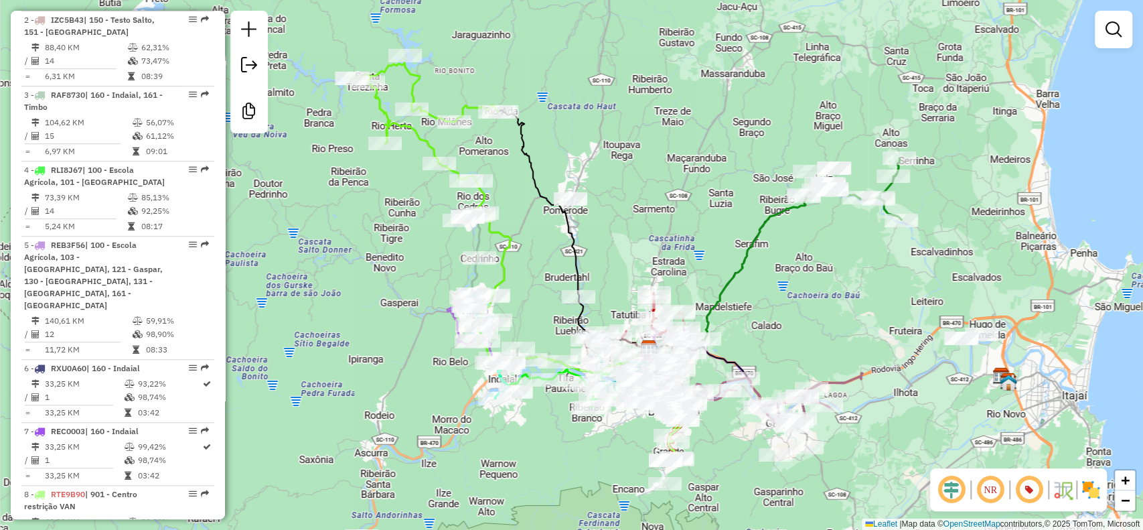
drag, startPoint x: 546, startPoint y: 467, endPoint x: 540, endPoint y: 496, distance: 28.8
click at [540, 496] on div "Janela de atendimento Grade de atendimento Capacidade Transportadoras Veículos …" at bounding box center [571, 265] width 1143 height 530
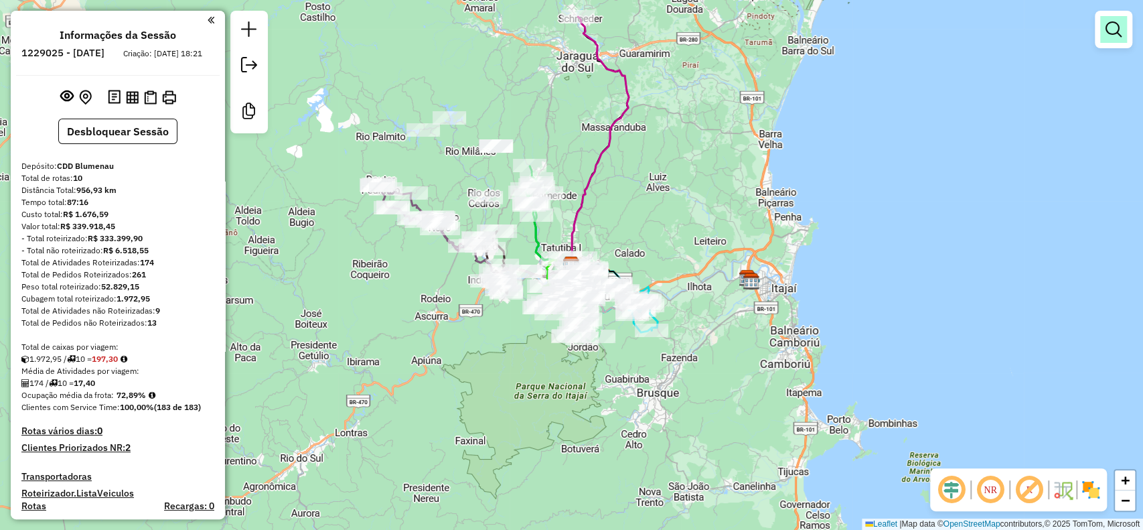
click at [1108, 33] on em at bounding box center [1114, 29] width 16 height 16
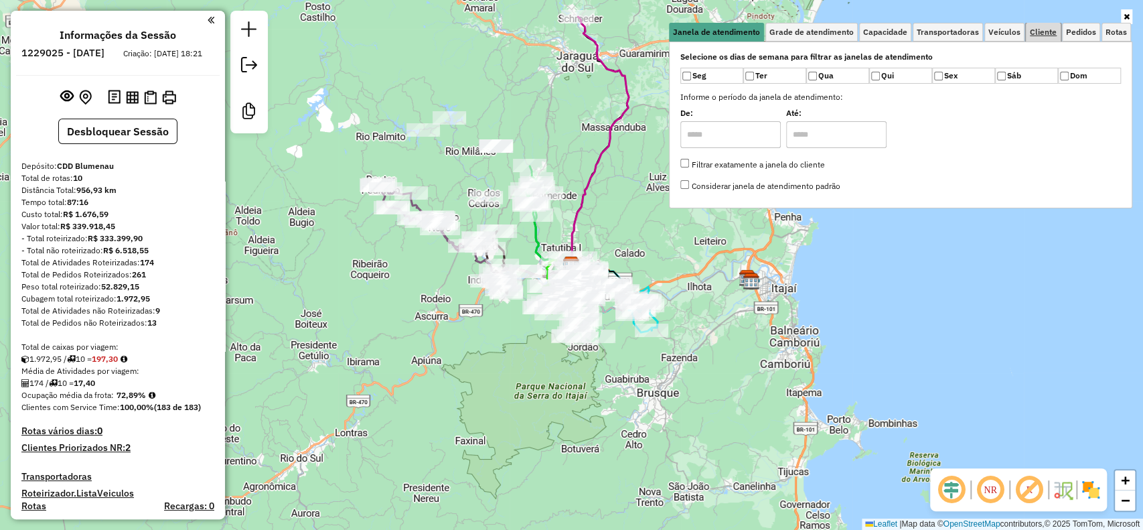
click at [1050, 30] on span "Cliente" at bounding box center [1043, 32] width 27 height 8
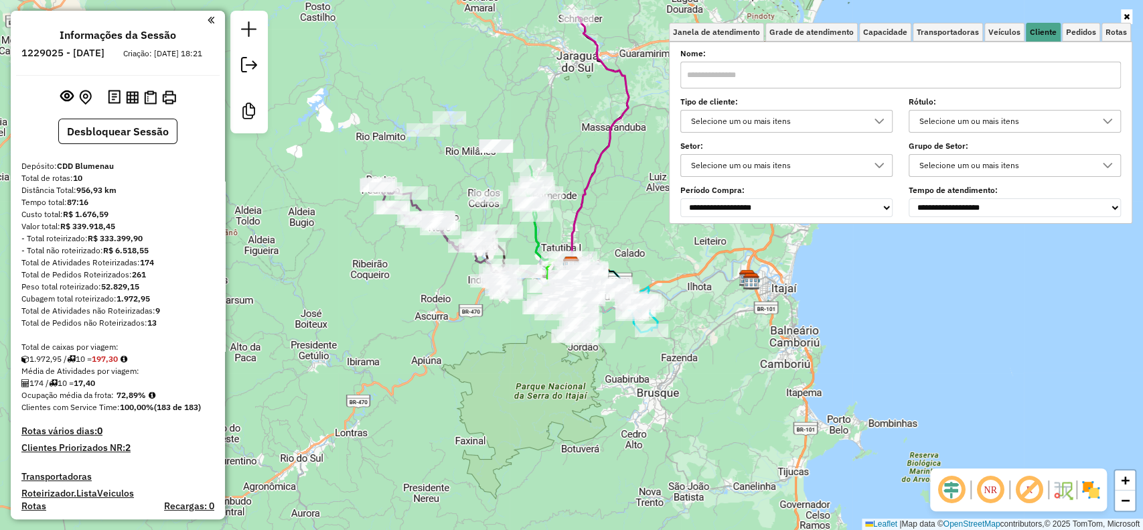
click at [850, 111] on div "Selecione um ou mais itens" at bounding box center [776, 120] width 180 height 21
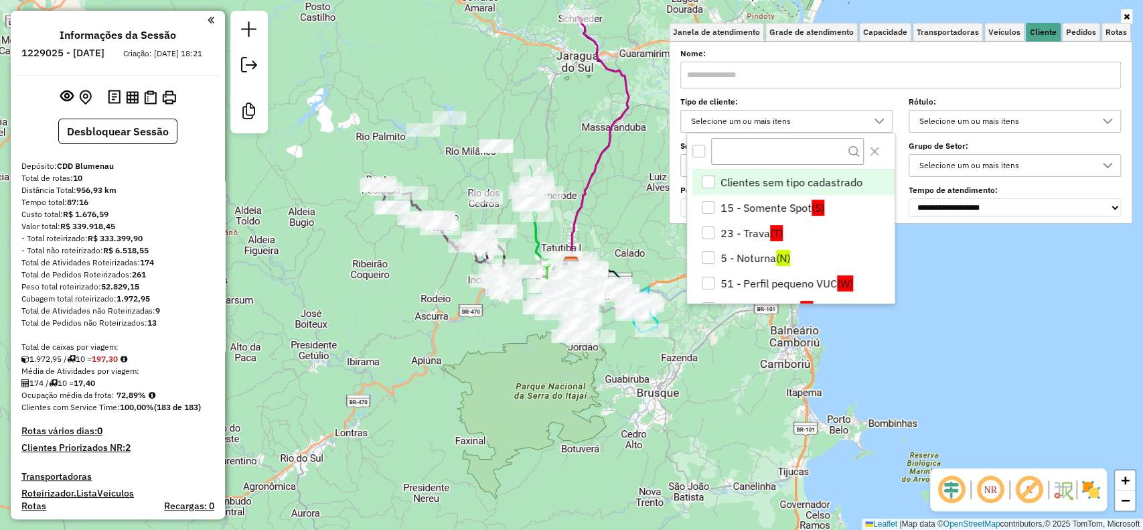
scroll to position [7, 47]
click at [1014, 501] on em at bounding box center [1029, 489] width 32 height 32
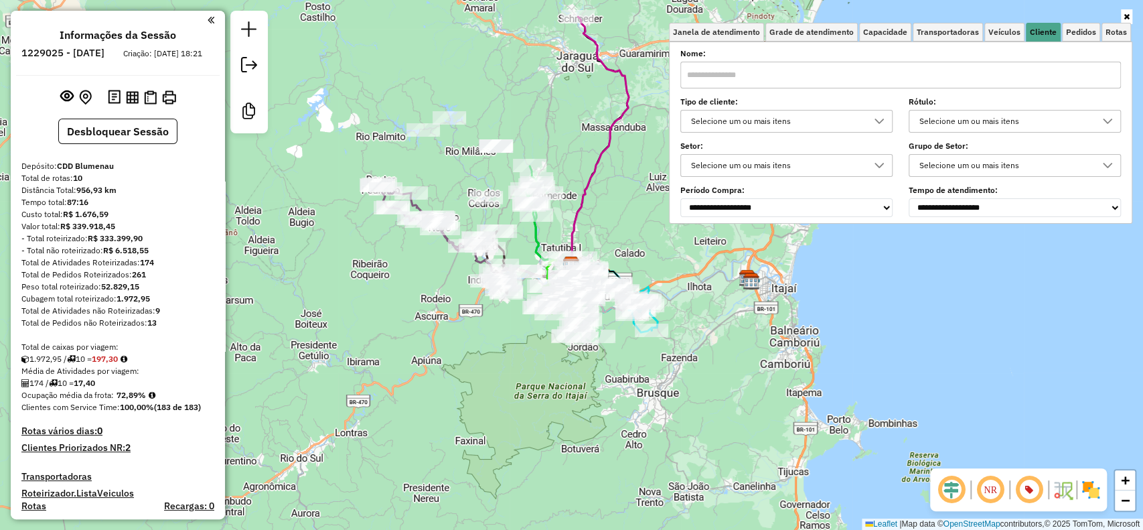
click at [1091, 505] on div "NR" at bounding box center [1018, 489] width 177 height 43
click at [1094, 495] on img at bounding box center [1090, 489] width 21 height 21
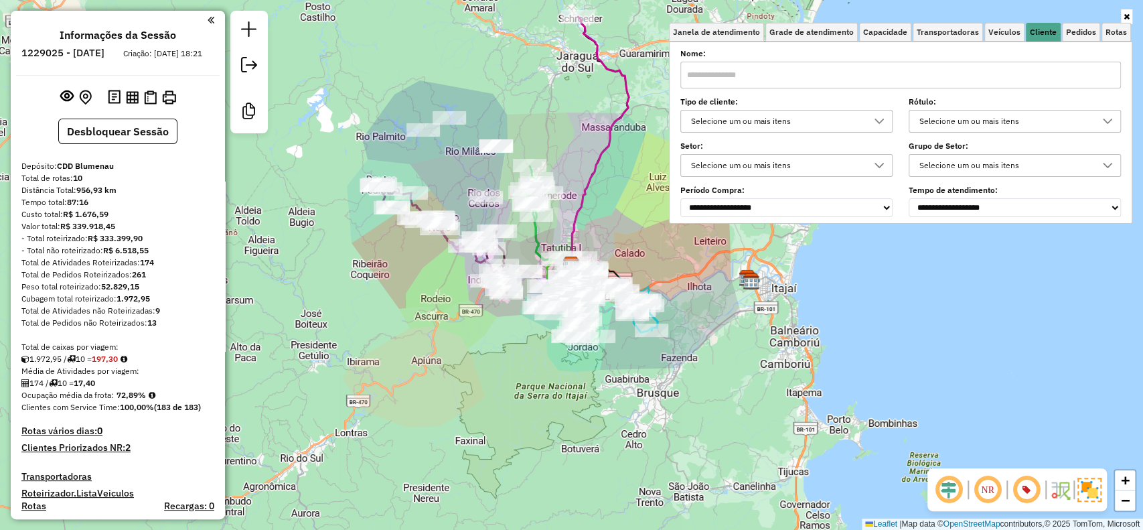
click at [847, 116] on div "Selecione um ou mais itens" at bounding box center [776, 120] width 180 height 21
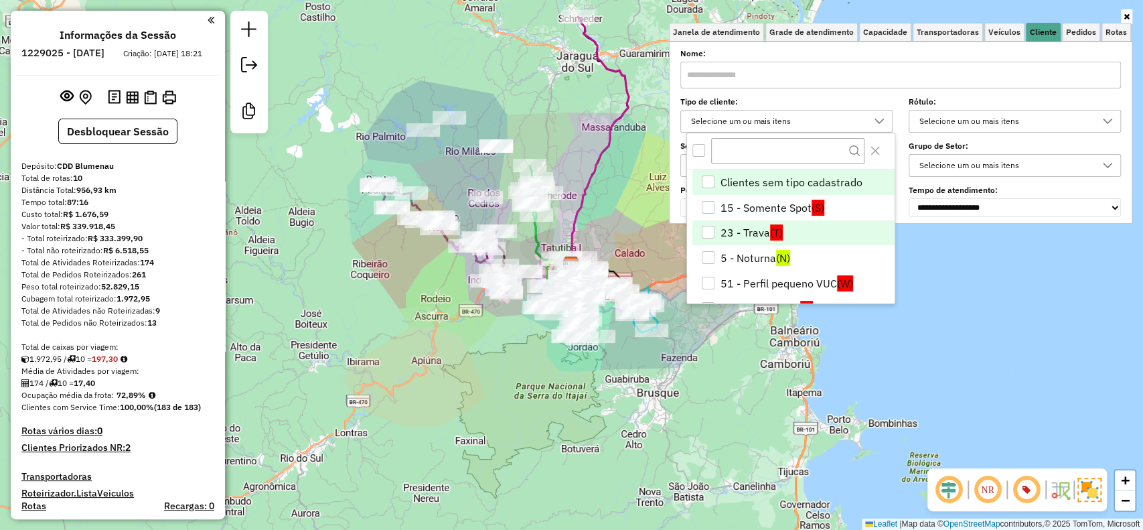
click at [771, 230] on span "(T)" at bounding box center [776, 232] width 13 height 16
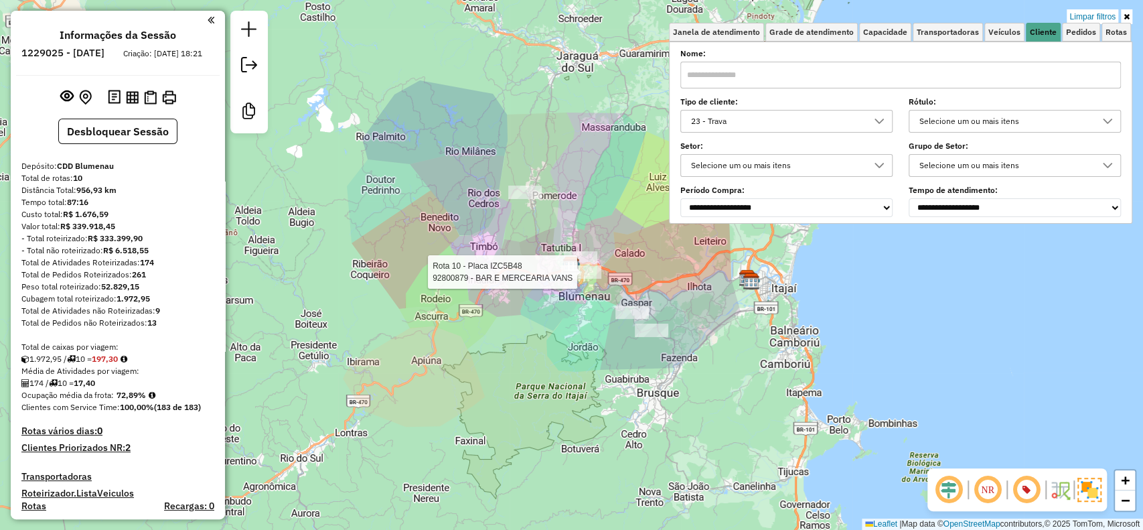
select select "**********"
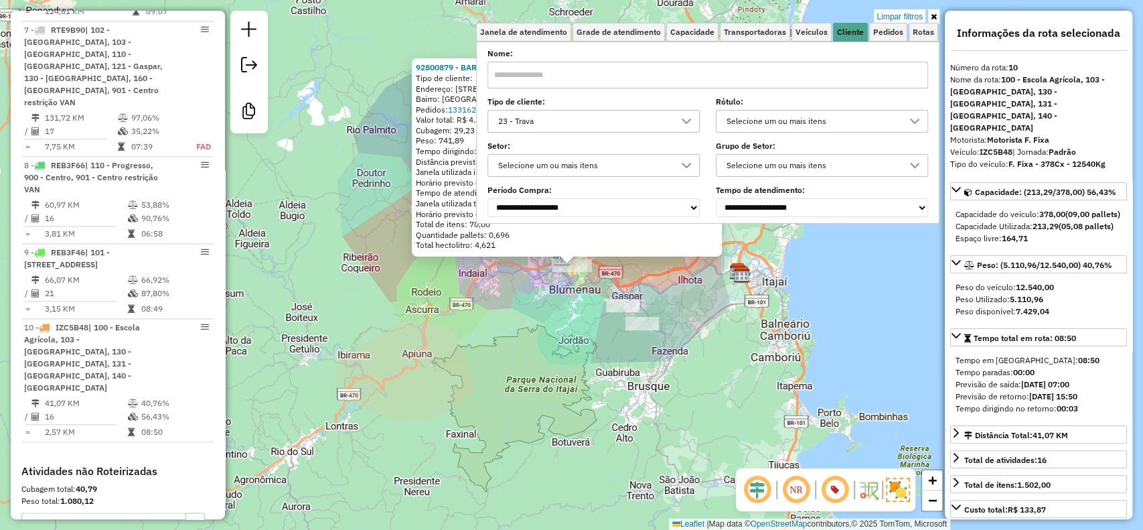
scroll to position [1174, 0]
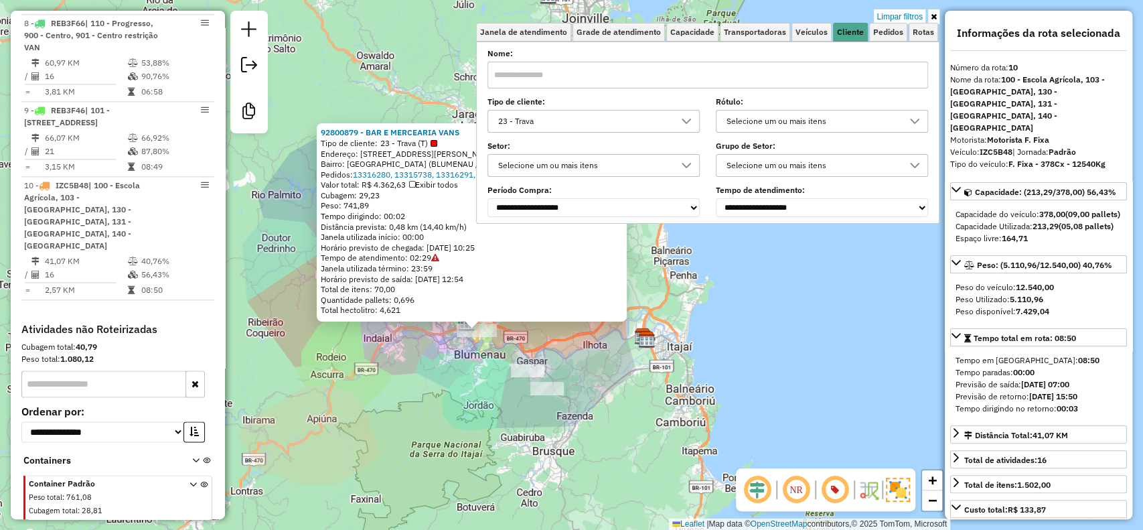
drag, startPoint x: 459, startPoint y: 386, endPoint x: 425, endPoint y: 415, distance: 44.7
click at [425, 415] on div "92800879 - BAR E MERCEARIA VANS Tipo de cliente: 23 - Trava (T) Endereço: [STRE…" at bounding box center [571, 265] width 1143 height 530
click at [492, 368] on div "92800879 - BAR E MERCEARIA VANS Tipo de cliente: 23 - Trava (T) Endereço: [STRE…" at bounding box center [571, 265] width 1143 height 530
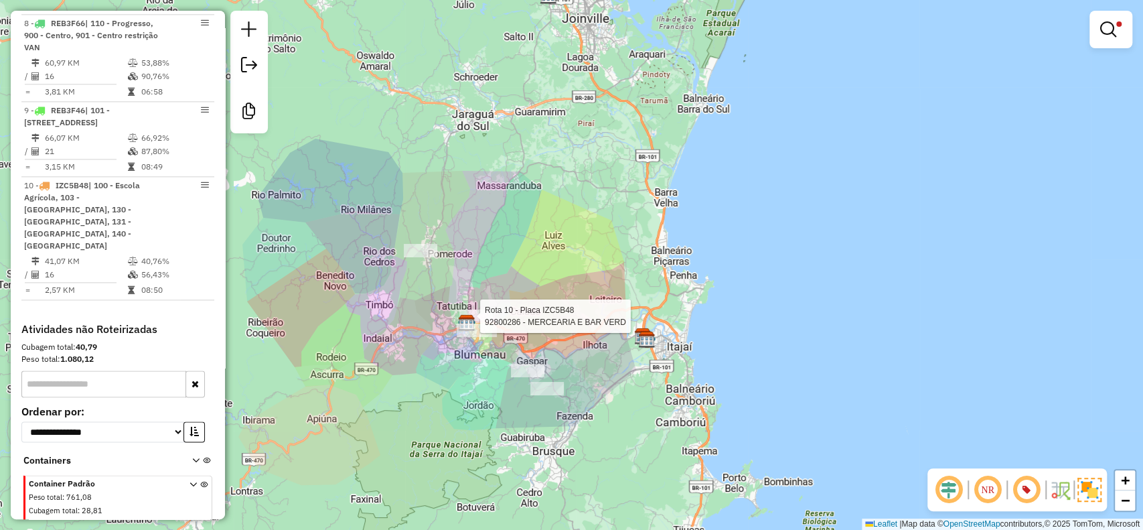
select select "**********"
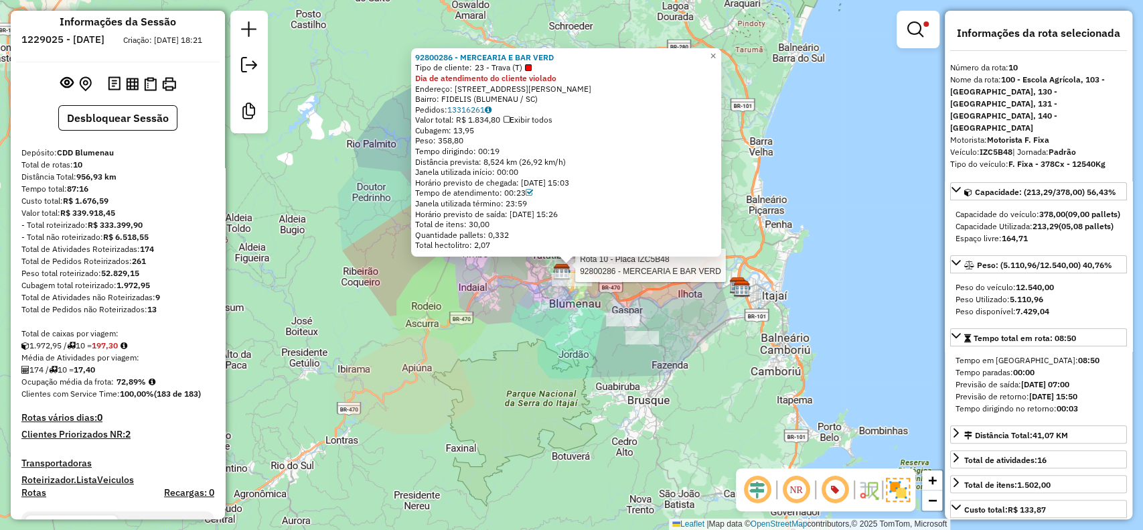
scroll to position [0, 0]
